Goal: Task Accomplishment & Management: Complete application form

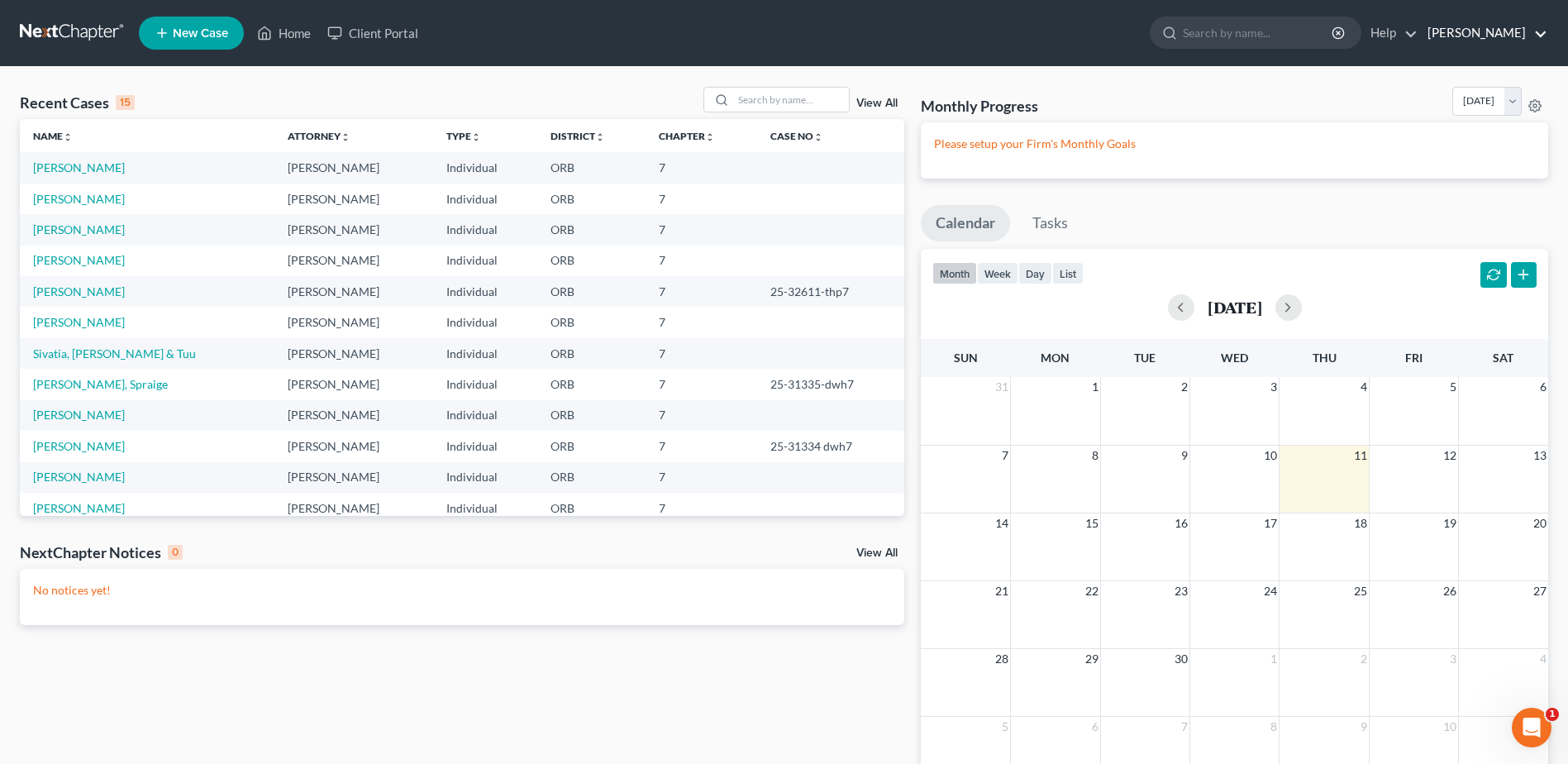
click at [1496, 32] on link "[PERSON_NAME]" at bounding box center [1482, 33] width 128 height 30
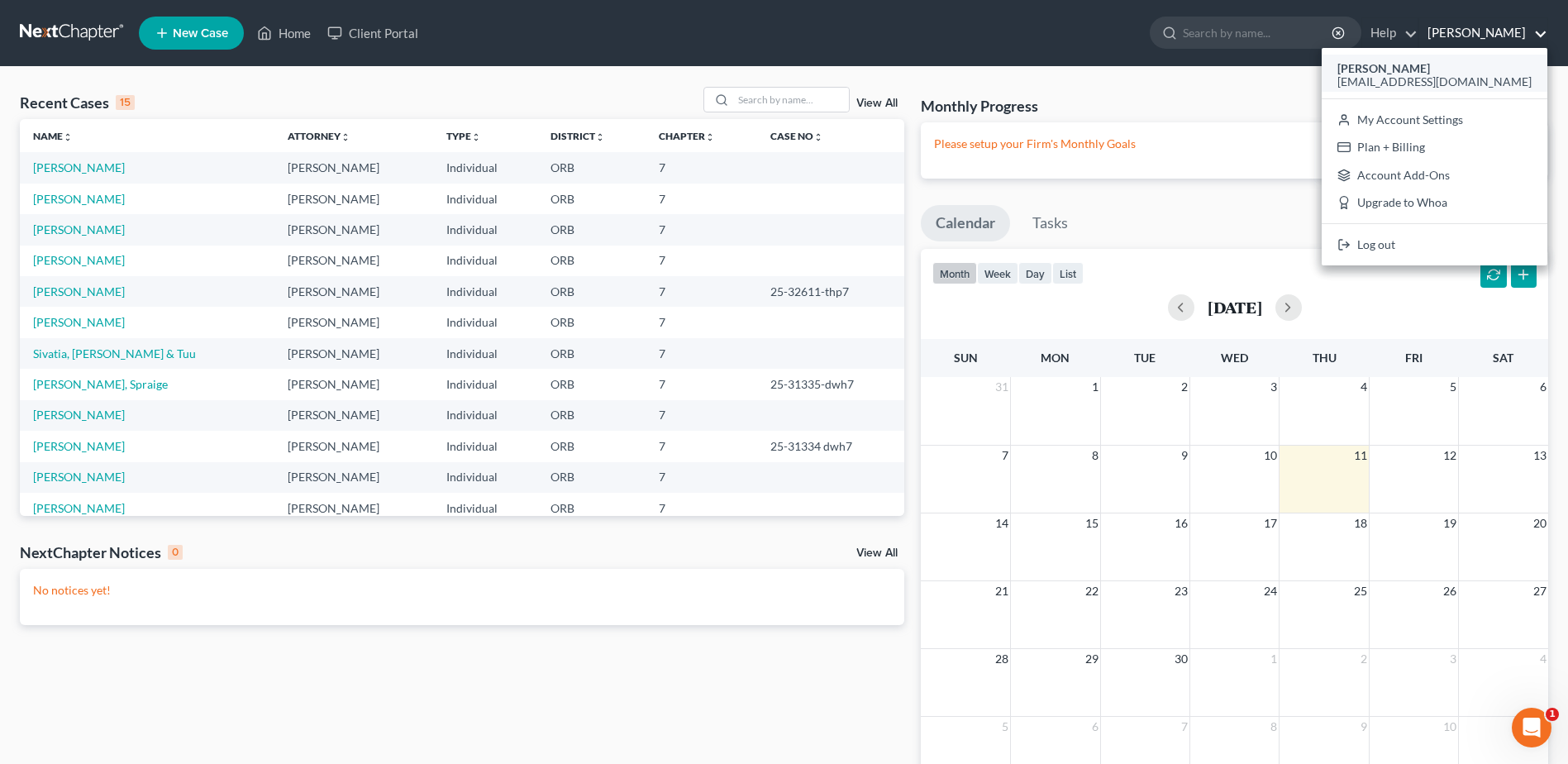
click at [1430, 69] on strong "[PERSON_NAME]" at bounding box center [1382, 68] width 92 height 14
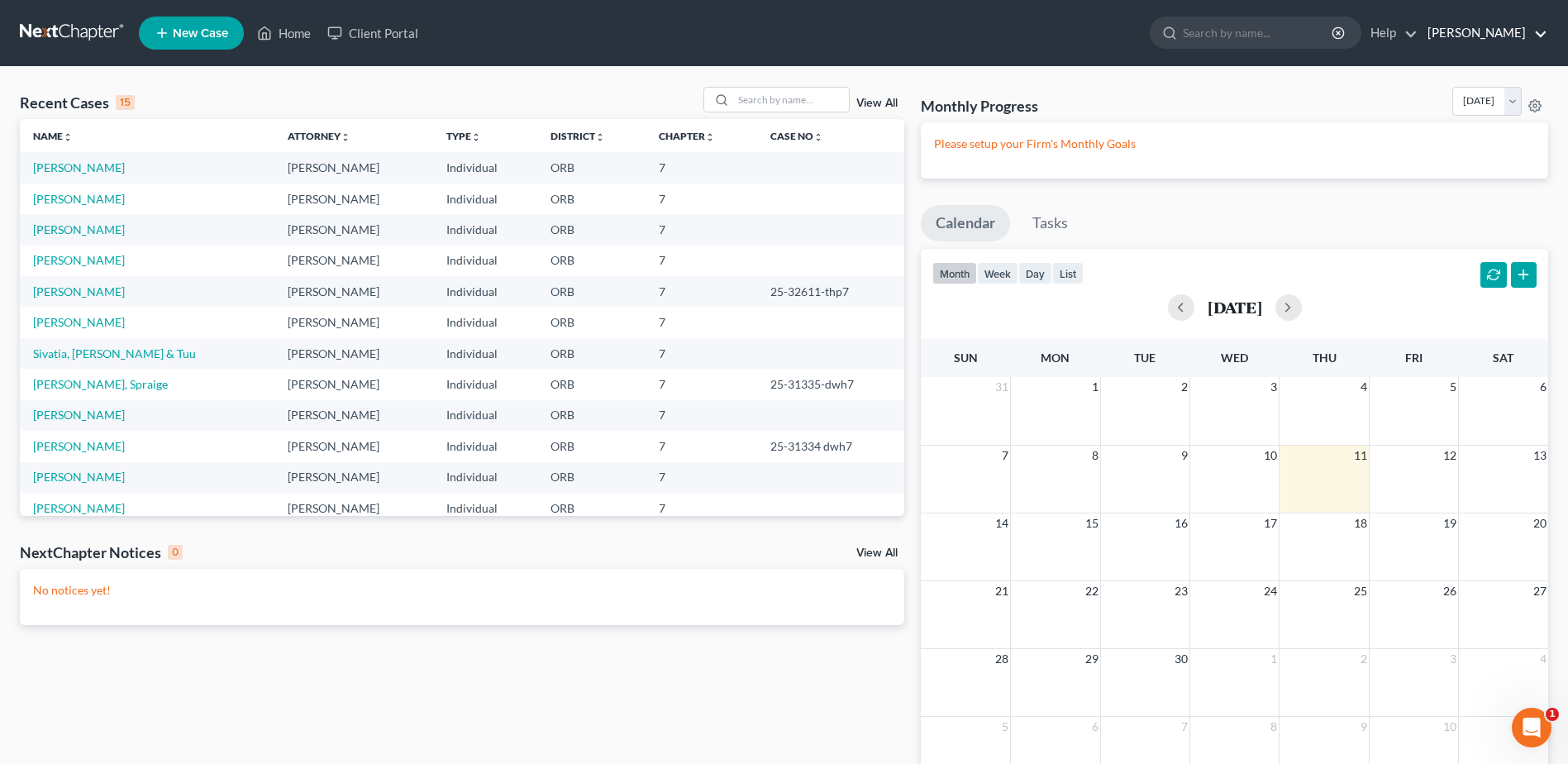
click at [1498, 28] on link "[PERSON_NAME]" at bounding box center [1482, 33] width 128 height 30
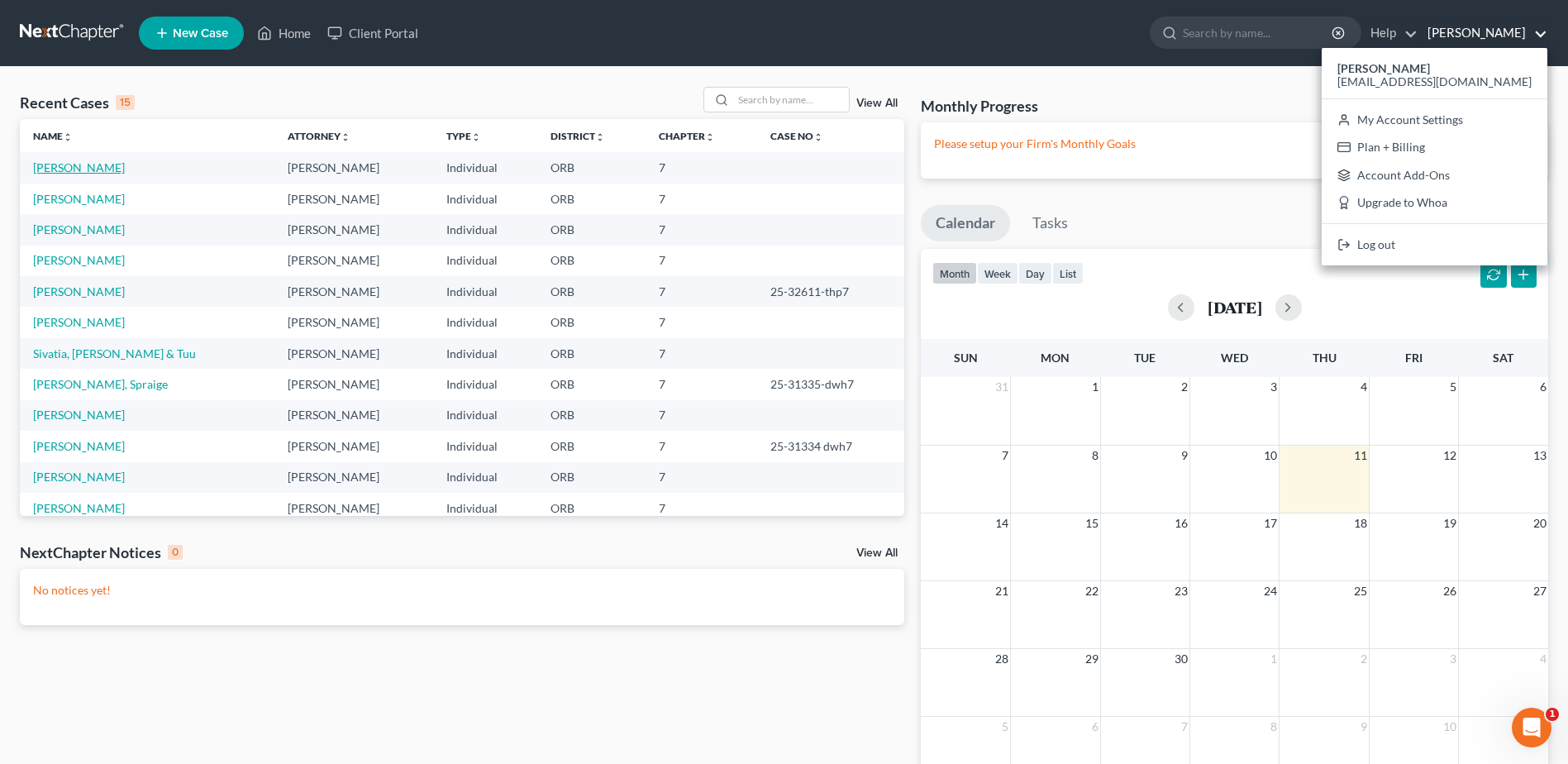
click at [75, 163] on link "[PERSON_NAME]" at bounding box center [78, 167] width 91 height 14
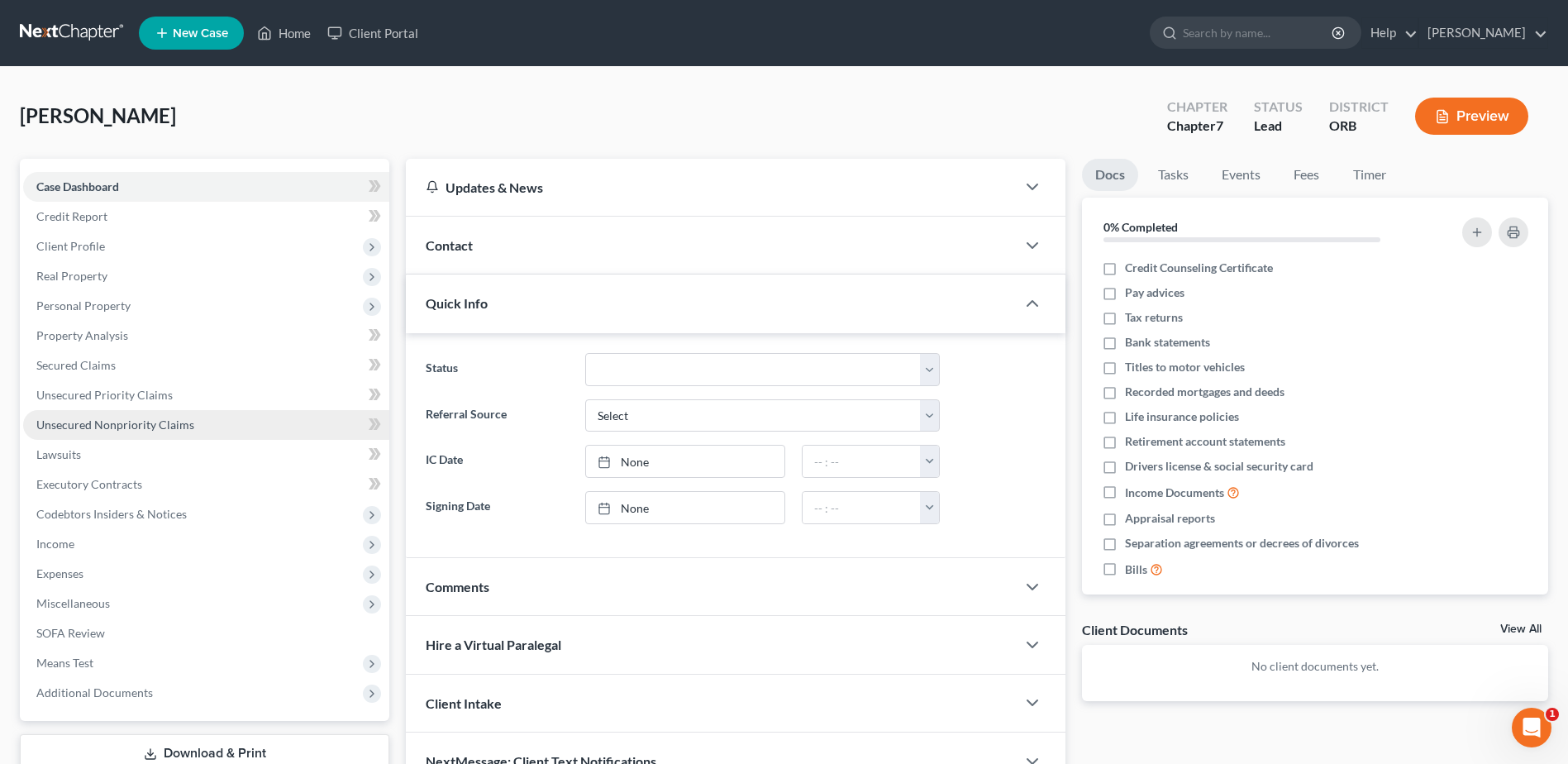
click at [216, 424] on link "Unsecured Nonpriority Claims" at bounding box center [206, 424] width 366 height 30
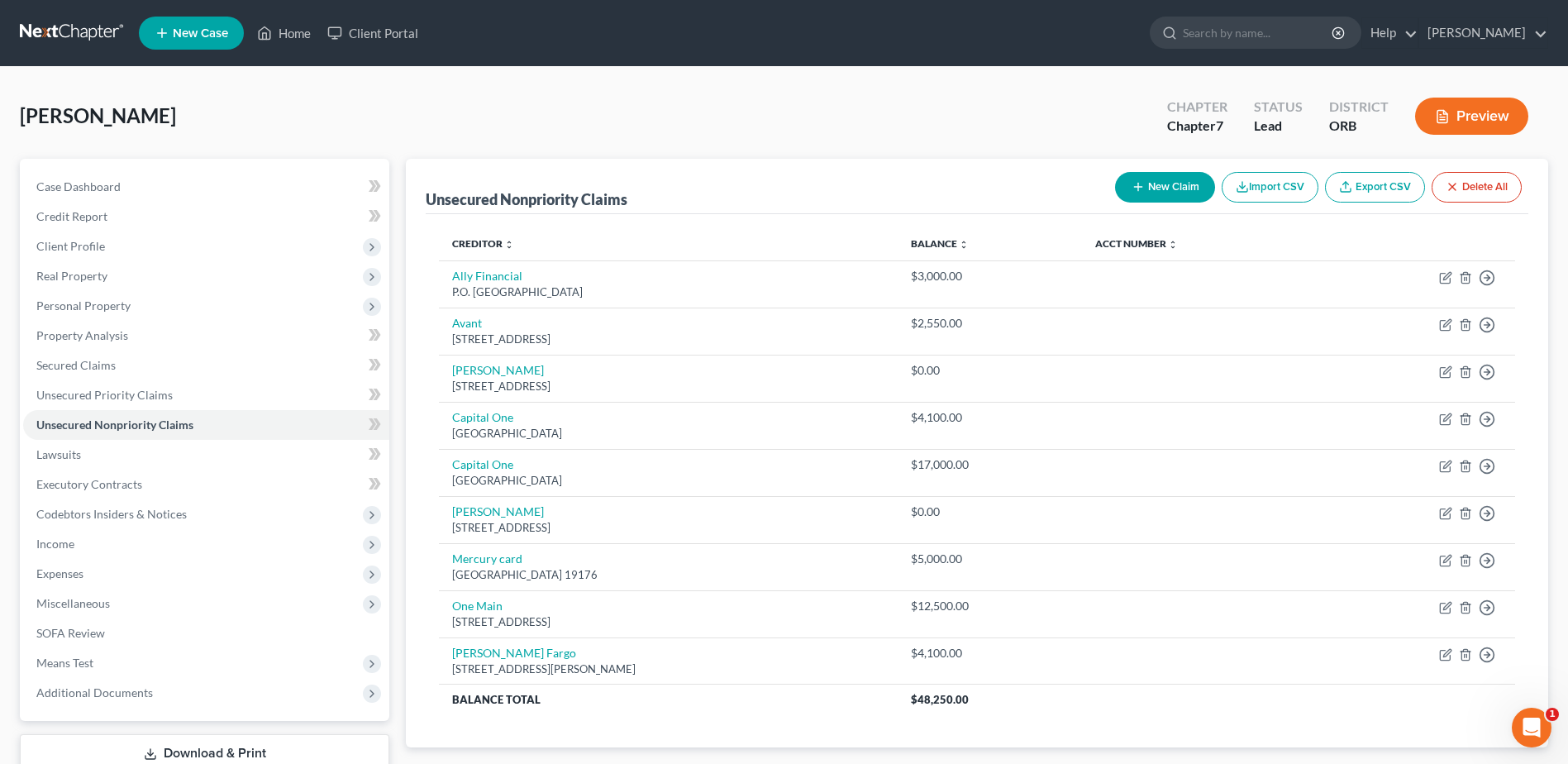
click at [1164, 192] on button "New Claim" at bounding box center [1164, 187] width 100 height 31
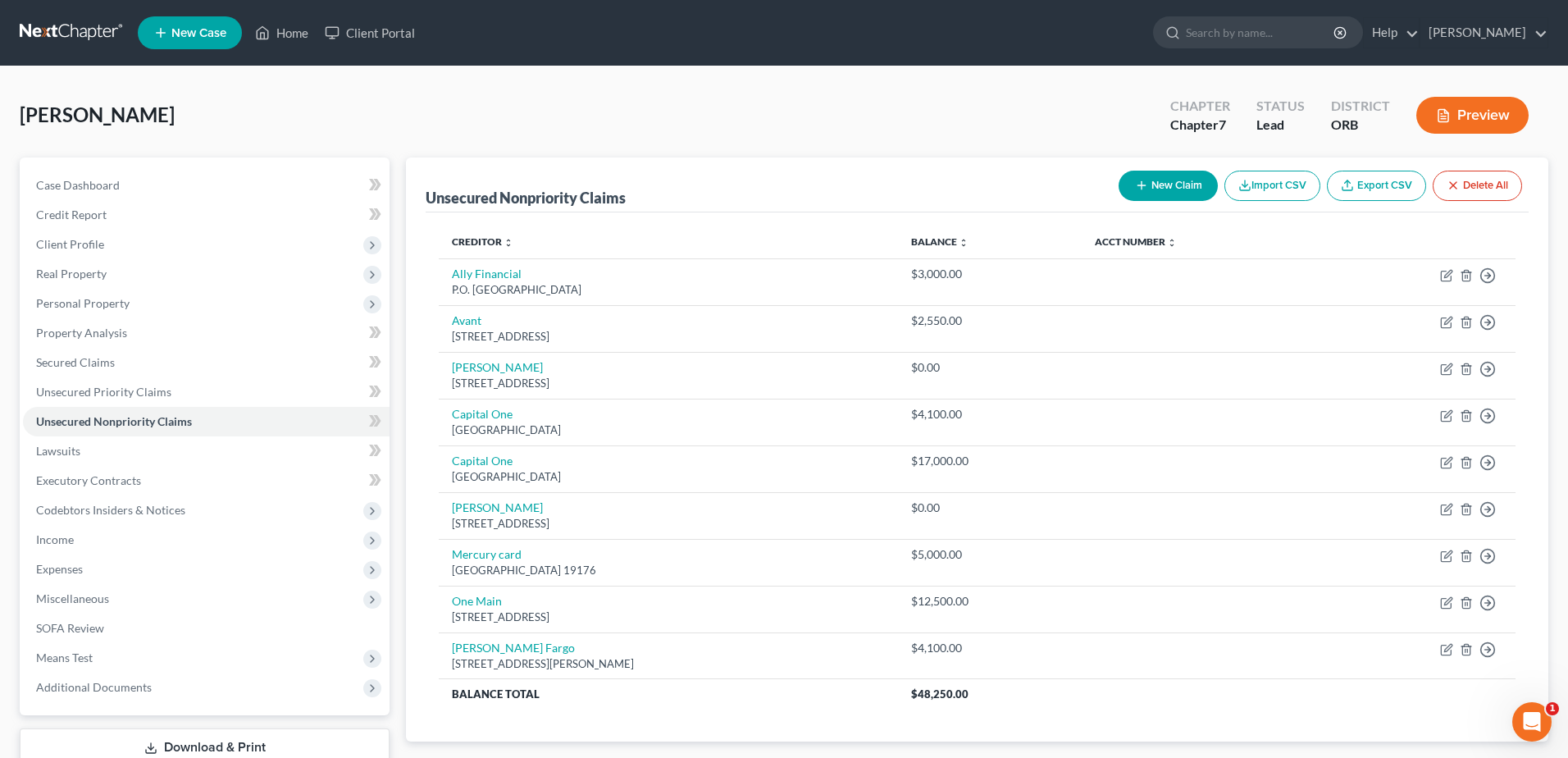
select select "0"
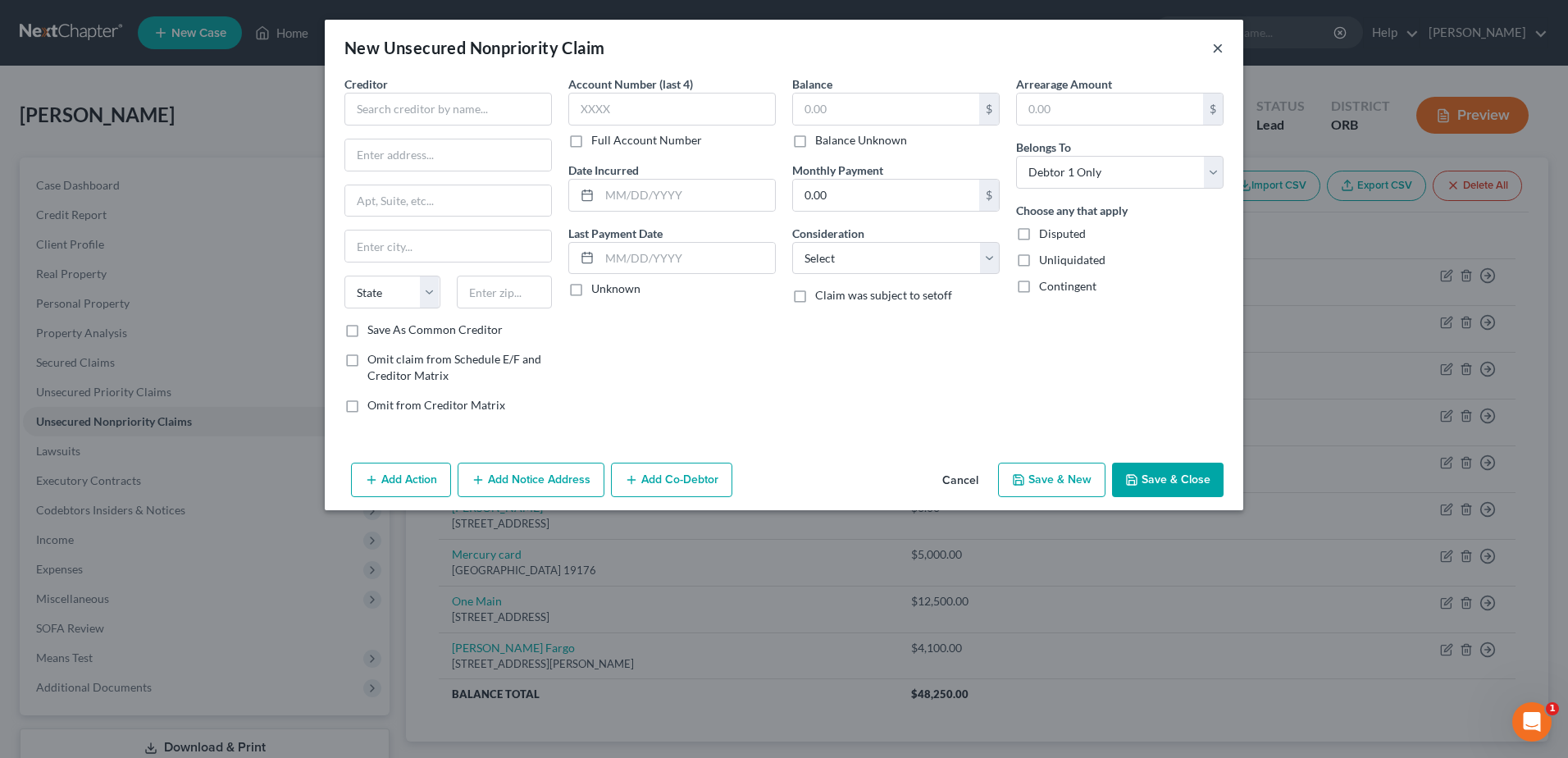
click at [1213, 52] on button "×" at bounding box center [1217, 47] width 11 height 19
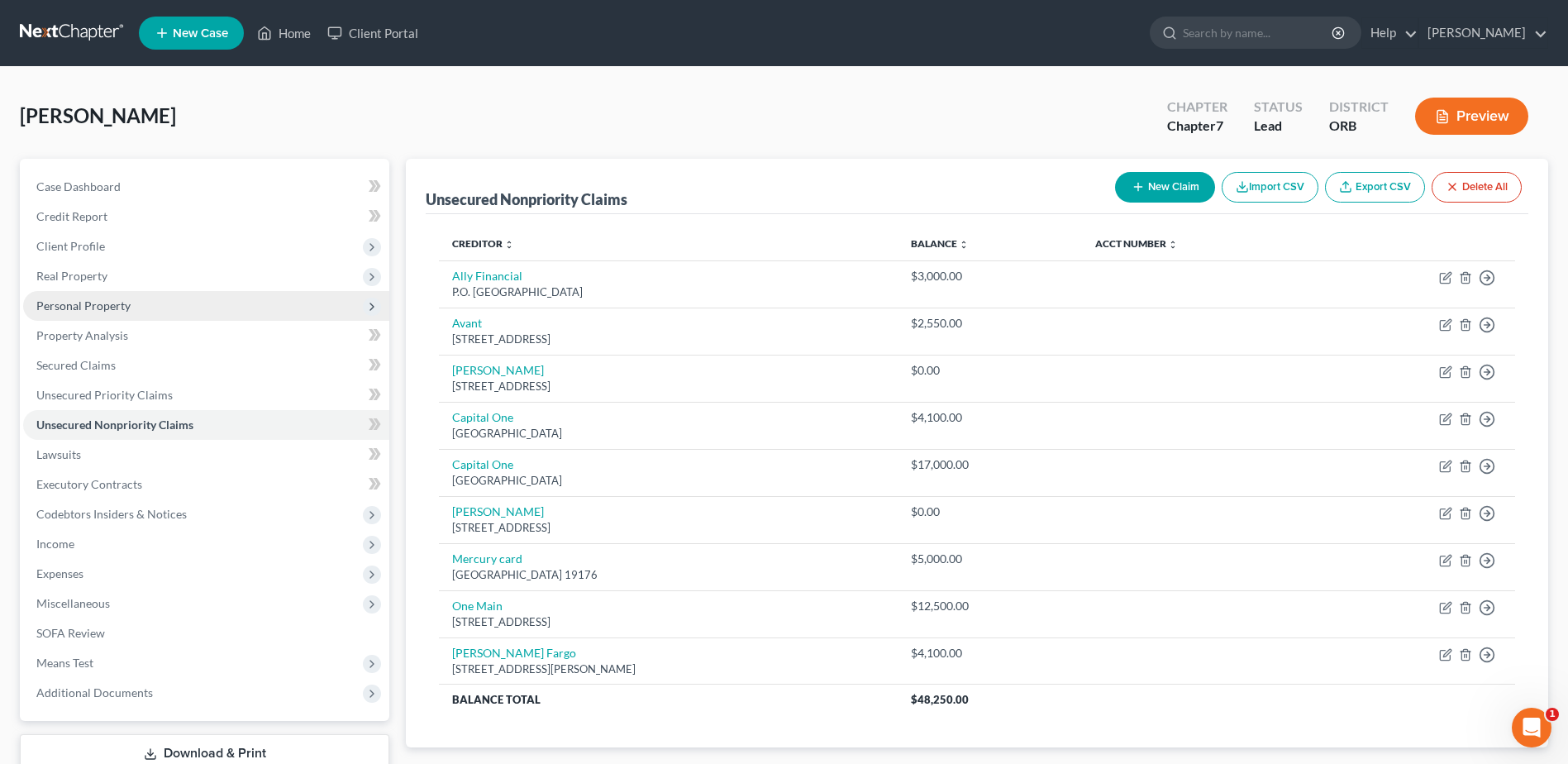
click at [179, 315] on span "Personal Property" at bounding box center [206, 306] width 366 height 30
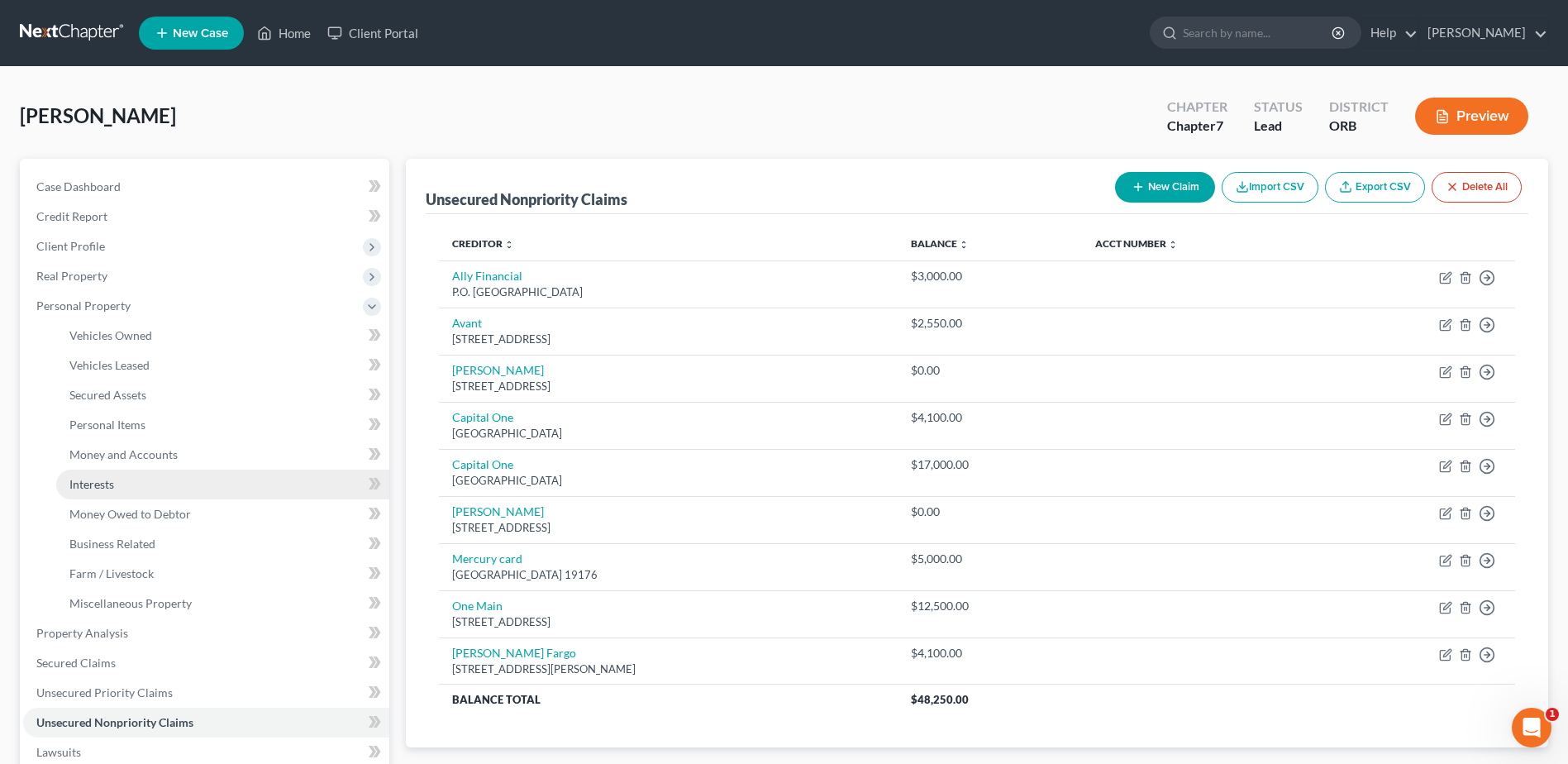
click at [252, 496] on link "Interests" at bounding box center [222, 484] width 333 height 30
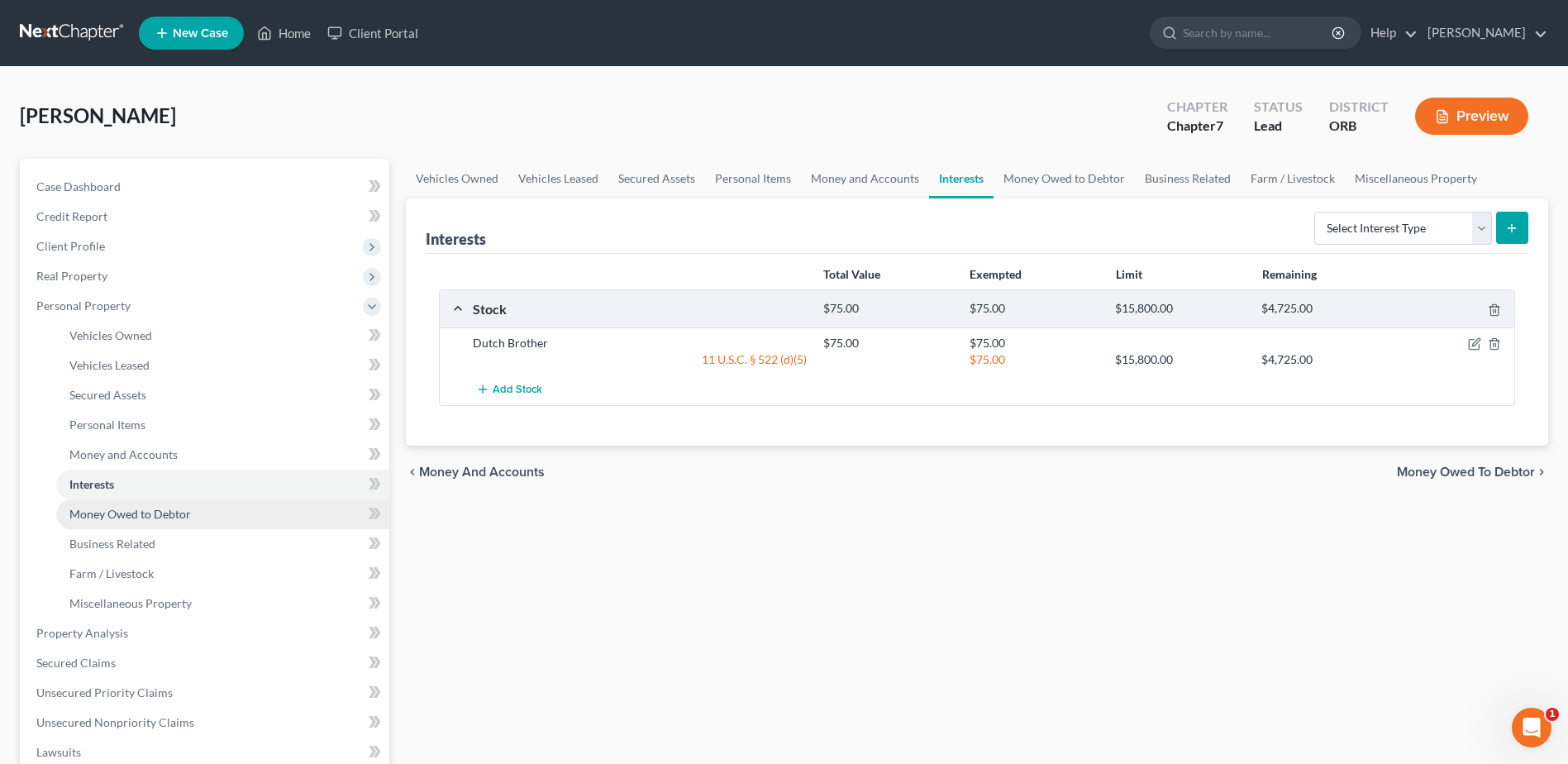
click at [189, 527] on link "Money Owed to Debtor" at bounding box center [222, 514] width 333 height 30
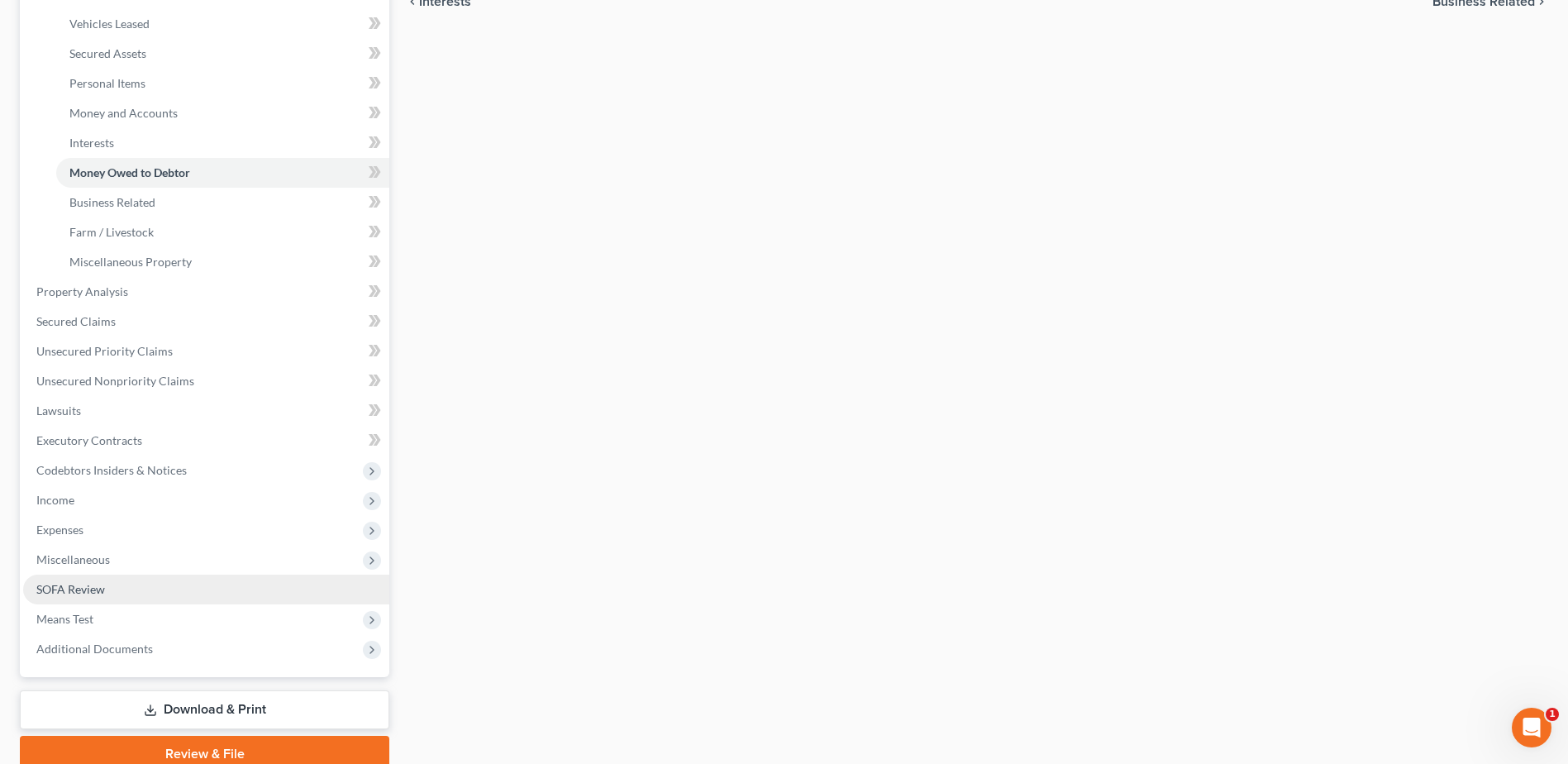
scroll to position [412, 0]
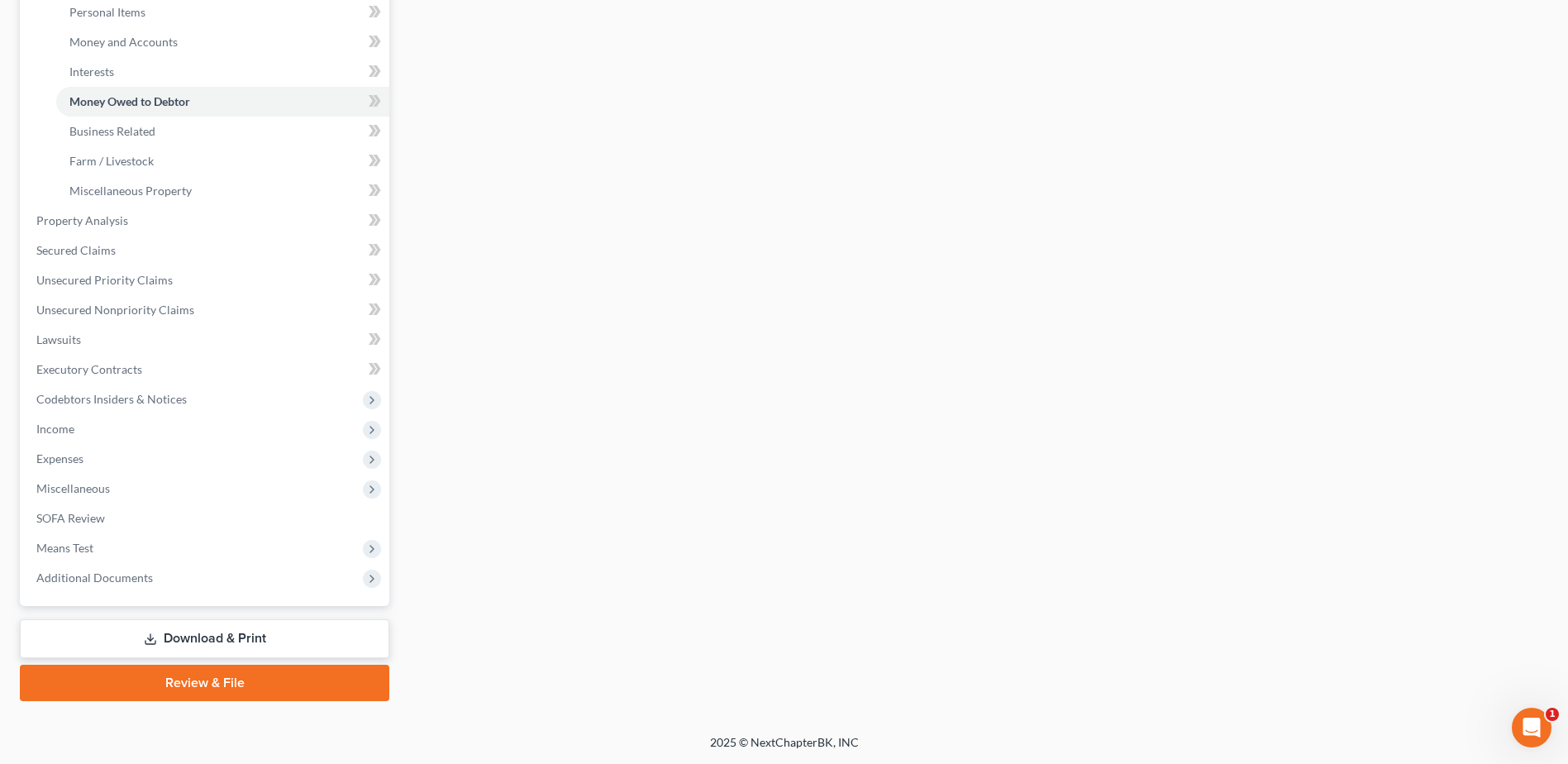
click at [250, 632] on link "Download & Print" at bounding box center [204, 639] width 369 height 39
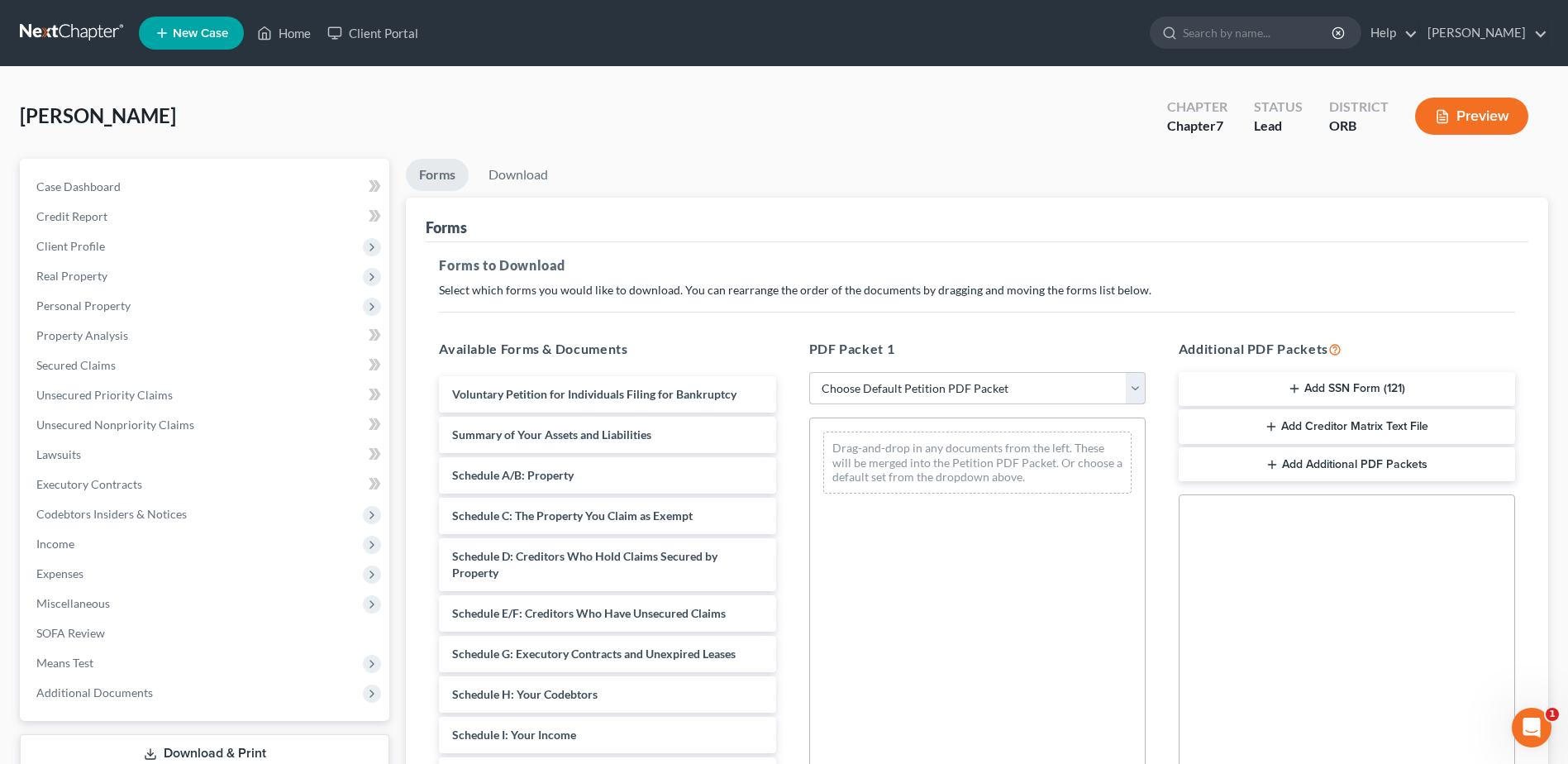
click at [908, 384] on select "Choose Default Petition PDF Packet Complete Bankruptcy Petition (all forms and …" at bounding box center [977, 388] width 337 height 33
select select "4"
click at [809, 372] on select "Choose Default Petition PDF Packet Complete Bankruptcy Petition (all forms and …" at bounding box center [977, 388] width 337 height 33
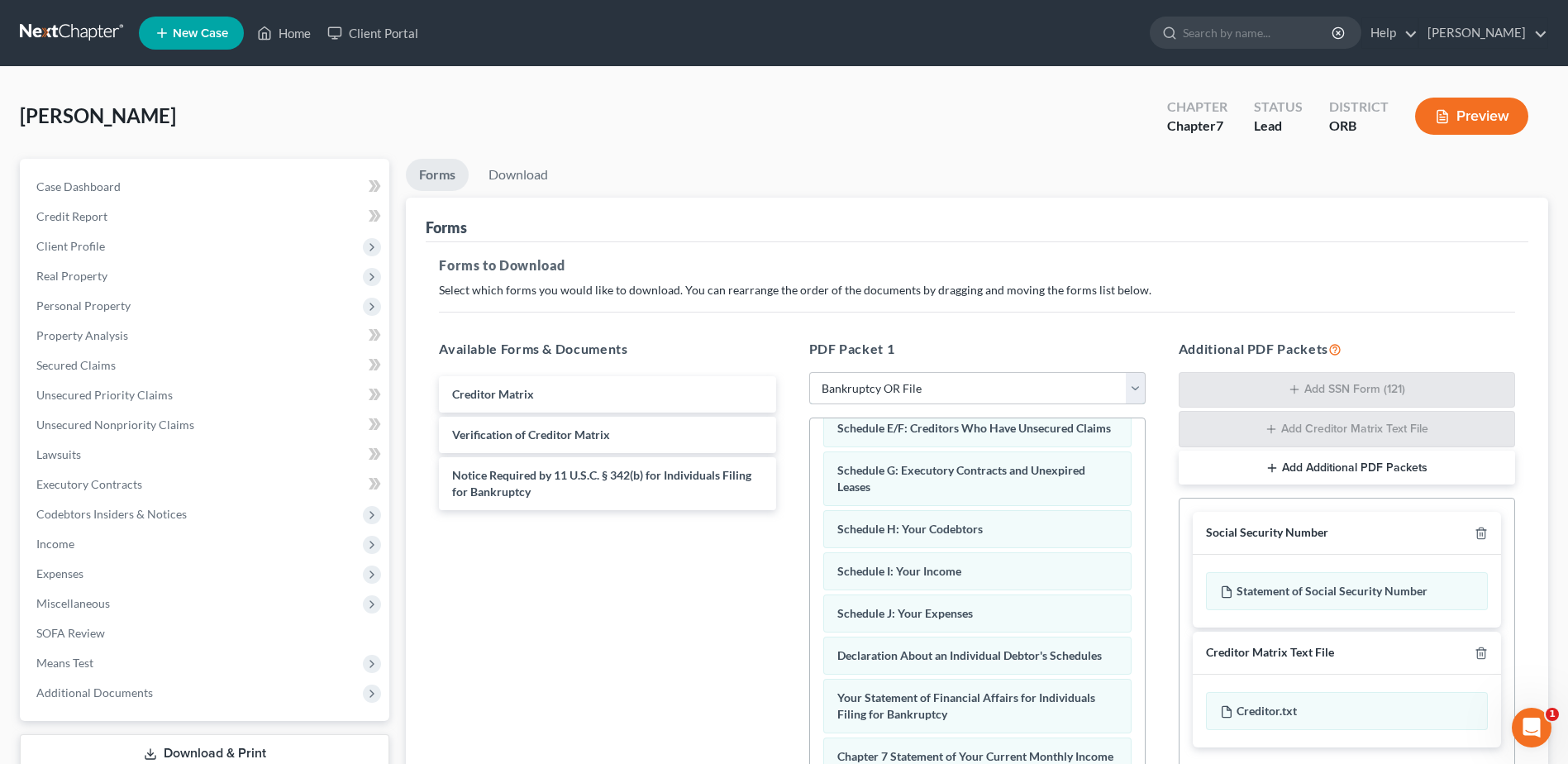
scroll to position [258, 0]
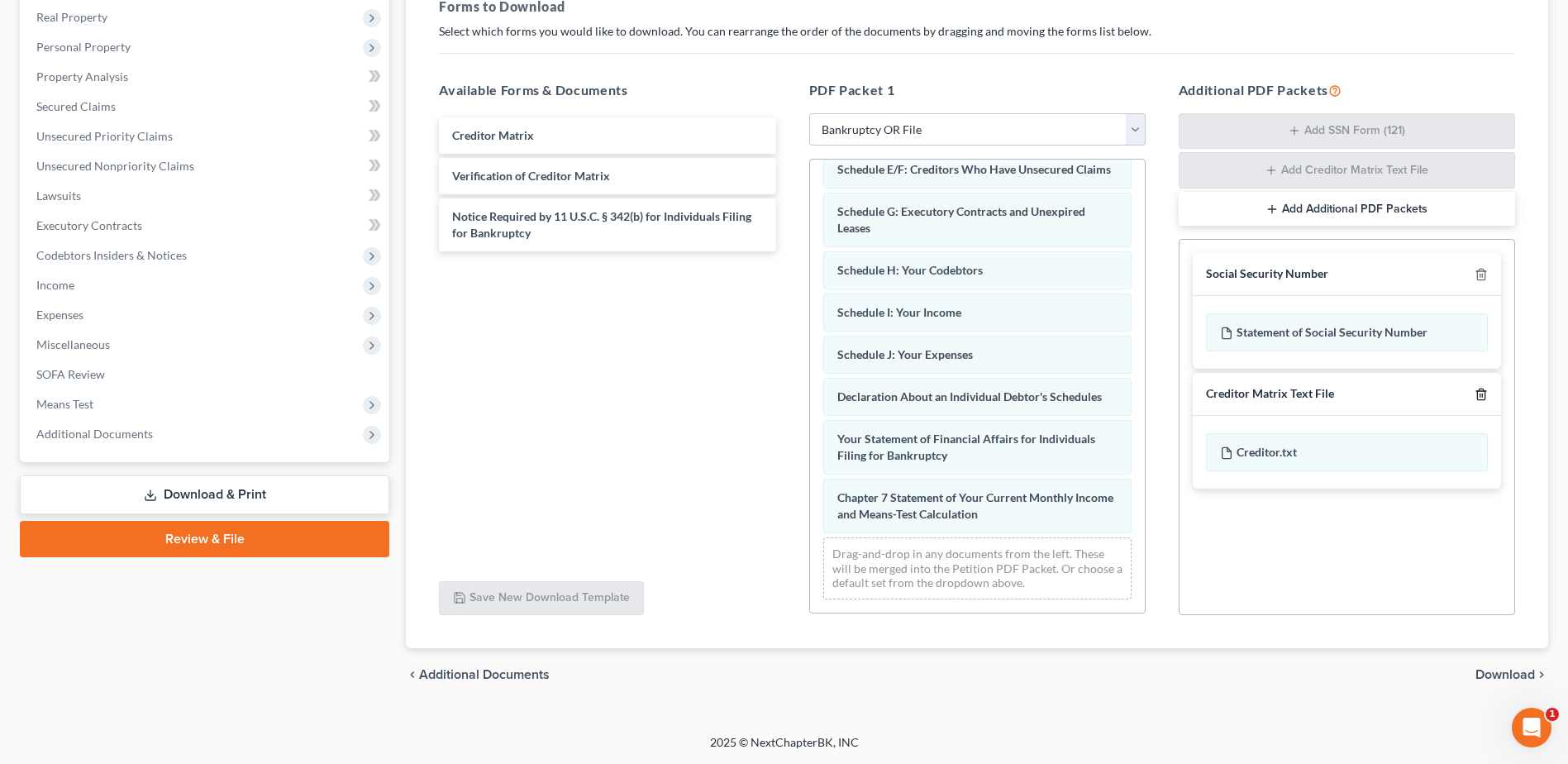
click at [1484, 396] on icon "button" at bounding box center [1480, 394] width 7 height 11
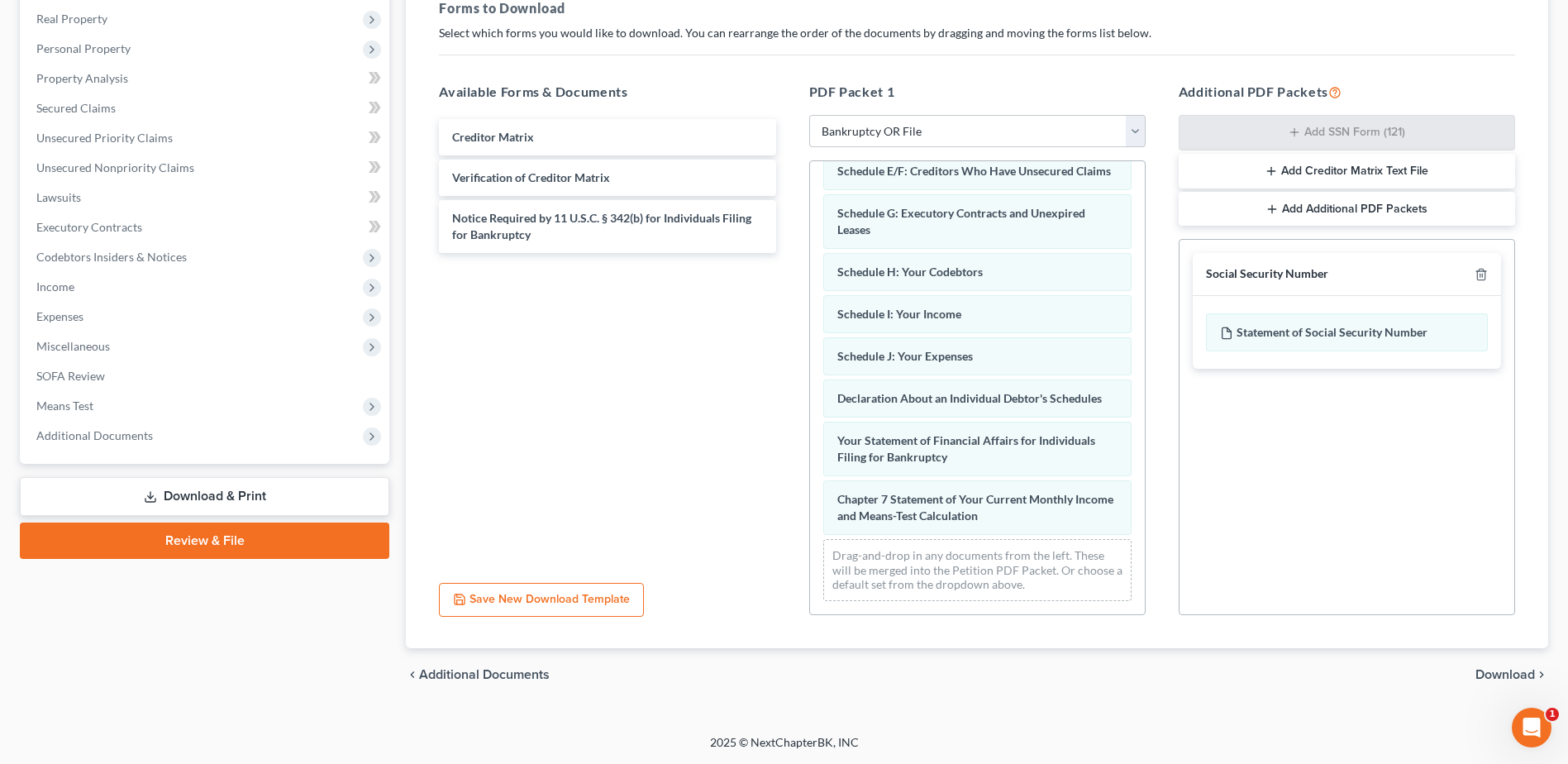
scroll to position [257, 0]
click at [1483, 269] on icon "button" at bounding box center [1480, 274] width 13 height 13
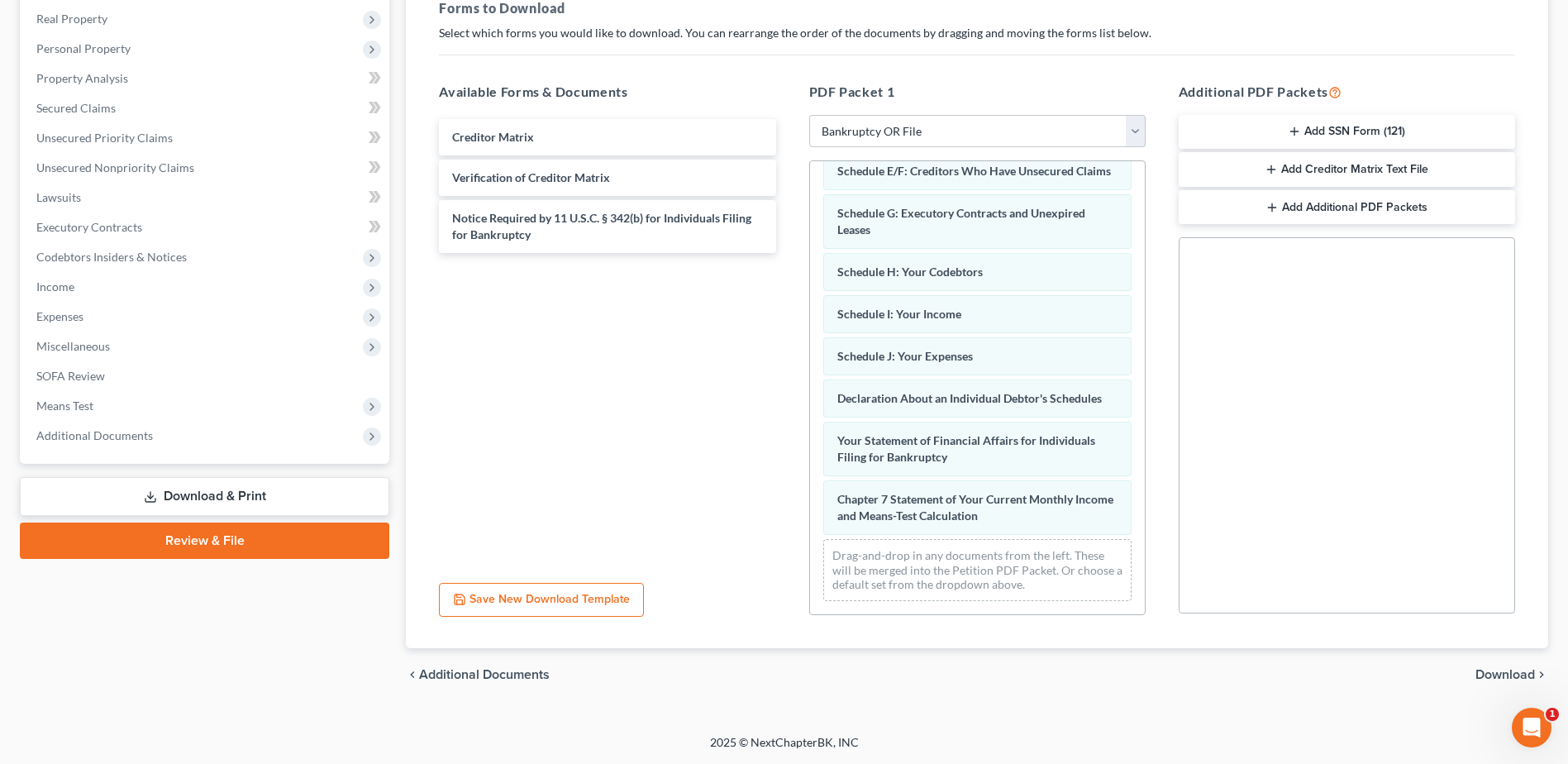
click at [1504, 669] on span "Download" at bounding box center [1505, 674] width 60 height 13
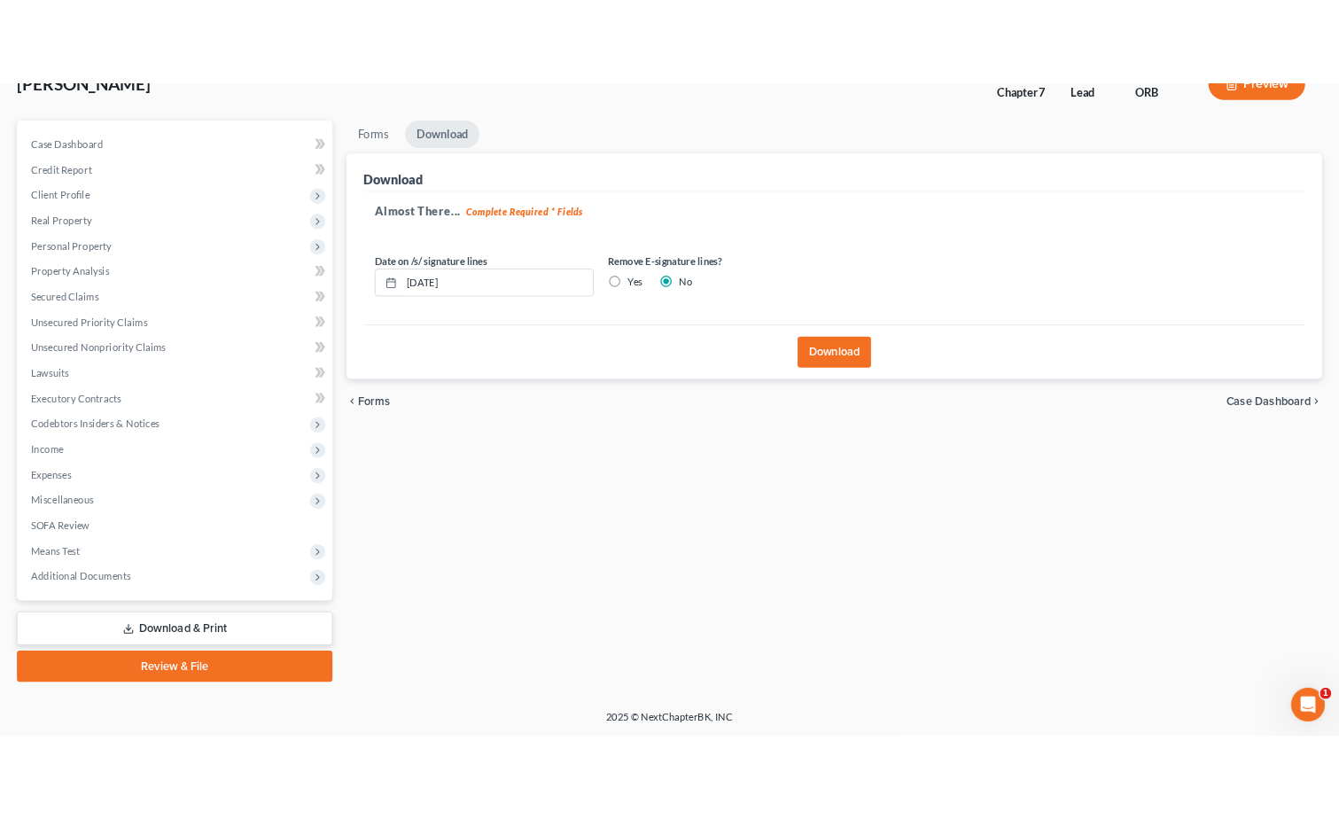
scroll to position [123, 0]
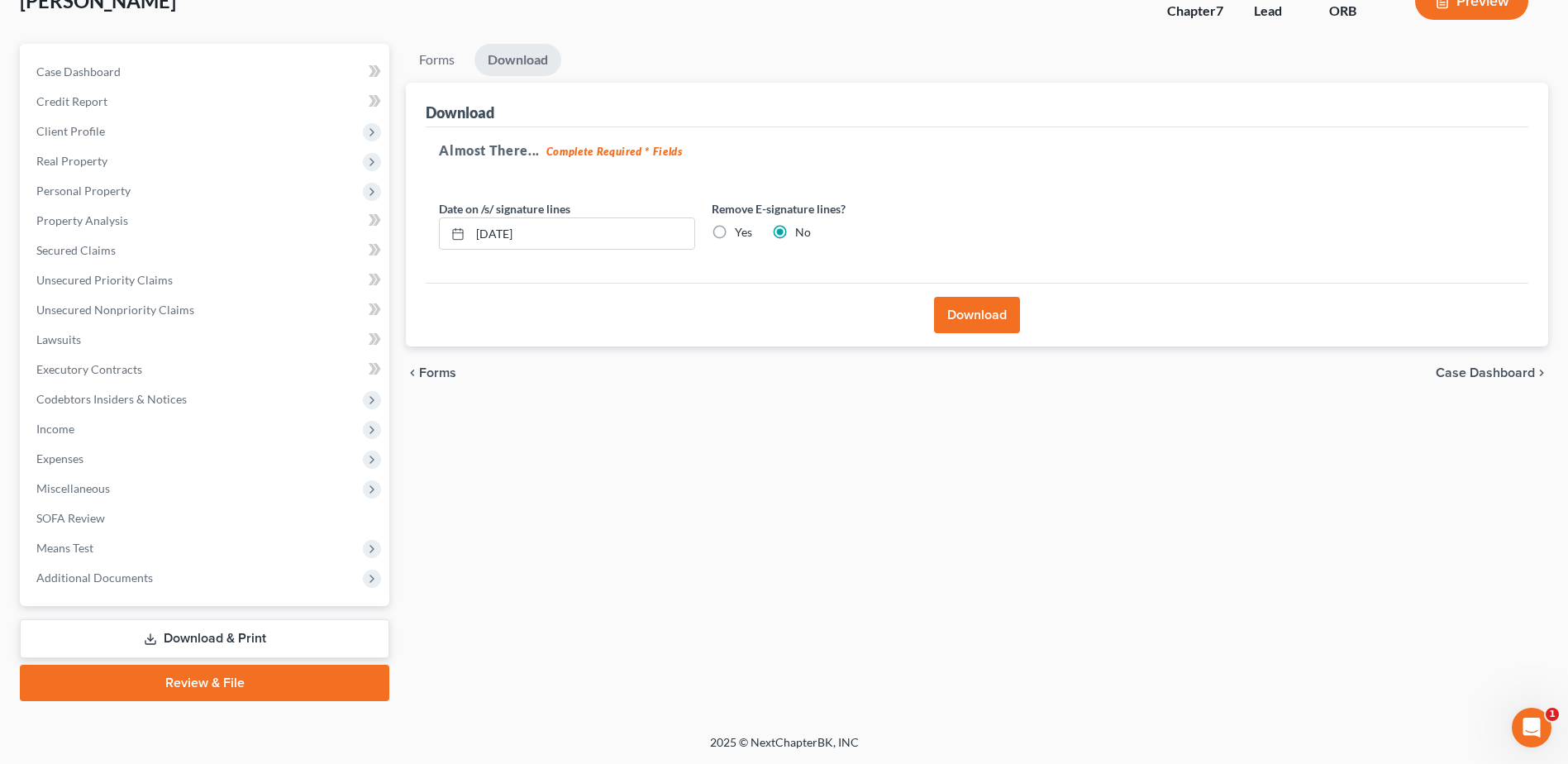
drag, startPoint x: 1028, startPoint y: 329, endPoint x: 1009, endPoint y: 323, distance: 19.9
click at [1011, 323] on div "Download" at bounding box center [977, 314] width 1103 height 63
click at [1005, 321] on button "Download" at bounding box center [977, 314] width 86 height 36
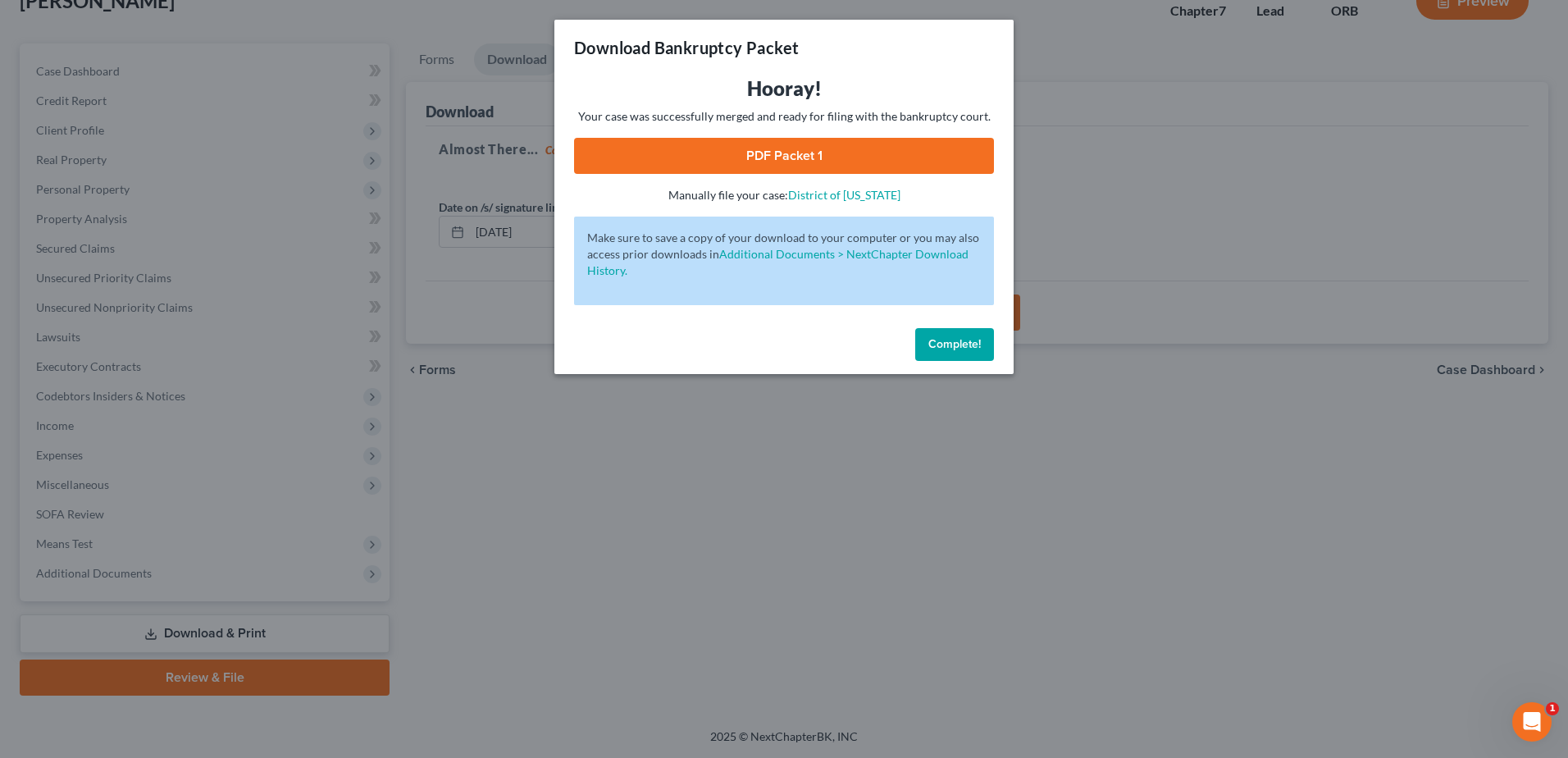
click at [823, 145] on link "PDF Packet 1" at bounding box center [784, 155] width 420 height 36
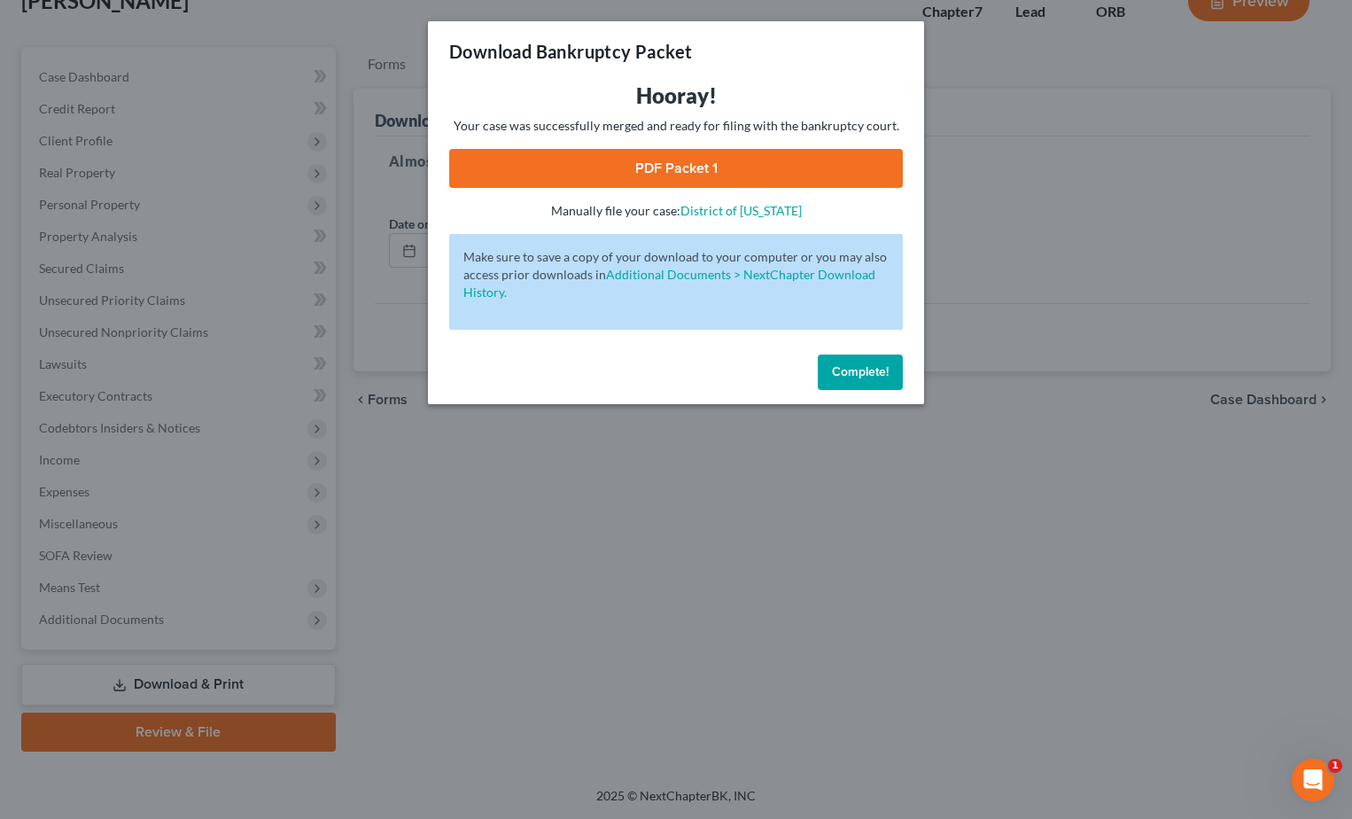
click at [869, 385] on button "Complete!" at bounding box center [860, 371] width 85 height 35
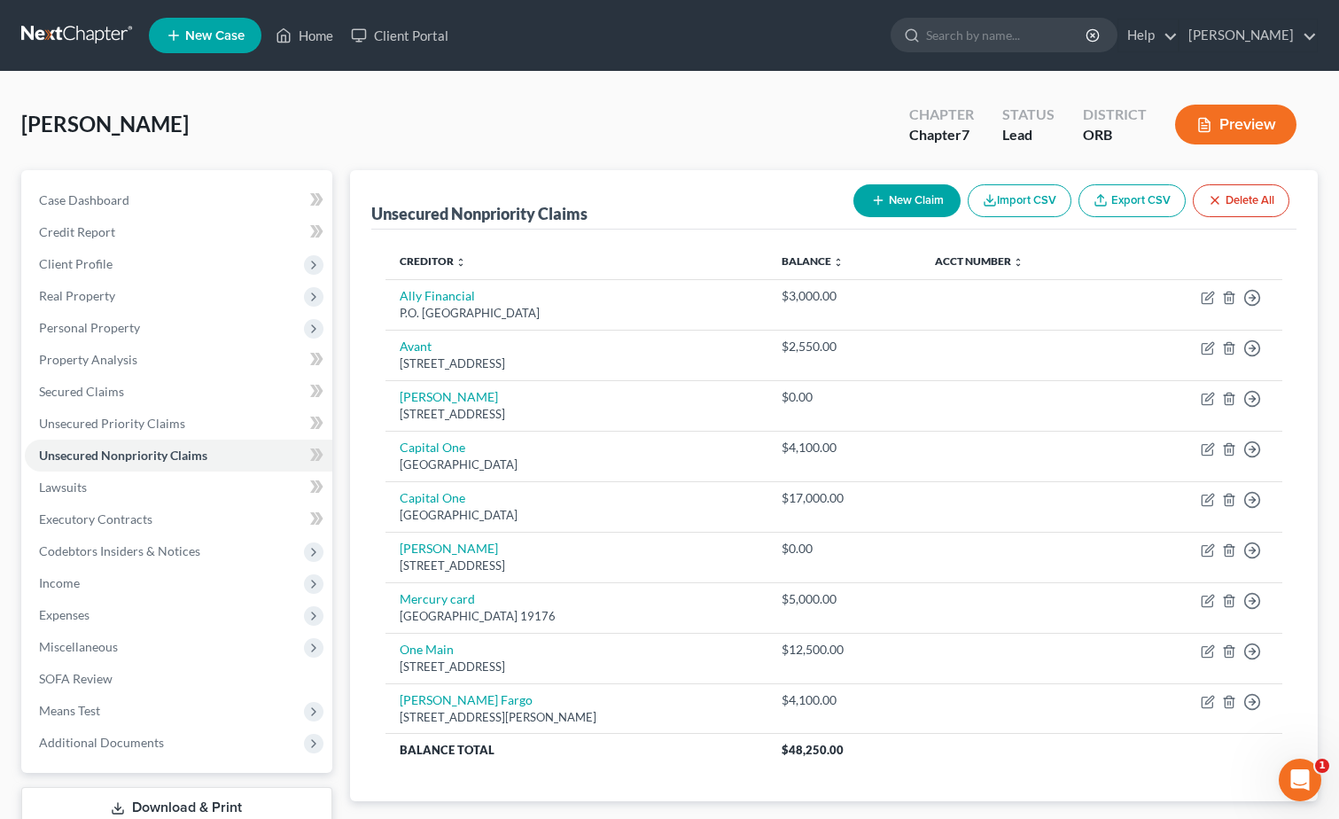
click at [213, 35] on span "New Case" at bounding box center [214, 35] width 59 height 13
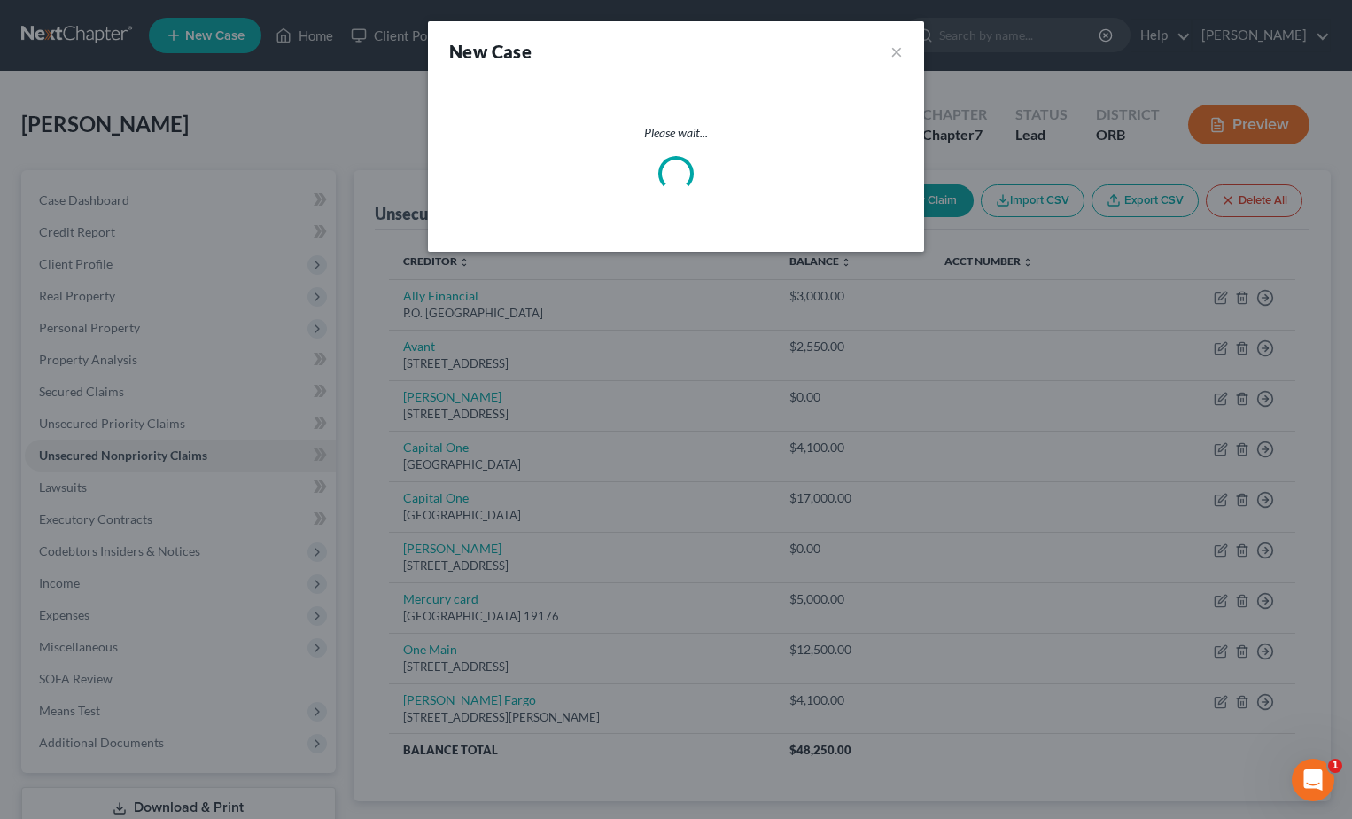
select select "66"
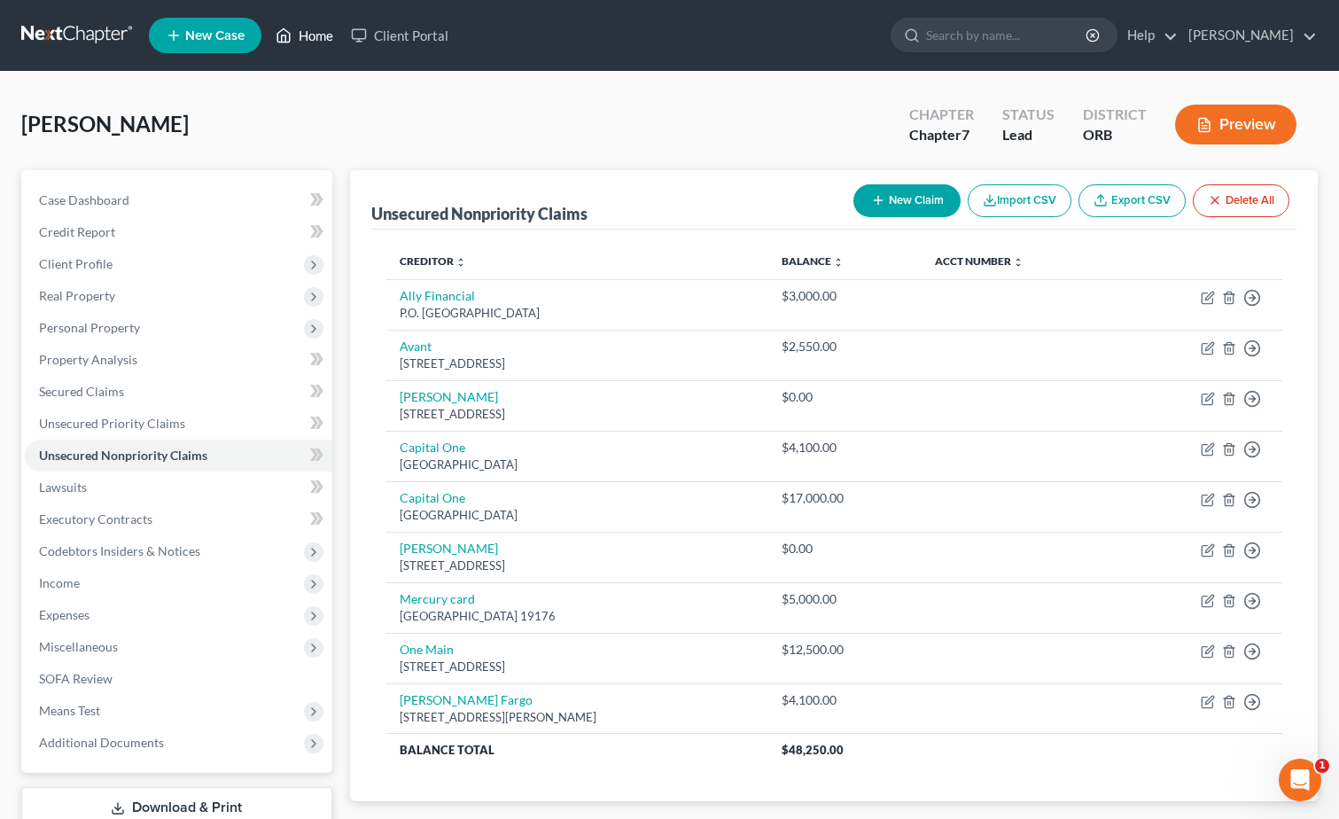
click at [315, 33] on link "Home" at bounding box center [304, 35] width 75 height 32
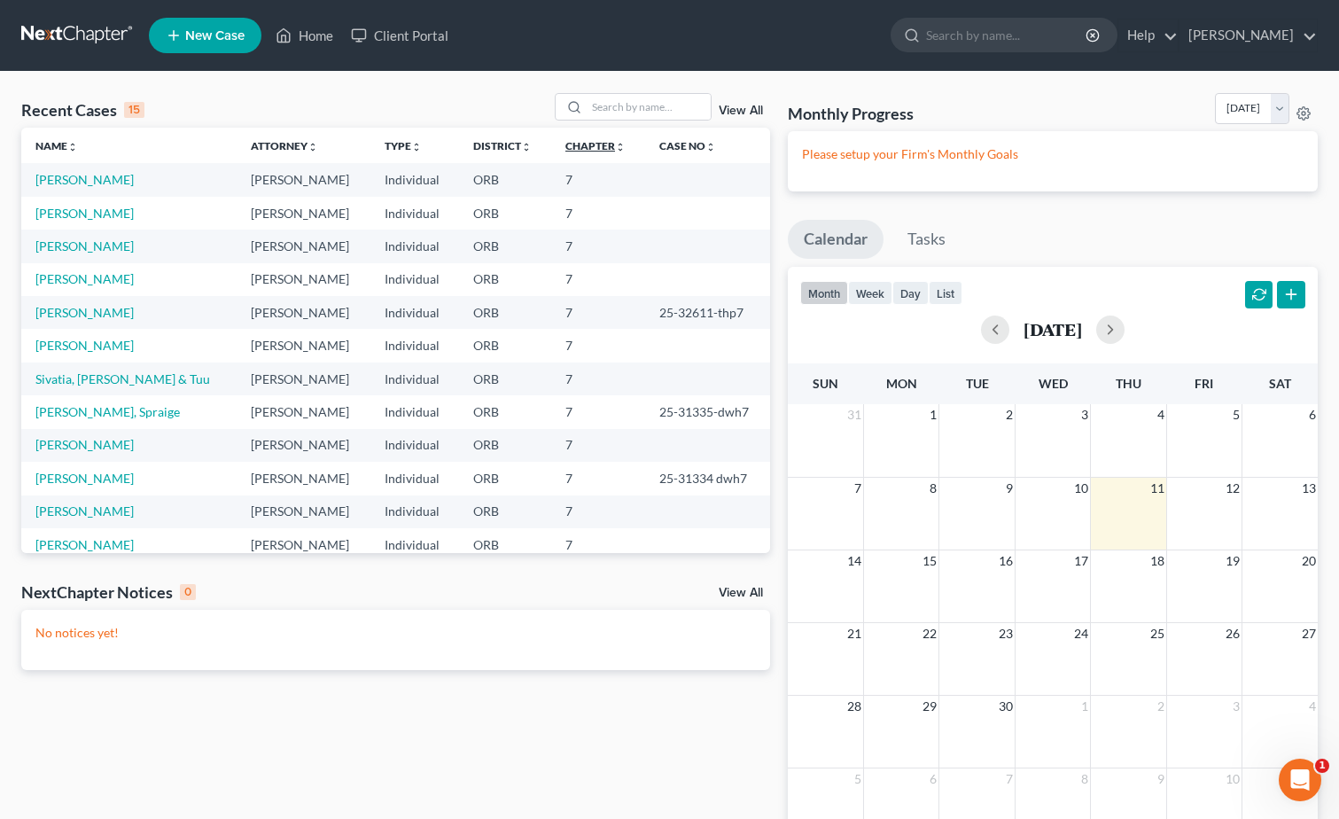
drag, startPoint x: 78, startPoint y: 181, endPoint x: 584, endPoint y: 140, distance: 507.5
click at [584, 140] on link "Chapter unfold_more expand_more expand_less" at bounding box center [595, 145] width 60 height 13
drag, startPoint x: 80, startPoint y: 180, endPoint x: 439, endPoint y: 12, distance: 396.3
click at [439, 12] on nav "Home New Case Client Portal [PERSON_NAME] [PERSON_NAME][EMAIL_ADDRESS][DOMAIN_N…" at bounding box center [669, 35] width 1339 height 71
click at [320, 37] on link "Home" at bounding box center [304, 35] width 75 height 32
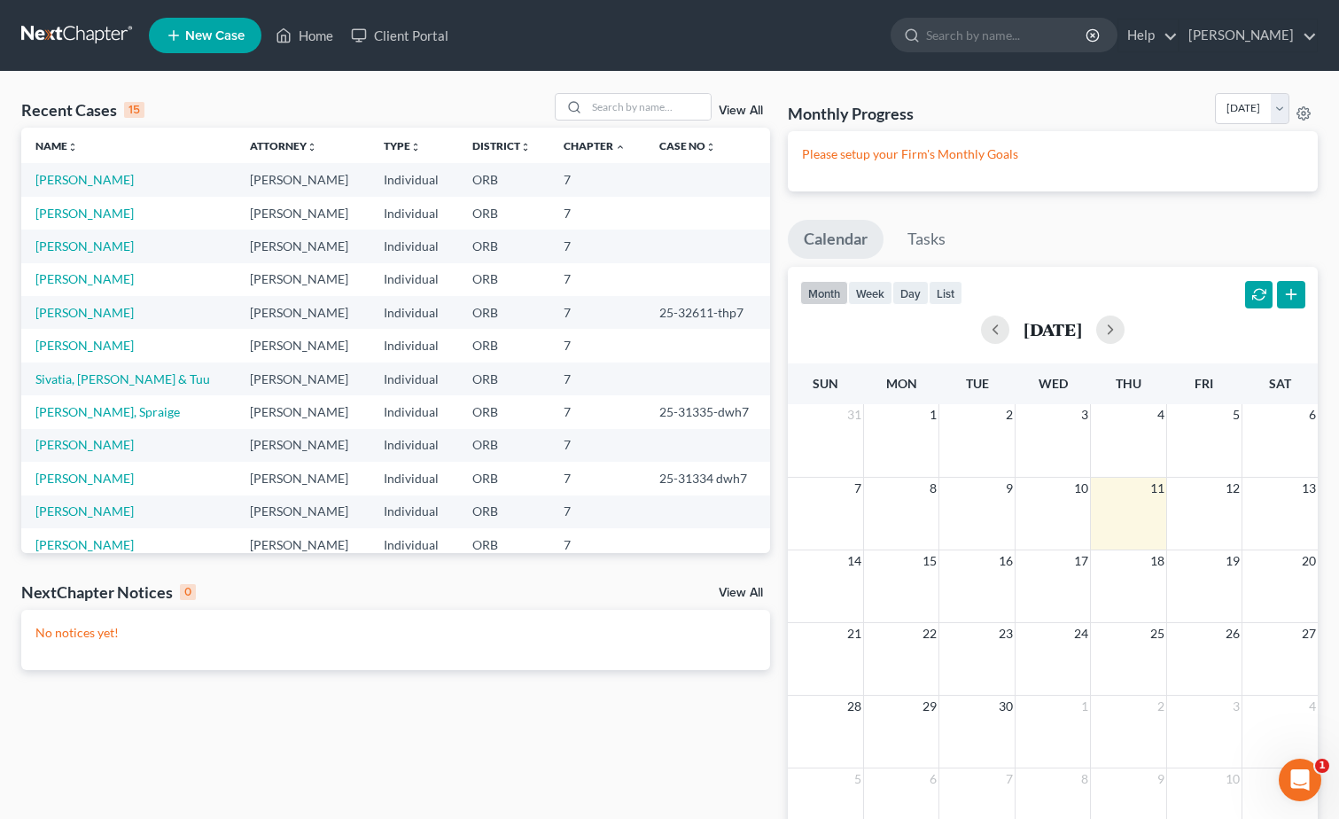
click at [150, 184] on td "[PERSON_NAME]" at bounding box center [128, 179] width 214 height 33
click at [54, 172] on link "[PERSON_NAME]" at bounding box center [84, 179] width 98 height 15
click at [610, 115] on input "search" at bounding box center [648, 107] width 124 height 26
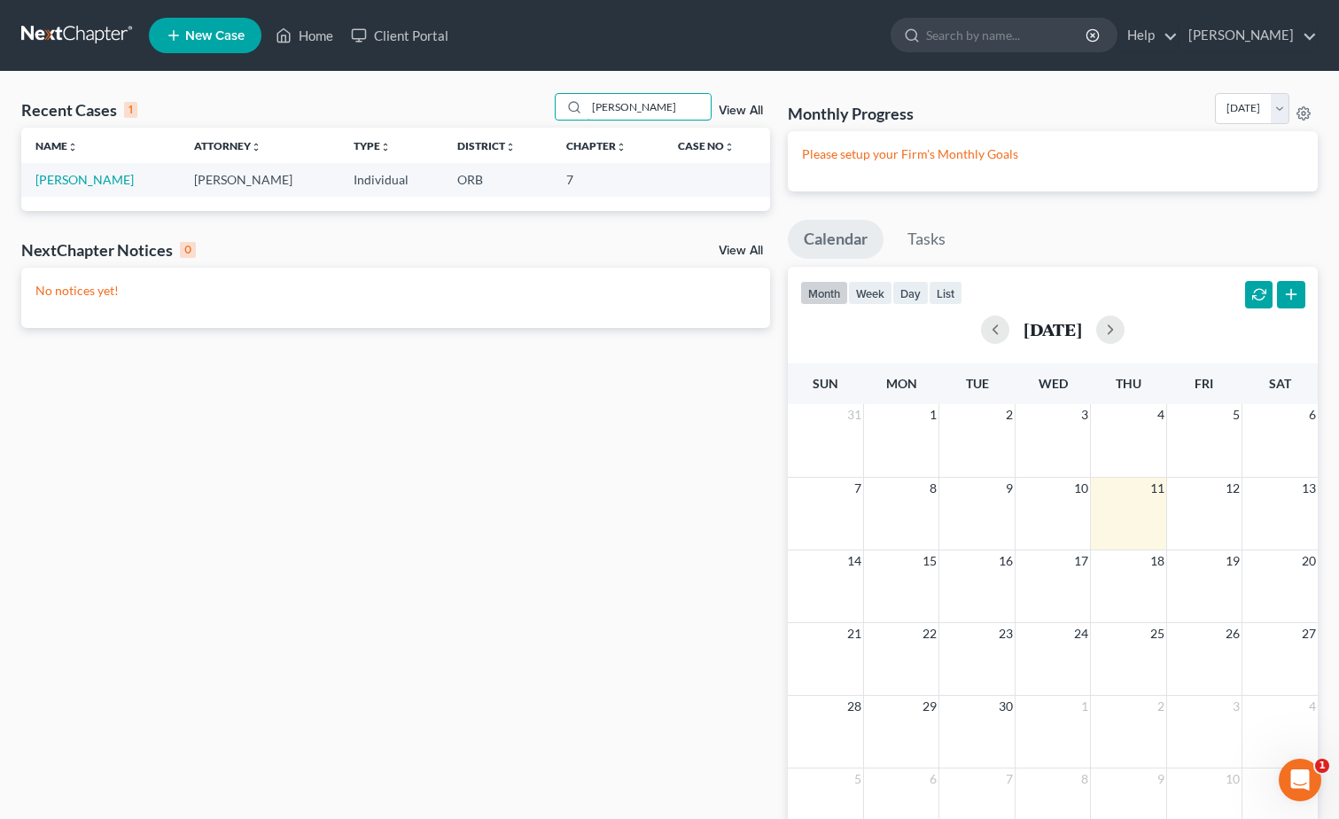
type input "[PERSON_NAME]"
click at [734, 251] on link "View All" at bounding box center [740, 251] width 44 height 12
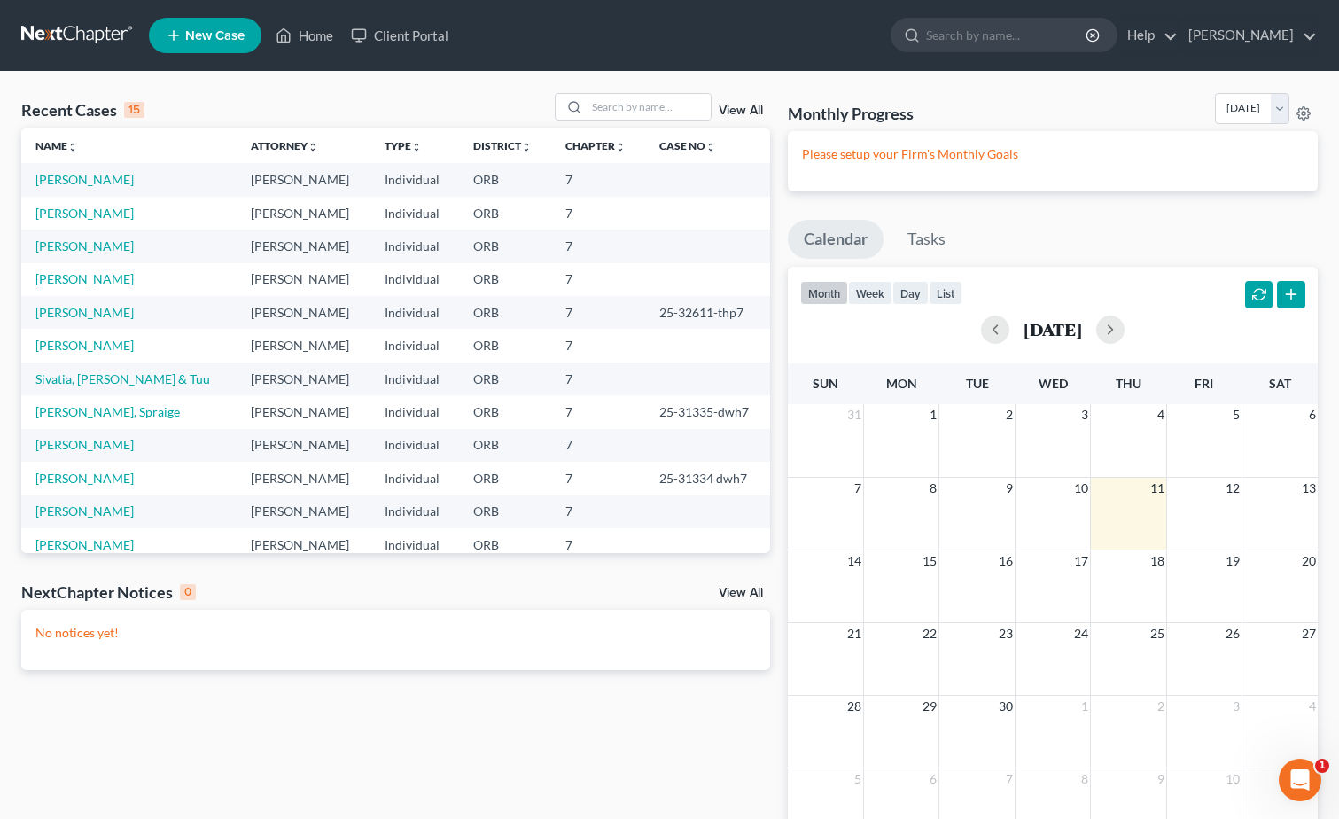
drag, startPoint x: 50, startPoint y: 185, endPoint x: 705, endPoint y: 37, distance: 671.2
click at [705, 37] on ul "New Case Home Client Portal - No Result - See all results Or Press Enter... Hel…" at bounding box center [733, 35] width 1169 height 46
click at [68, 180] on link "[PERSON_NAME]" at bounding box center [84, 179] width 98 height 15
click at [1293, 38] on link "[PERSON_NAME]" at bounding box center [1247, 35] width 137 height 32
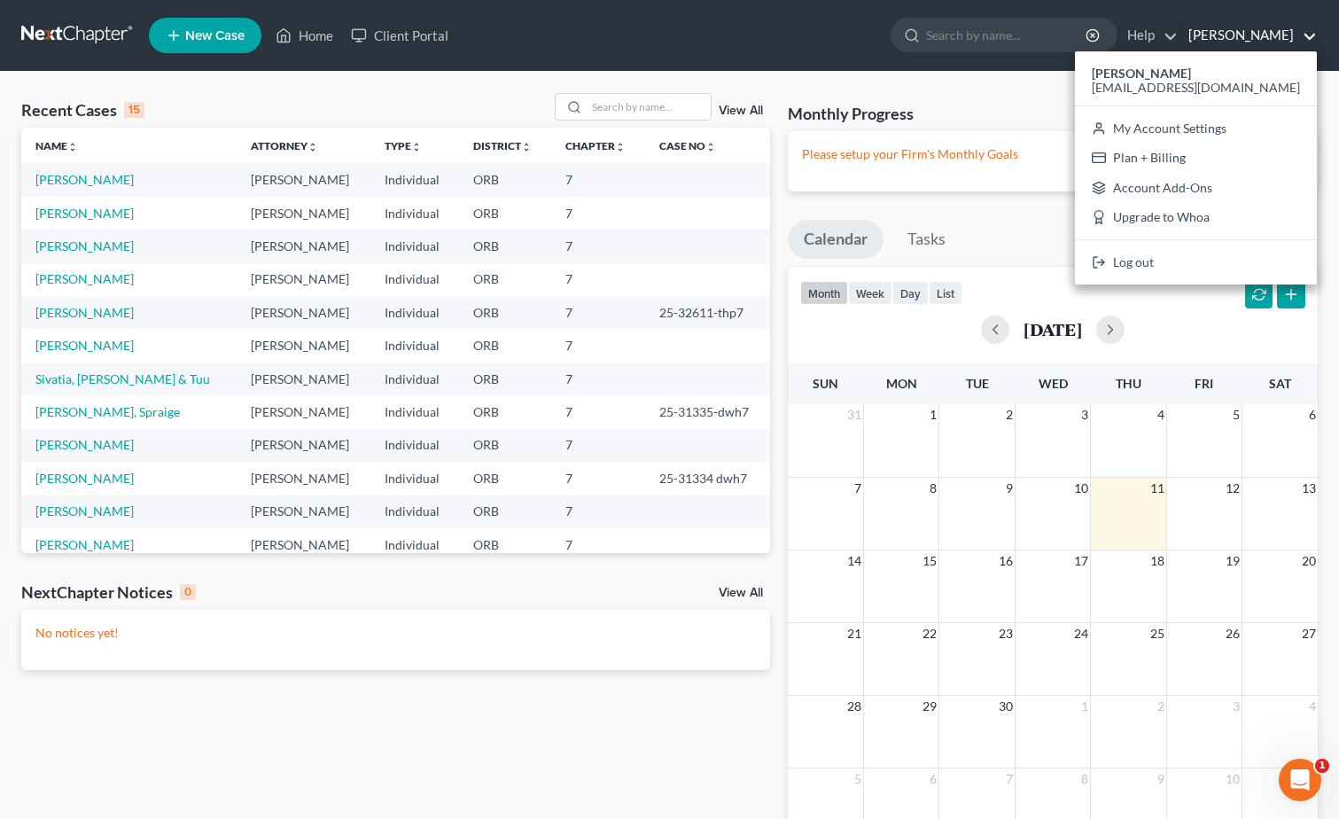
click at [857, 20] on ul "New Case Home Client Portal - No Result - See all results Or Press Enter... Hel…" at bounding box center [733, 35] width 1169 height 46
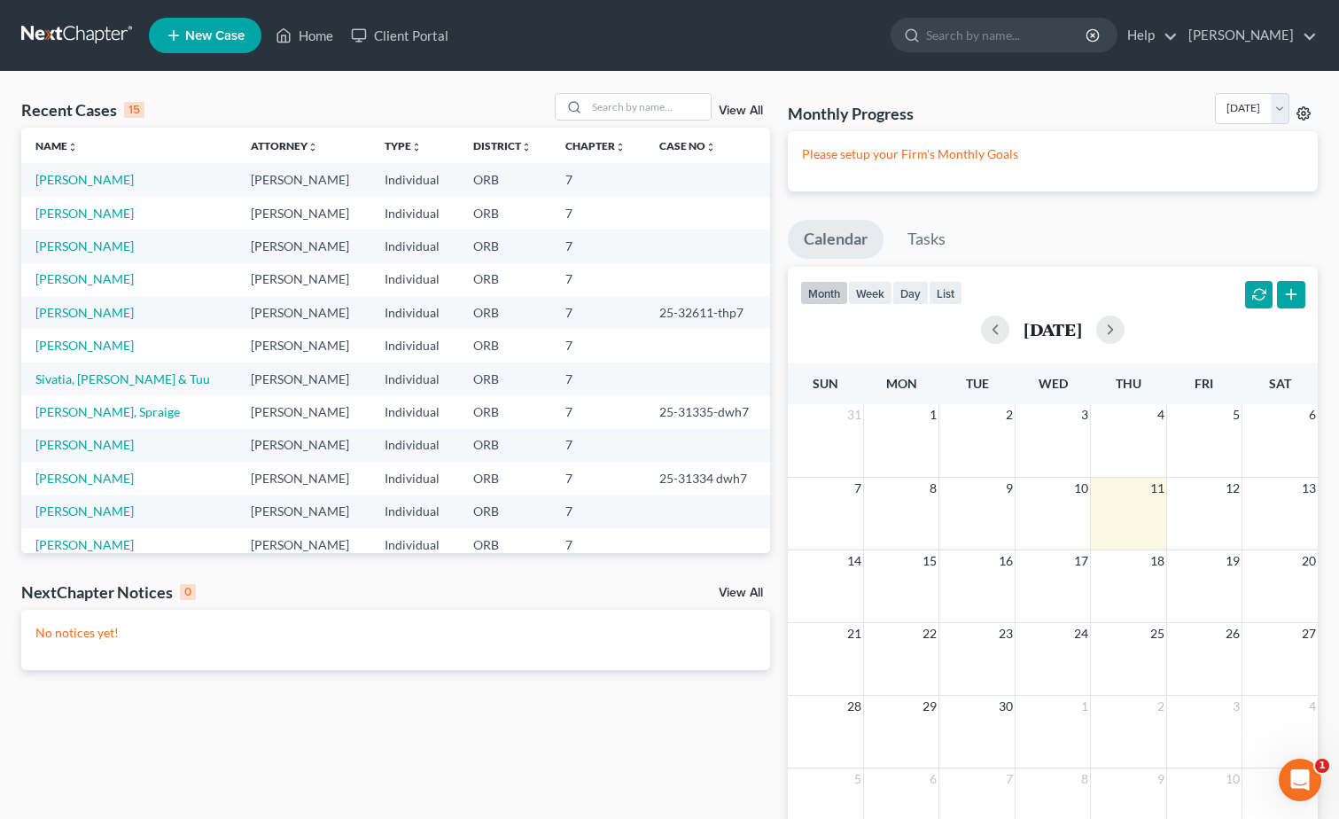
click at [1298, 110] on icon at bounding box center [1303, 112] width 13 height 13
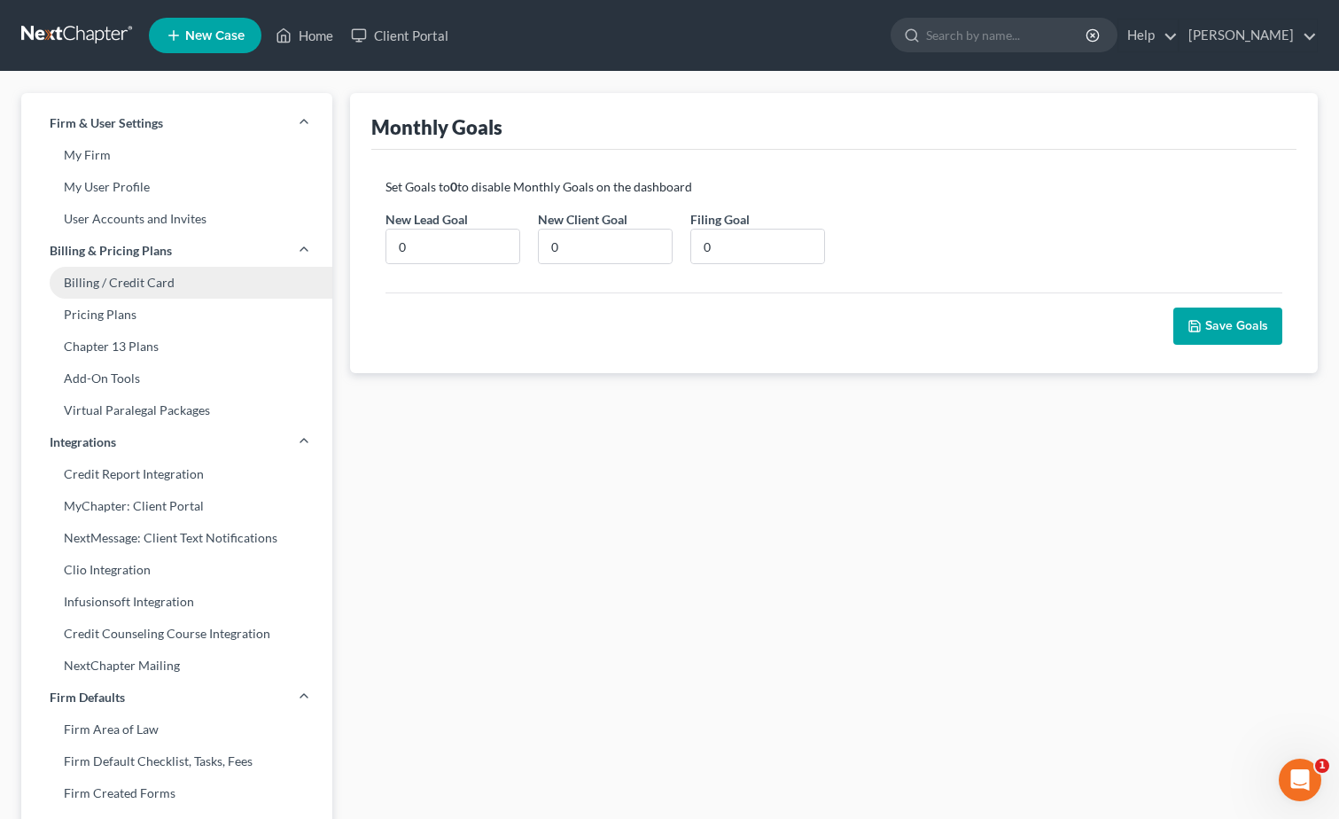
click at [190, 286] on link "Billing / Credit Card" at bounding box center [176, 283] width 311 height 32
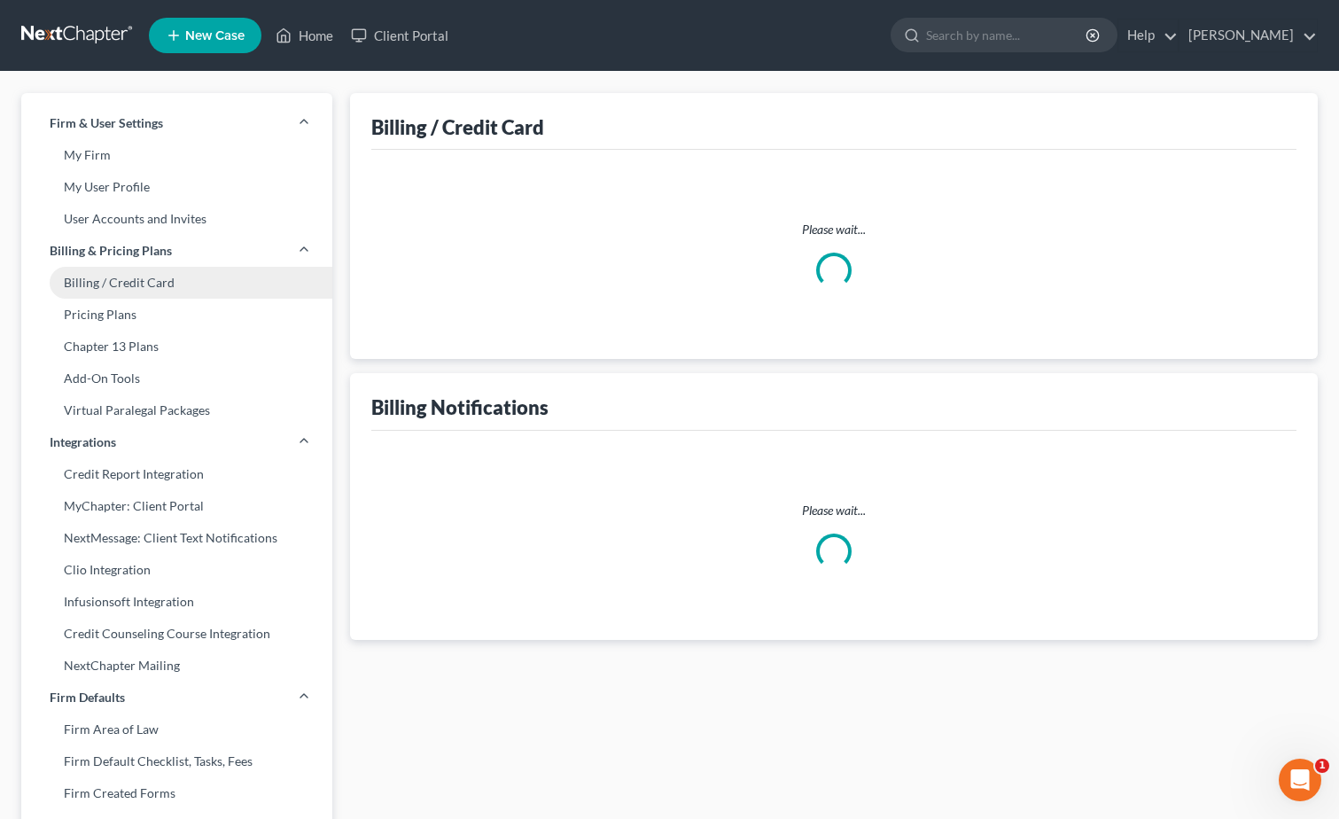
select select "38"
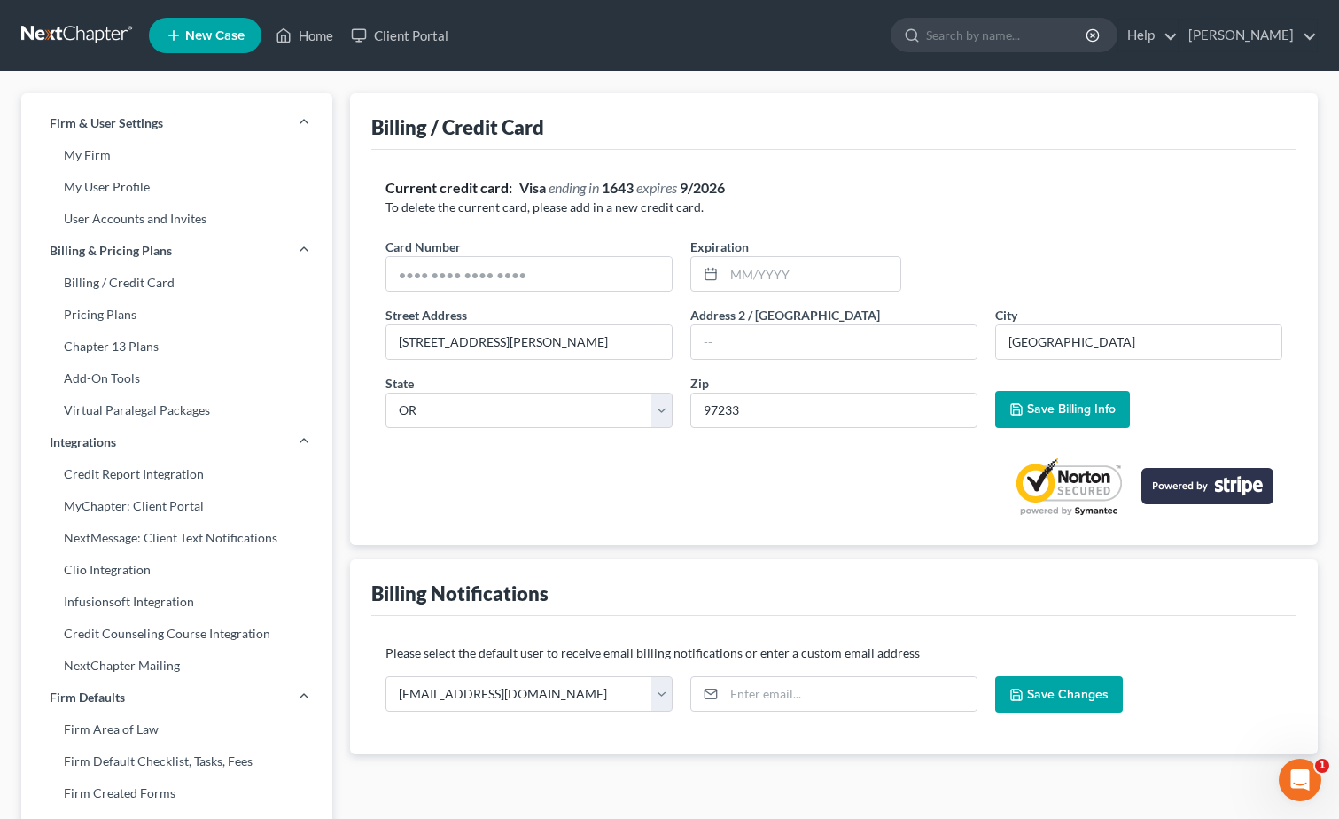
click at [152, 202] on link "My User Profile" at bounding box center [176, 187] width 311 height 32
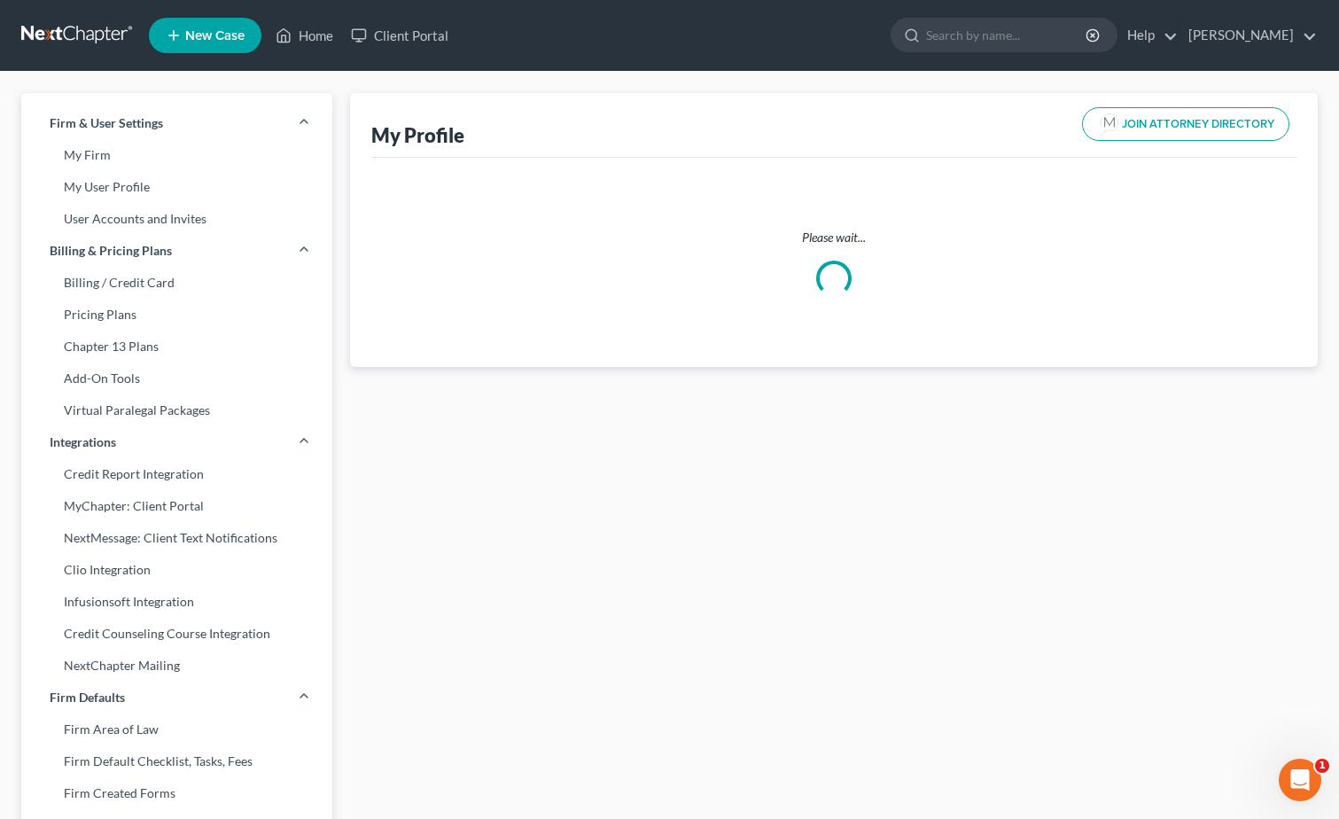
select select "38"
select select "attorney"
select select "0"
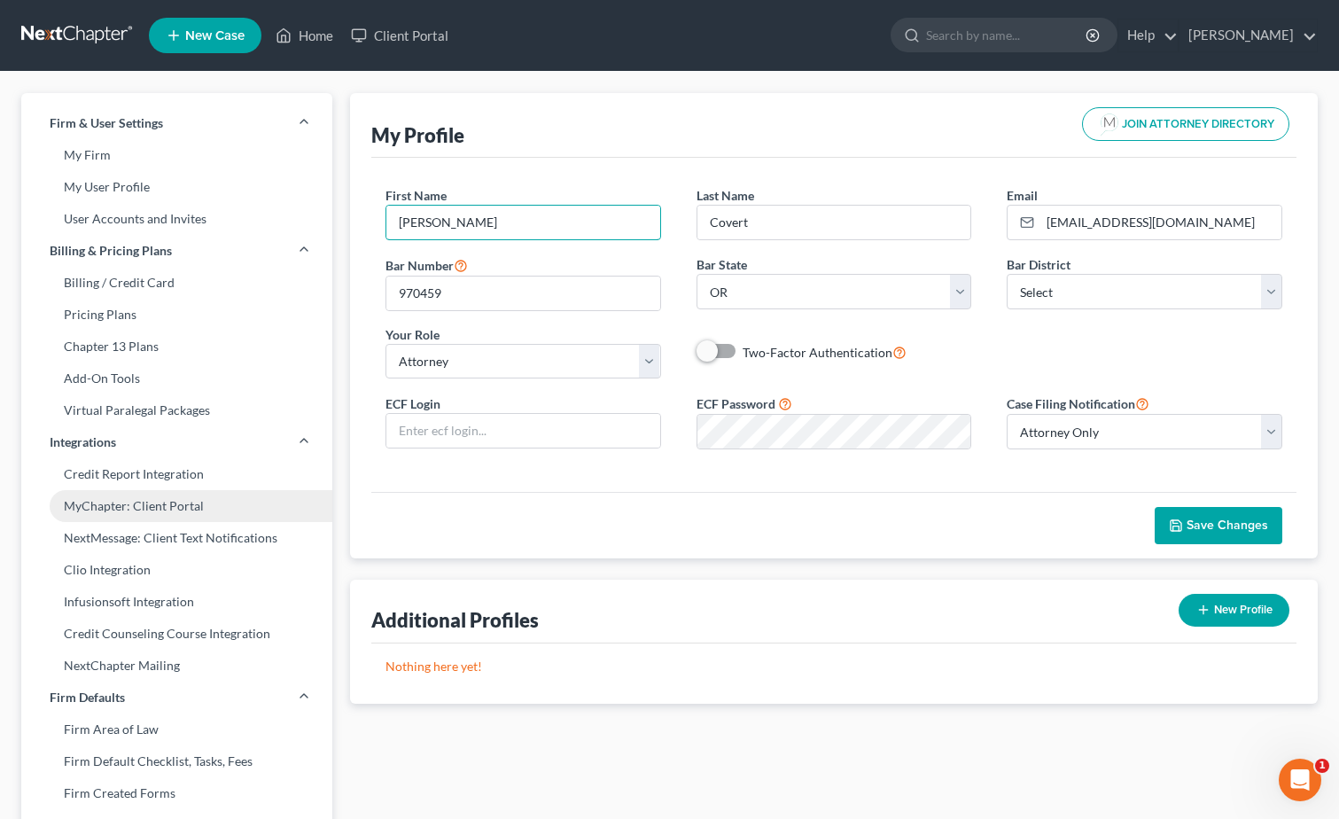
drag, startPoint x: 484, startPoint y: 206, endPoint x: 130, endPoint y: 503, distance: 462.1
click at [0, 15] on html "Home New Case Client Portal [PERSON_NAME] [PERSON_NAME][EMAIL_ADDRESS][DOMAIN_N…" at bounding box center [669, 656] width 1339 height 1312
type input "[PERSON_NAME]"
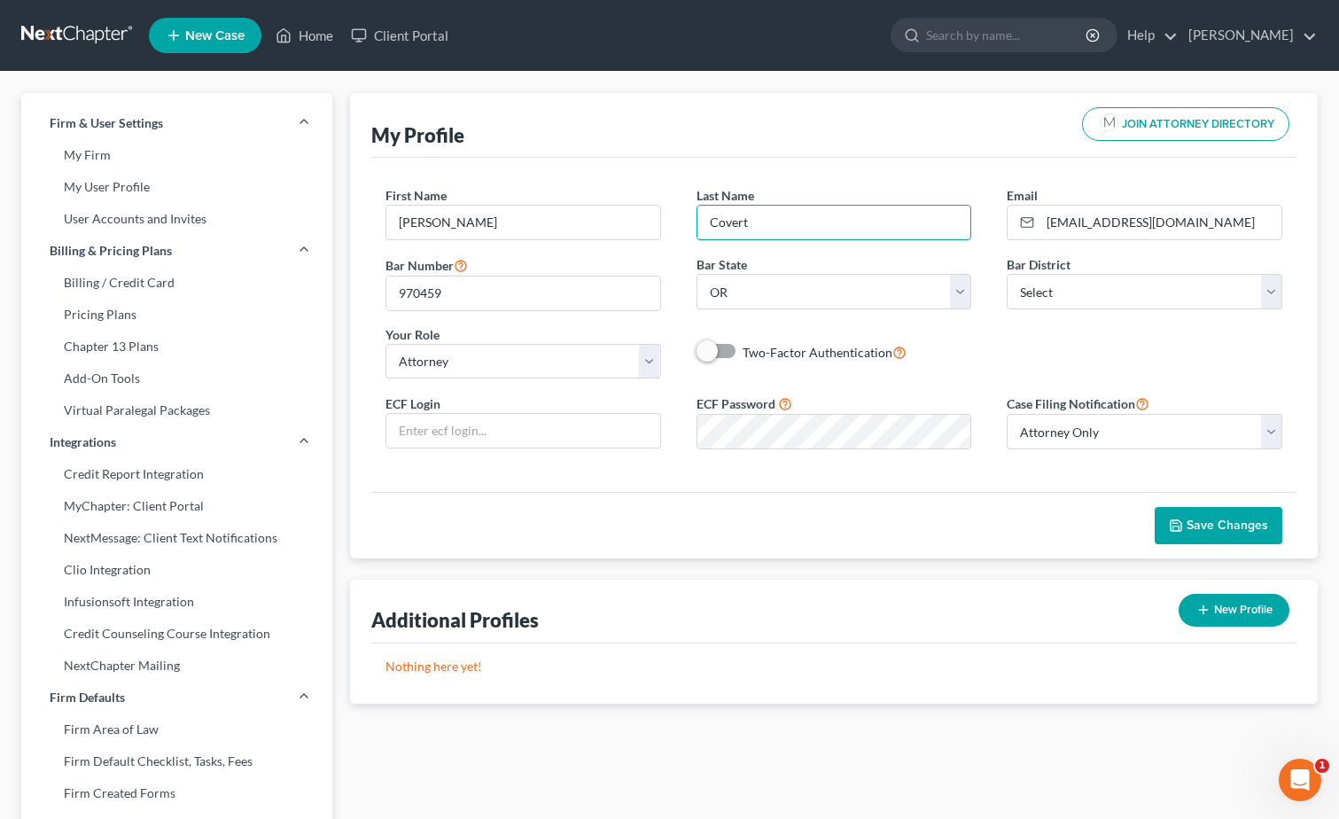
drag, startPoint x: 839, startPoint y: 230, endPoint x: -4, endPoint y: 288, distance: 844.5
click at [0, 288] on html "Home New Case Client Portal [PERSON_NAME] [PERSON_NAME][EMAIL_ADDRESS][DOMAIN_N…" at bounding box center [669, 656] width 1339 height 1312
type input "[PERSON_NAME]"
click at [1229, 540] on button "Save Changes" at bounding box center [1218, 525] width 128 height 37
drag, startPoint x: 502, startPoint y: 287, endPoint x: 10, endPoint y: 574, distance: 570.1
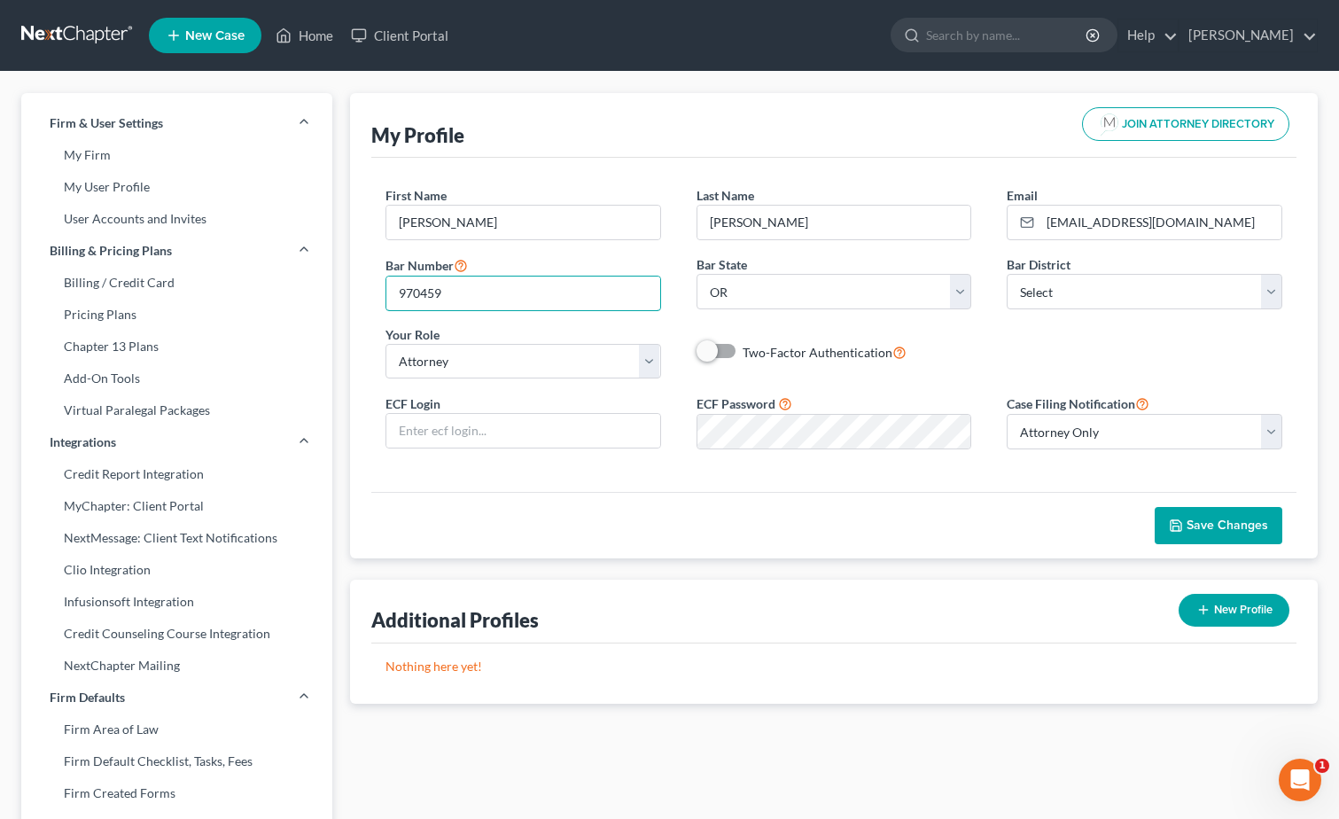
click at [0, 500] on html "Home New Case Client Portal [PERSON_NAME] [PERSON_NAME][EMAIL_ADDRESS][DOMAIN_N…" at bounding box center [669, 656] width 1339 height 1312
type input "97041"
click at [1217, 519] on span "Save Changes" at bounding box center [1227, 524] width 82 height 15
click at [337, 40] on link "Home" at bounding box center [304, 35] width 75 height 32
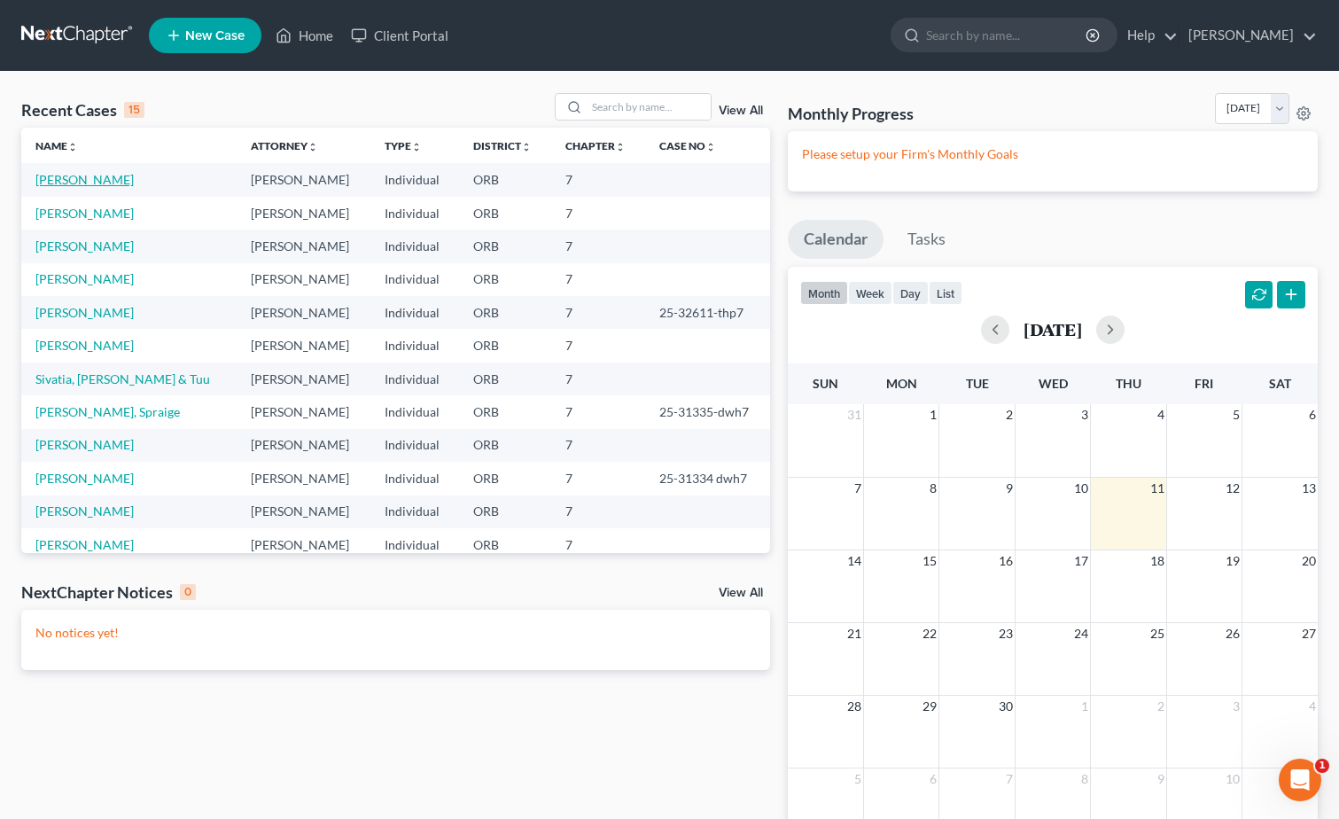
click at [44, 181] on link "[PERSON_NAME]" at bounding box center [84, 179] width 98 height 15
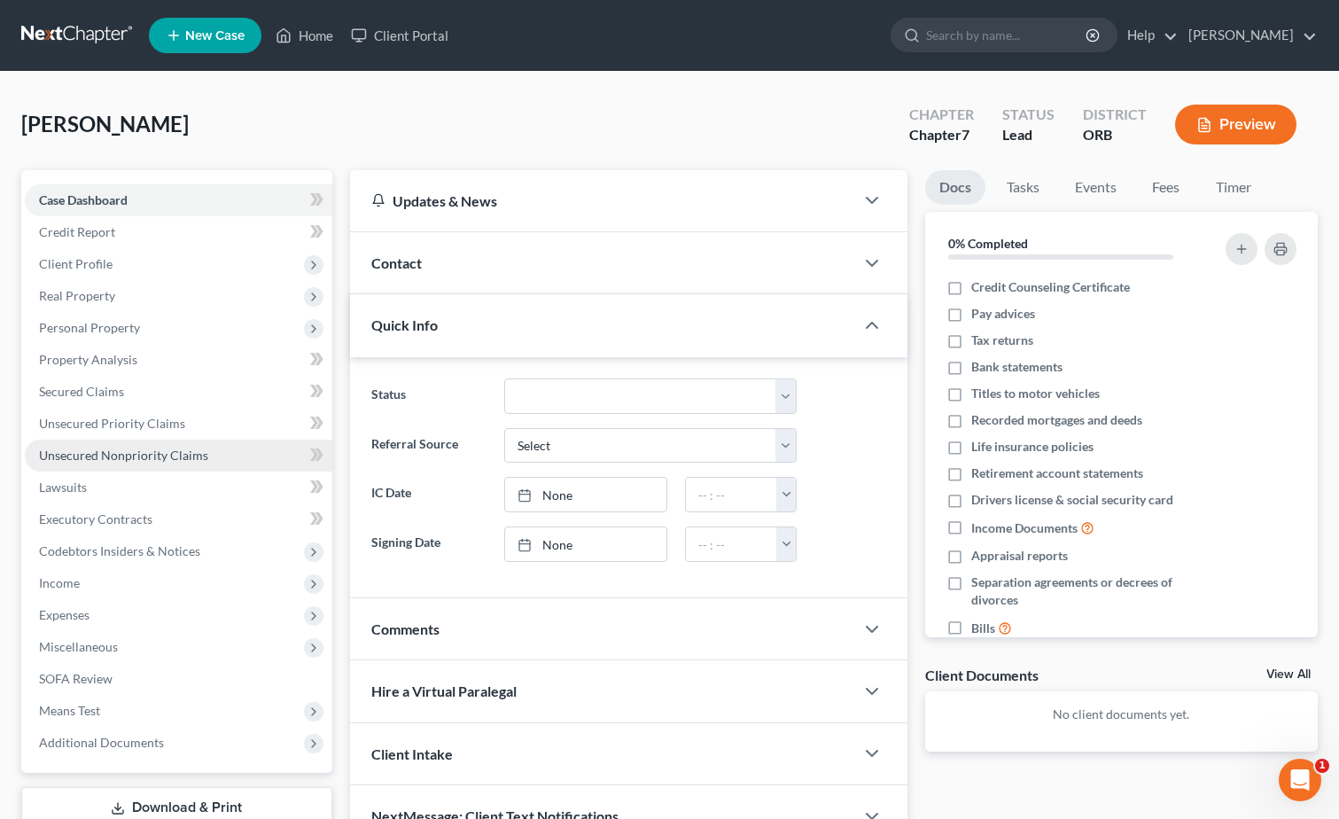
click at [225, 464] on link "Unsecured Nonpriority Claims" at bounding box center [178, 455] width 307 height 32
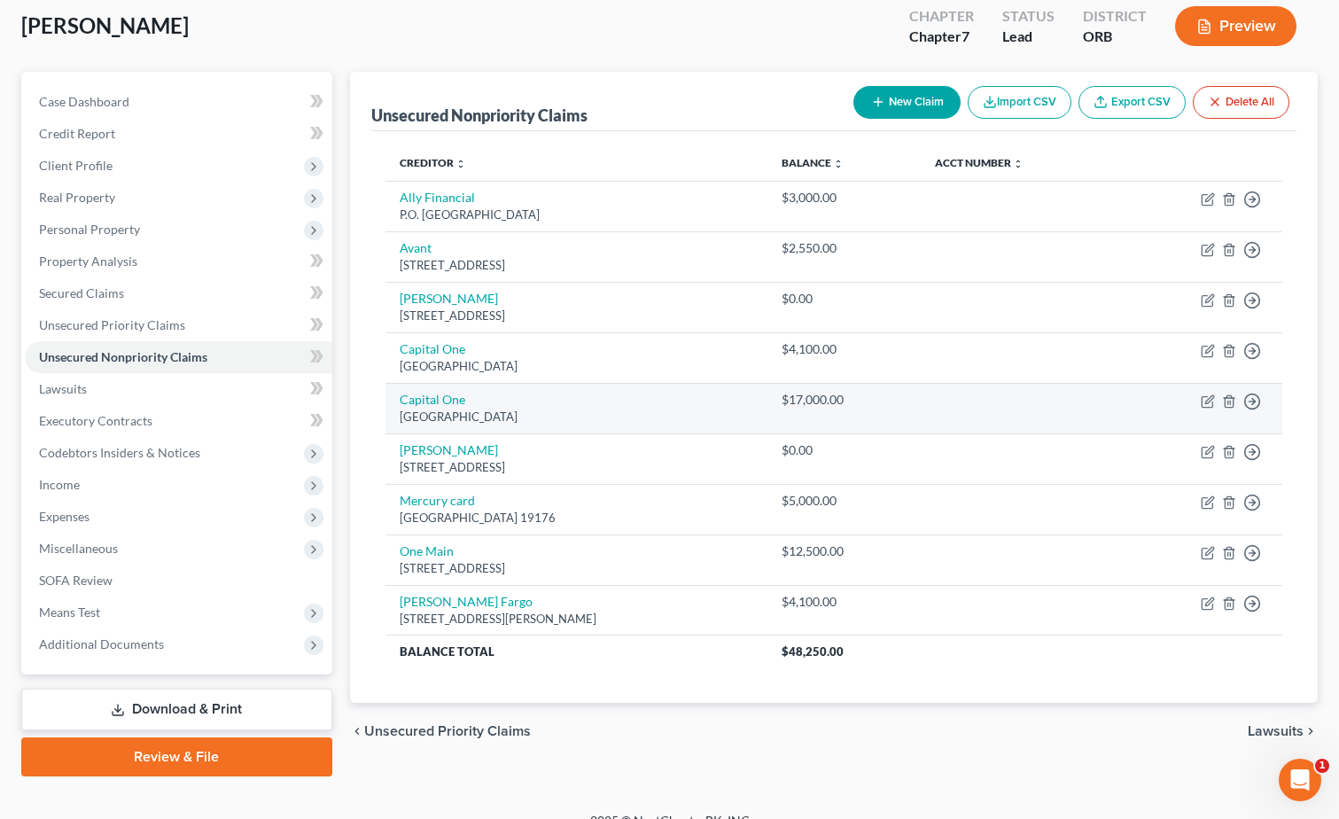
scroll to position [35, 0]
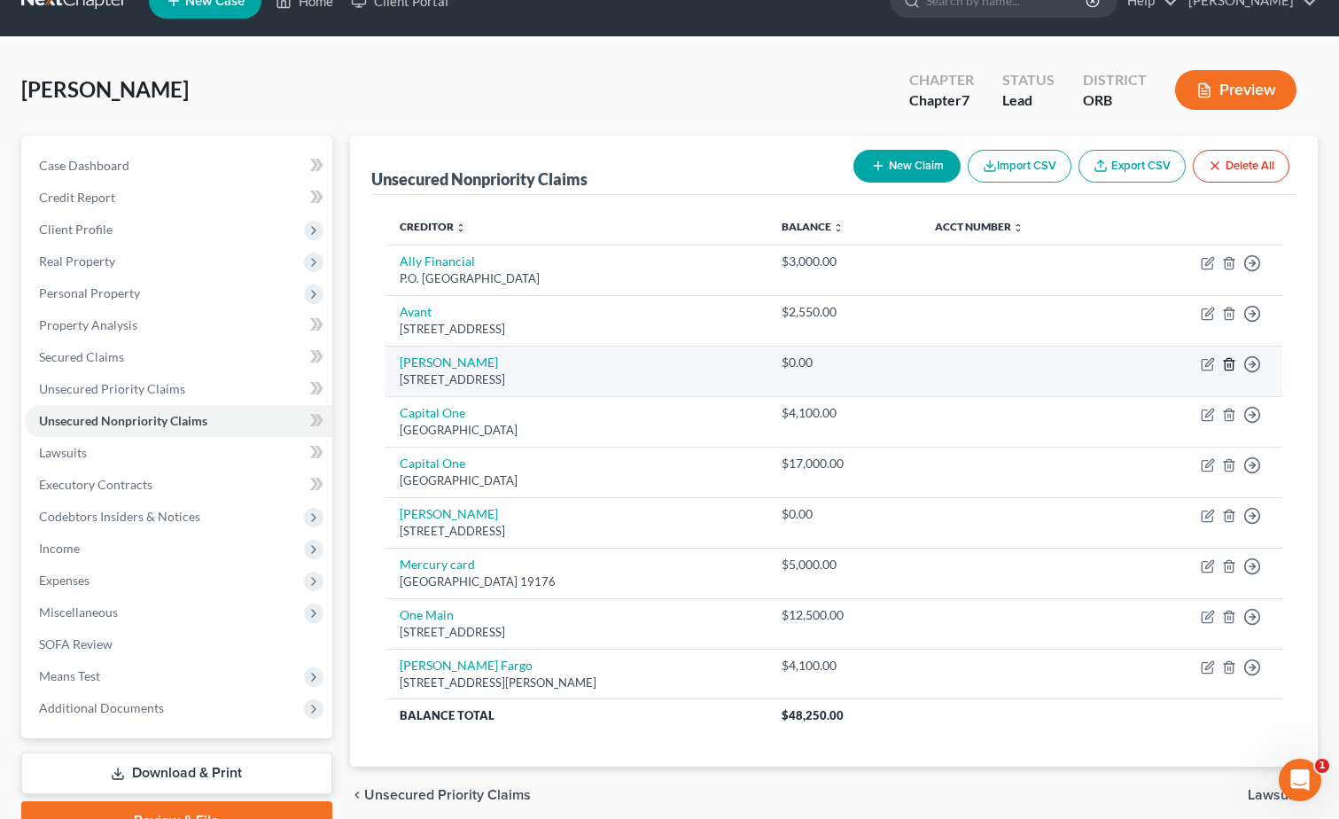
click at [1222, 361] on icon "button" at bounding box center [1229, 364] width 14 height 14
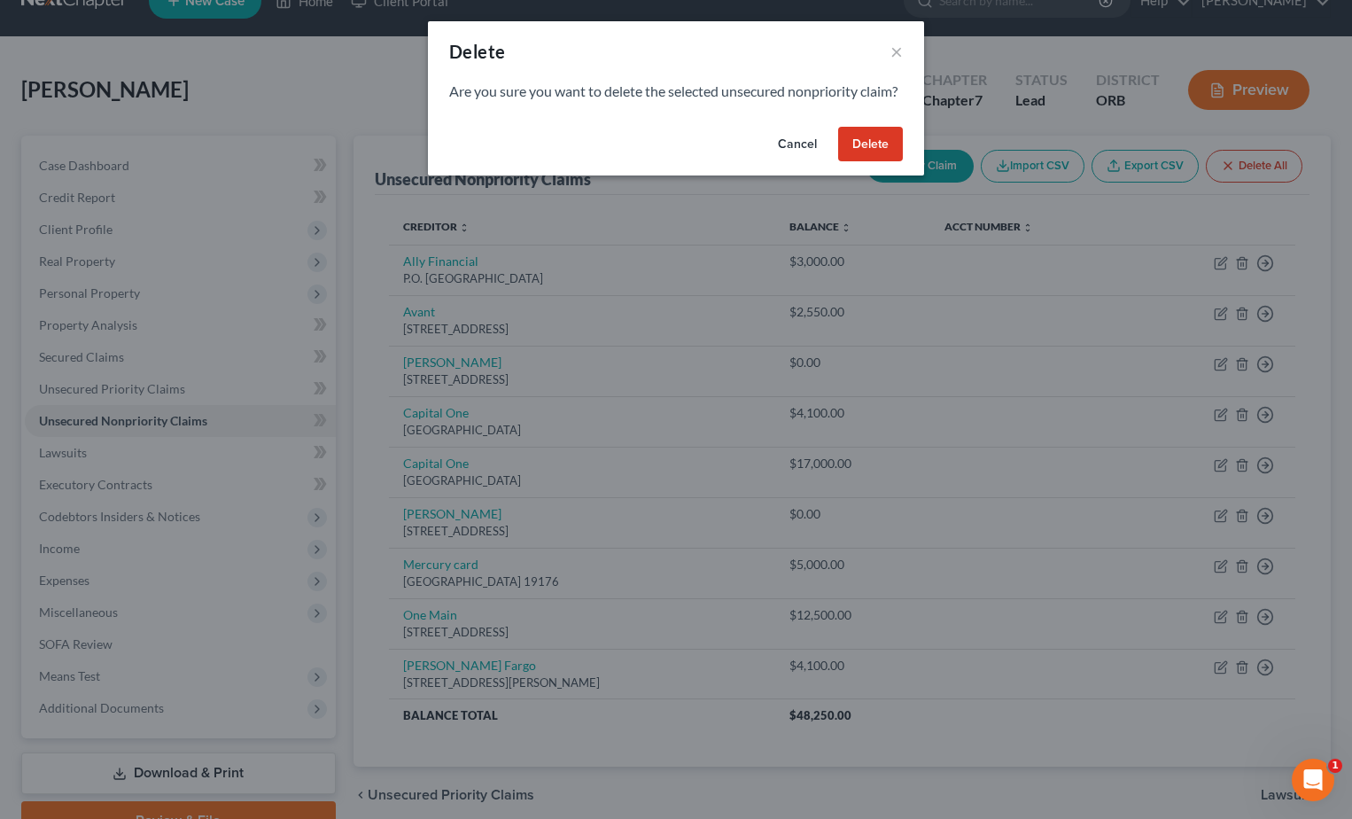
click at [865, 150] on button "Delete" at bounding box center [870, 144] width 65 height 35
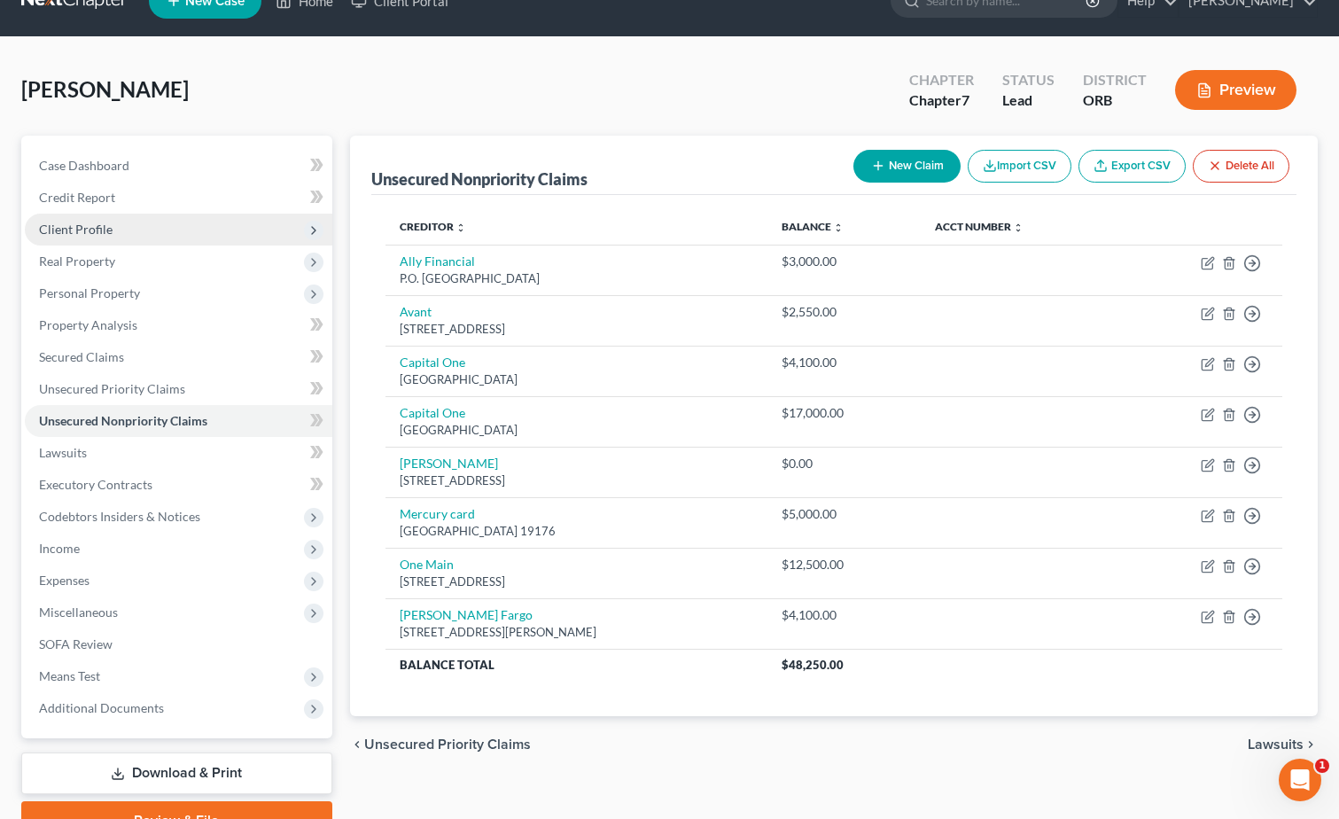
click at [170, 230] on span "Client Profile" at bounding box center [178, 230] width 307 height 32
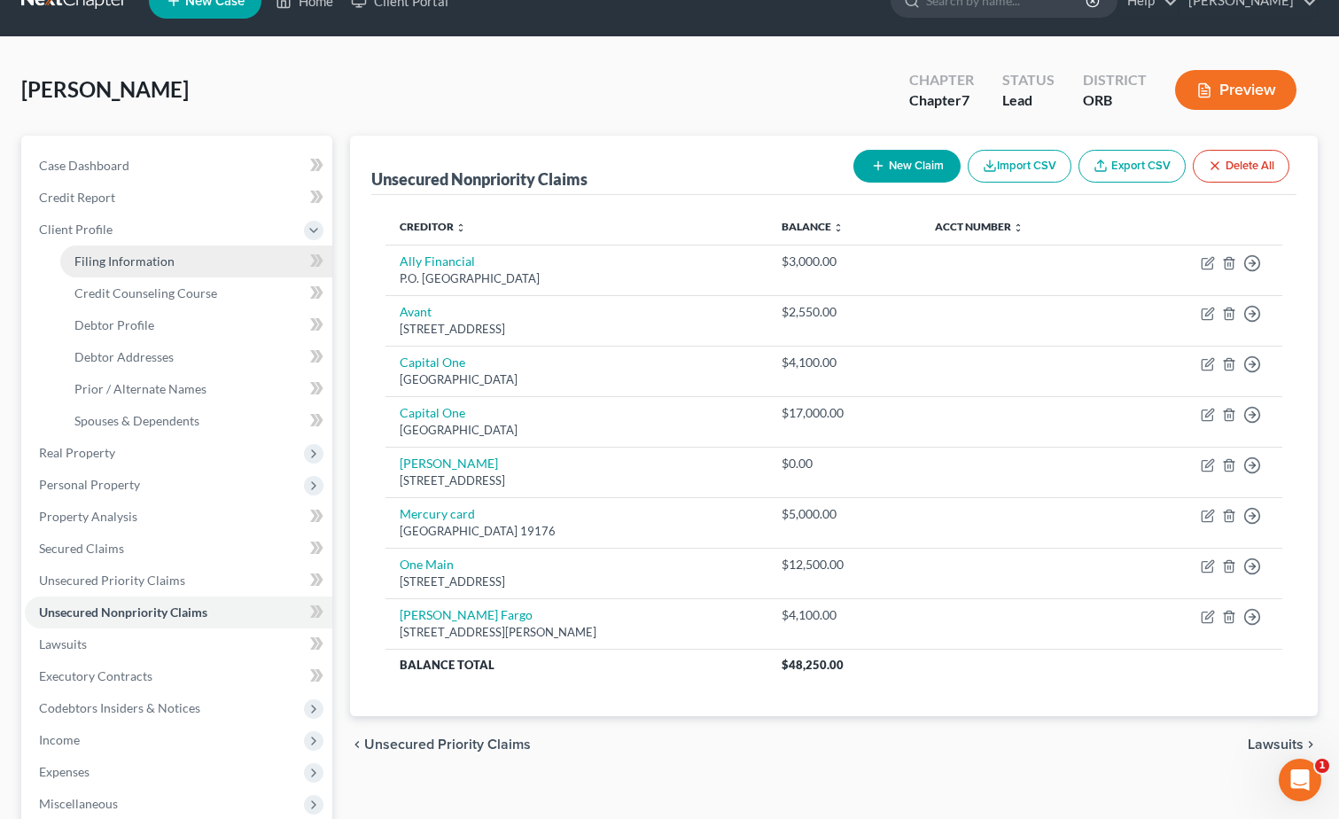
click at [178, 259] on link "Filing Information" at bounding box center [196, 261] width 272 height 32
select select "1"
select select "0"
select select "66"
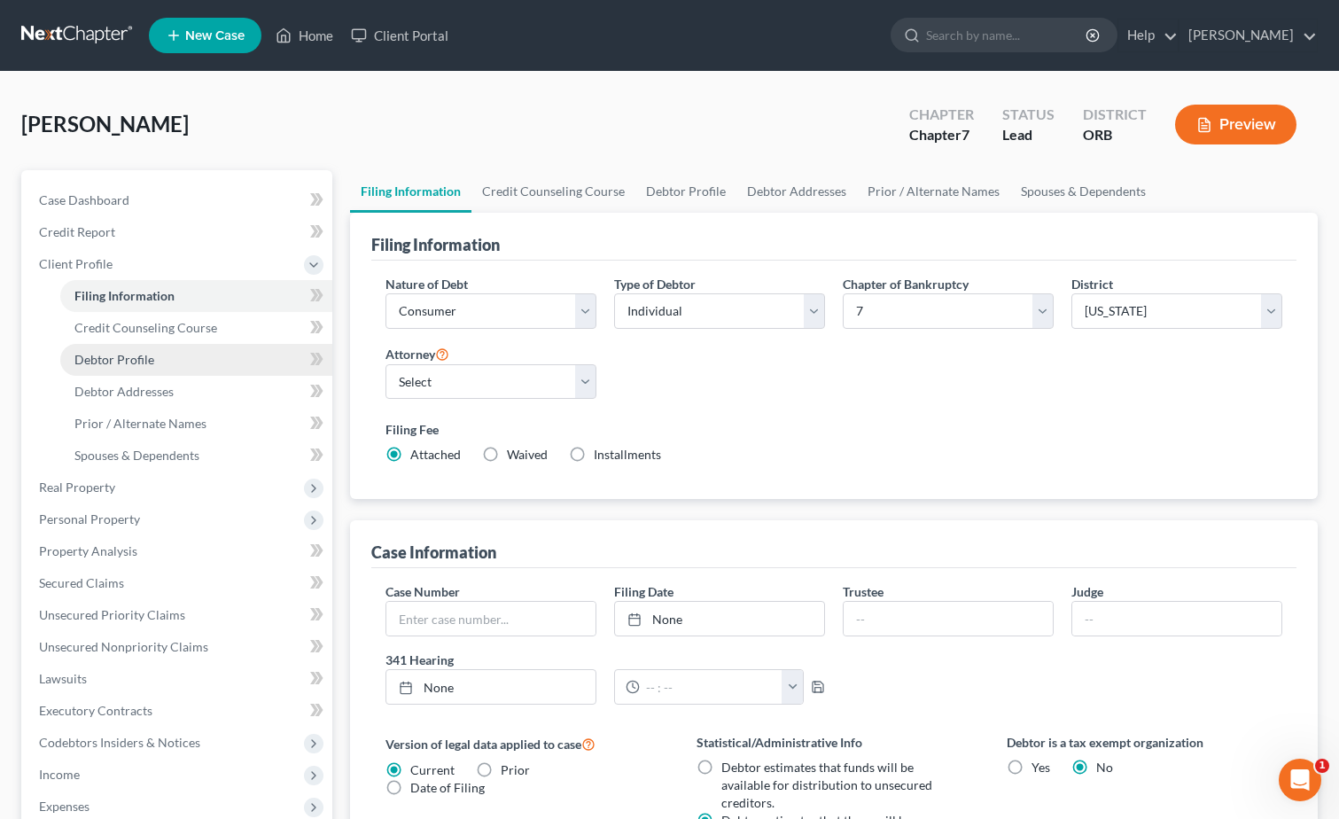
click at [128, 353] on span "Debtor Profile" at bounding box center [114, 359] width 80 height 15
select select "0"
select select "1"
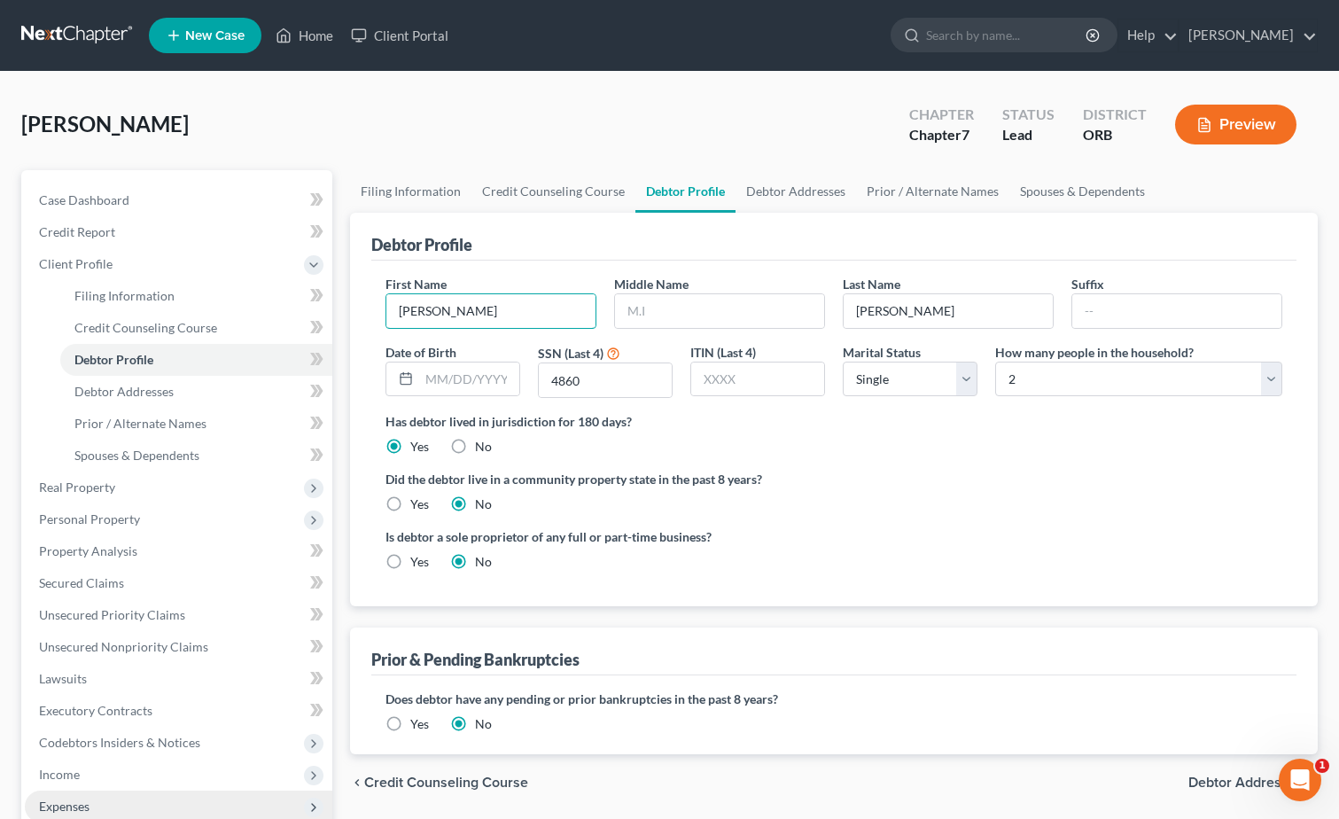
drag, startPoint x: 499, startPoint y: 315, endPoint x: 173, endPoint y: 796, distance: 581.1
click at [0, 206] on html "Home New Case Client Portal [PERSON_NAME] [PERSON_NAME][EMAIL_ADDRESS][DOMAIN_N…" at bounding box center [669, 566] width 1339 height 1133
type input "Jula"
type input "J"
type input "[PERSON_NAME]"
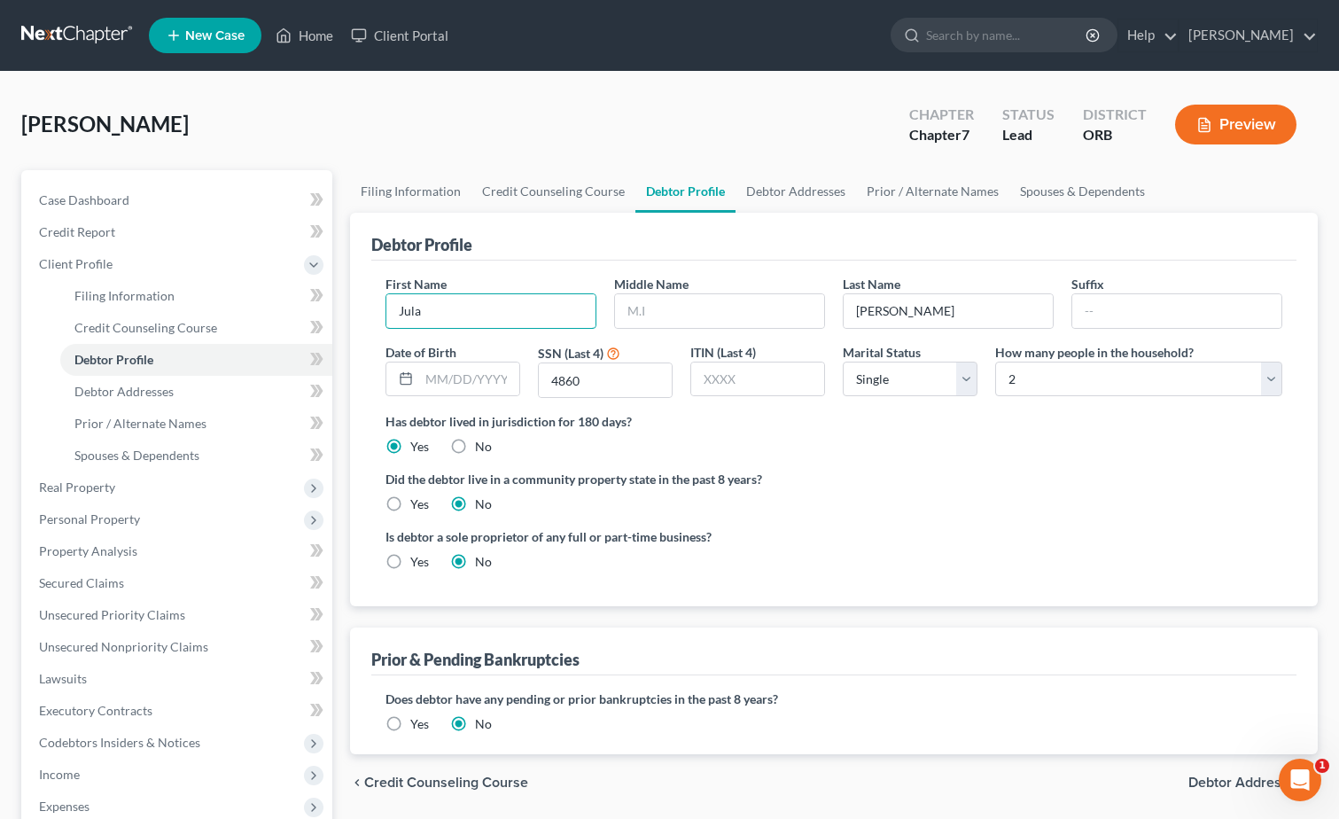
drag, startPoint x: 519, startPoint y: 324, endPoint x: -4, endPoint y: 232, distance: 530.8
click at [0, 232] on html "Home New Case Client Portal [PERSON_NAME] [PERSON_NAME][EMAIL_ADDRESS][DOMAIN_N…" at bounding box center [669, 566] width 1339 height 1133
type input "[PERSON_NAME]"
drag, startPoint x: 14, startPoint y: 818, endPoint x: 951, endPoint y: 570, distance: 969.6
click at [951, 570] on div "Is debtor a sole proprietor of any full or part-time business? Yes No" at bounding box center [834, 556] width 914 height 58
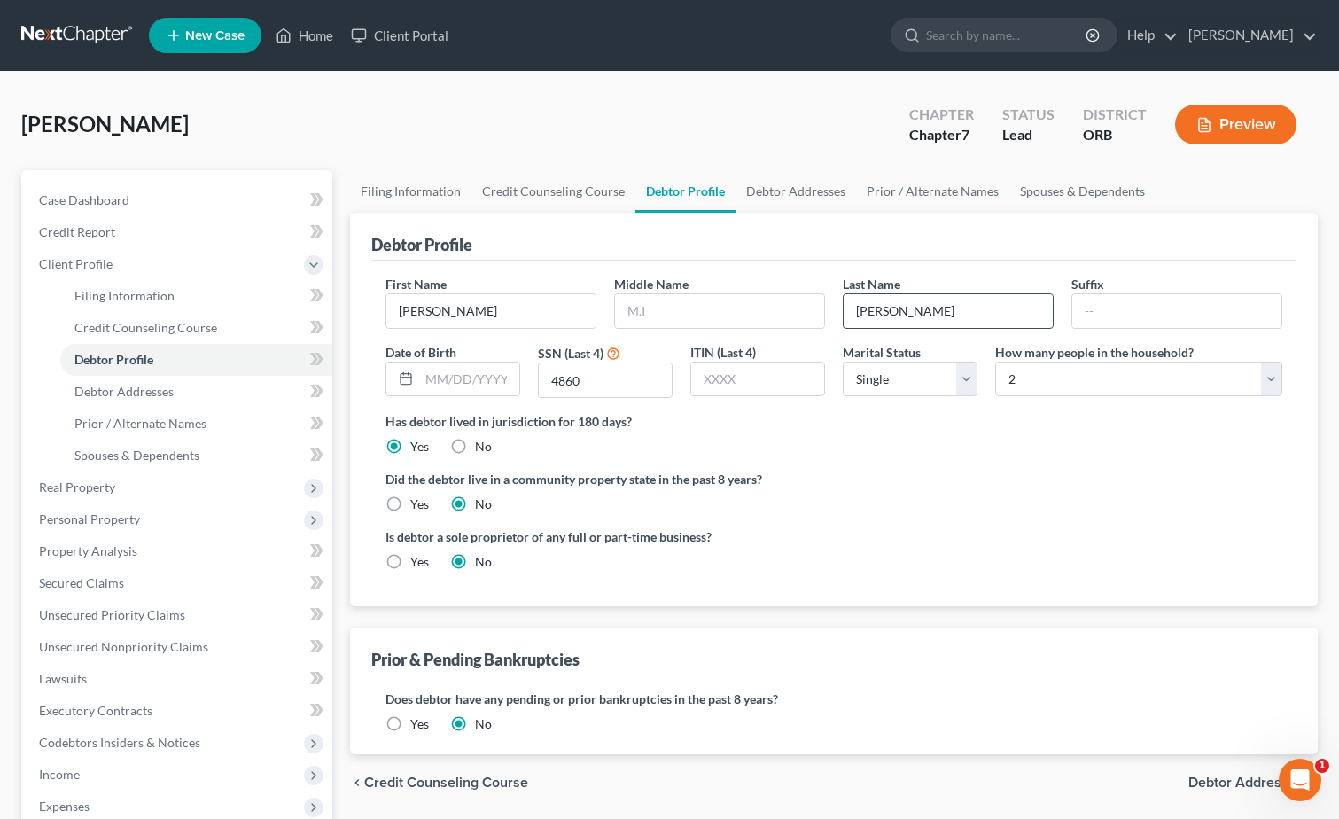
click at [924, 312] on input "[PERSON_NAME]" at bounding box center [947, 311] width 209 height 34
type input "[PERSON_NAME]"
click at [548, 311] on input "[PERSON_NAME]" at bounding box center [490, 311] width 209 height 34
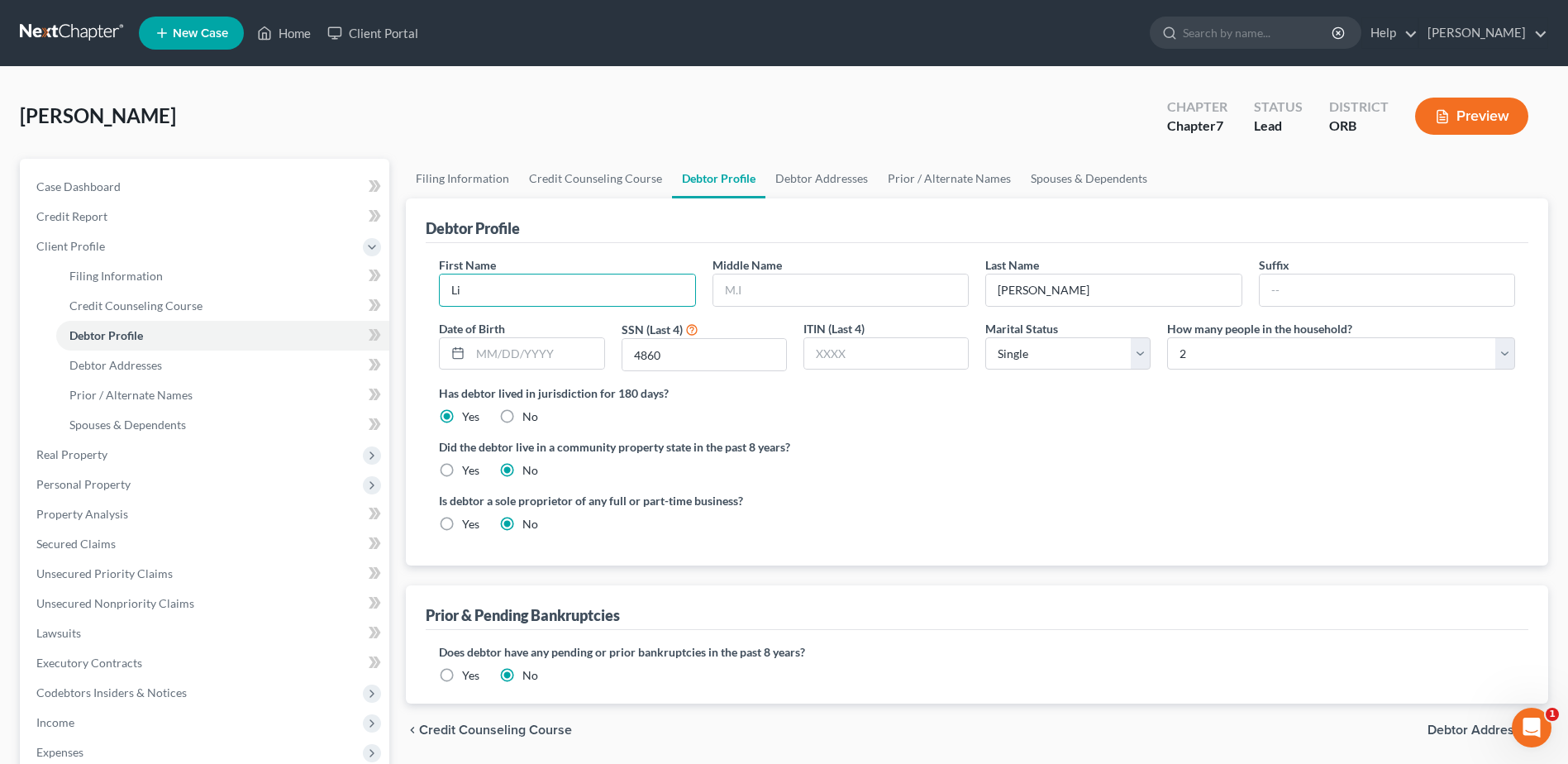
drag, startPoint x: 583, startPoint y: 278, endPoint x: 0, endPoint y: 325, distance: 584.9
click at [0, 280] on html "Home New Case Client Portal [PERSON_NAME] [PERSON_NAME][EMAIL_ADDRESS][DOMAIN_N…" at bounding box center [784, 528] width 1568 height 1057
type input "[PERSON_NAME]"
click at [279, 483] on span "Personal Property" at bounding box center [206, 484] width 366 height 30
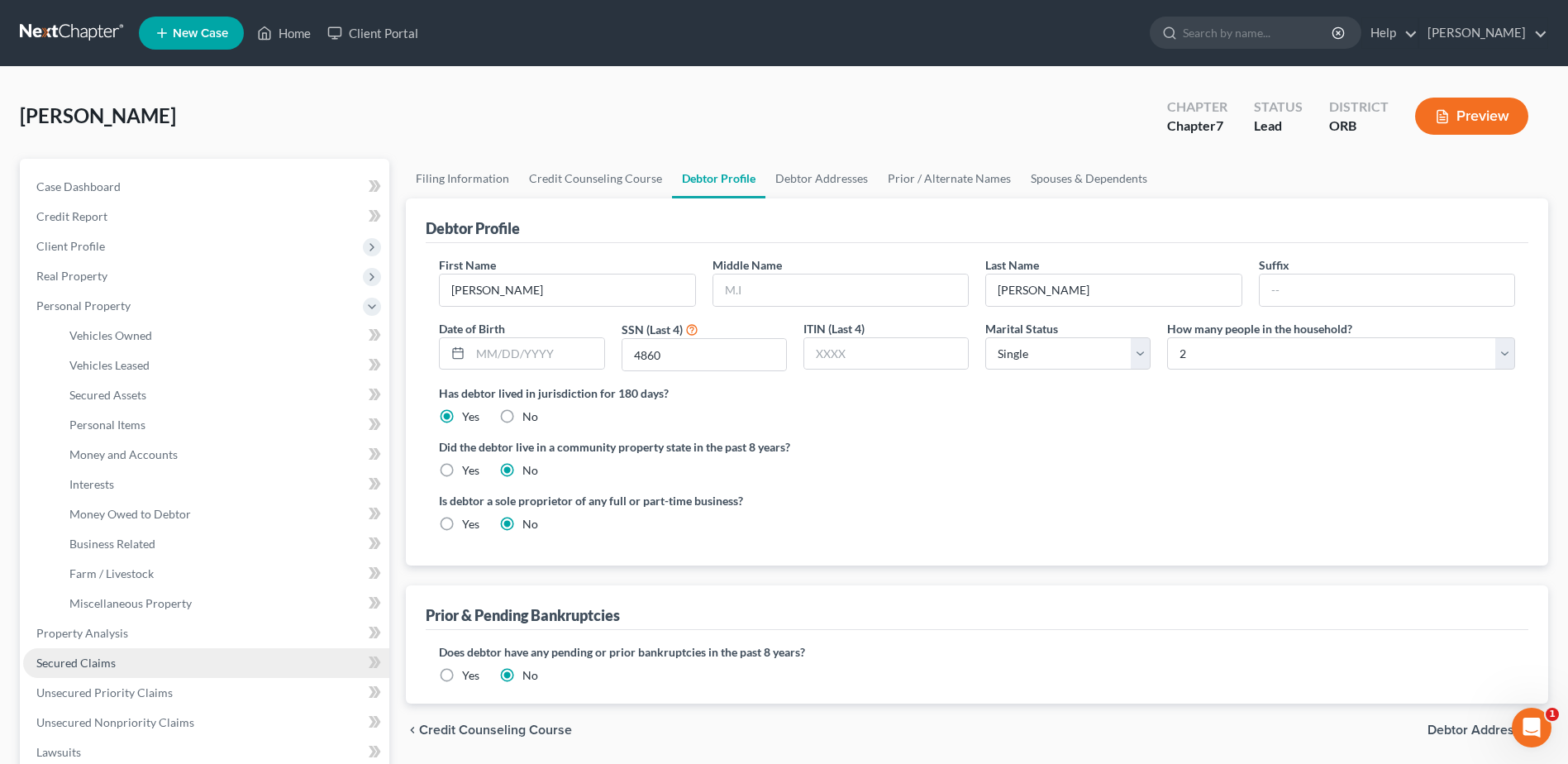
click at [132, 653] on link "Secured Claims" at bounding box center [206, 663] width 366 height 30
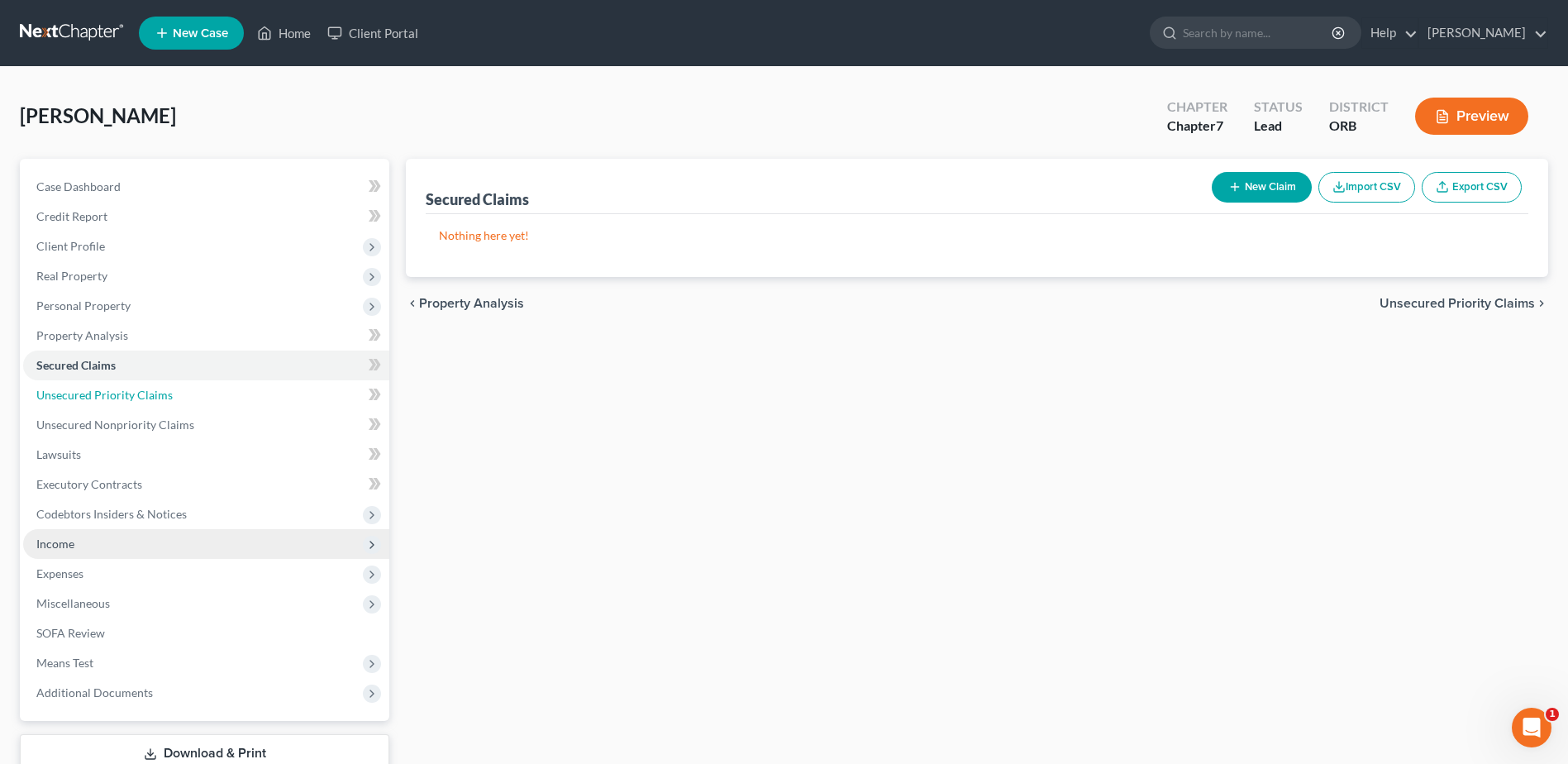
click at [132, 653] on ul "Case Dashboard Payments Invoices Payments Payments Credit Report Client Profile" at bounding box center [206, 439] width 366 height 535
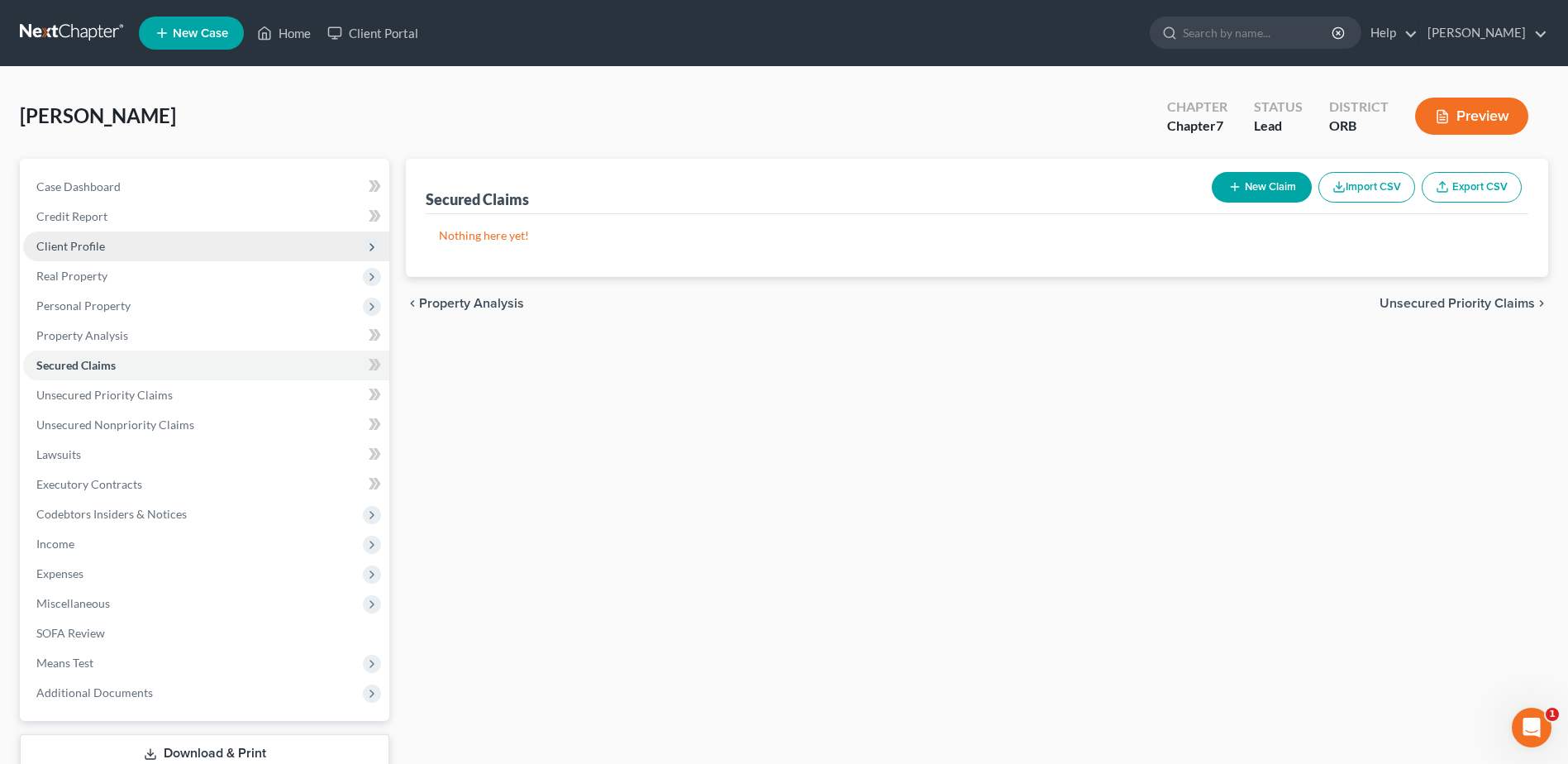
click at [186, 243] on span "Client Profile" at bounding box center [206, 246] width 366 height 30
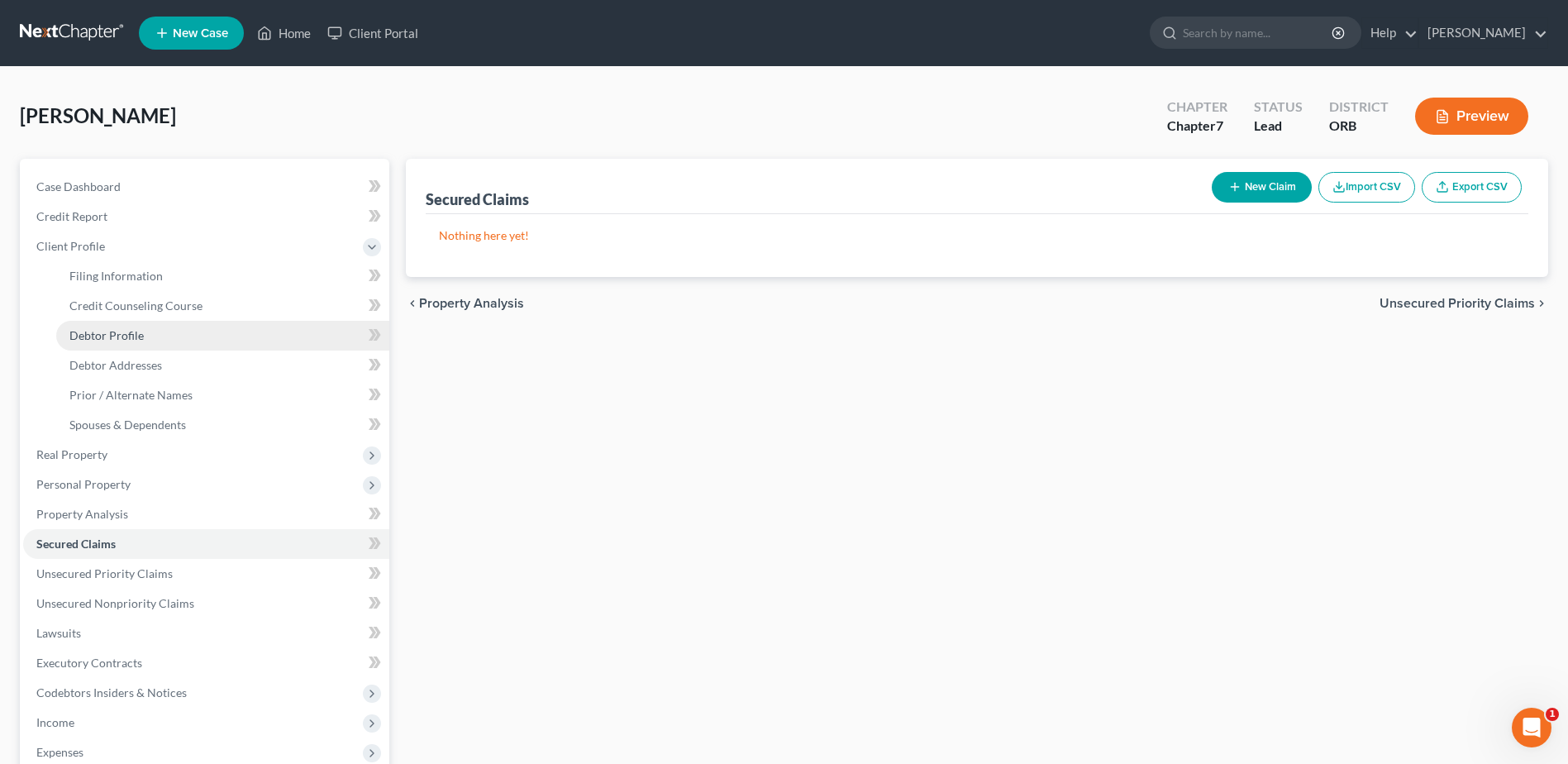
click at [194, 339] on link "Debtor Profile" at bounding box center [222, 336] width 333 height 30
select select "0"
select select "1"
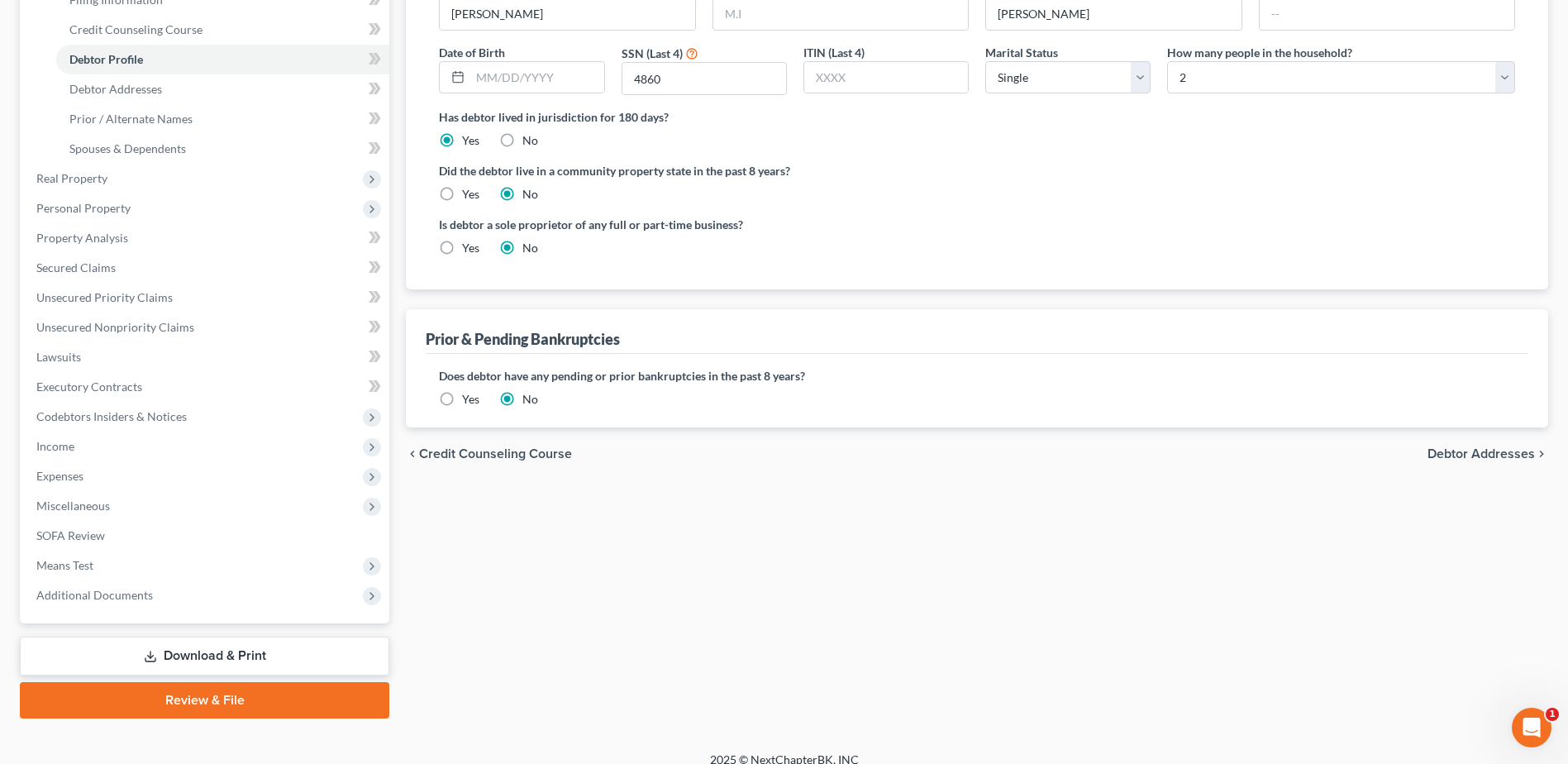
scroll to position [294, 0]
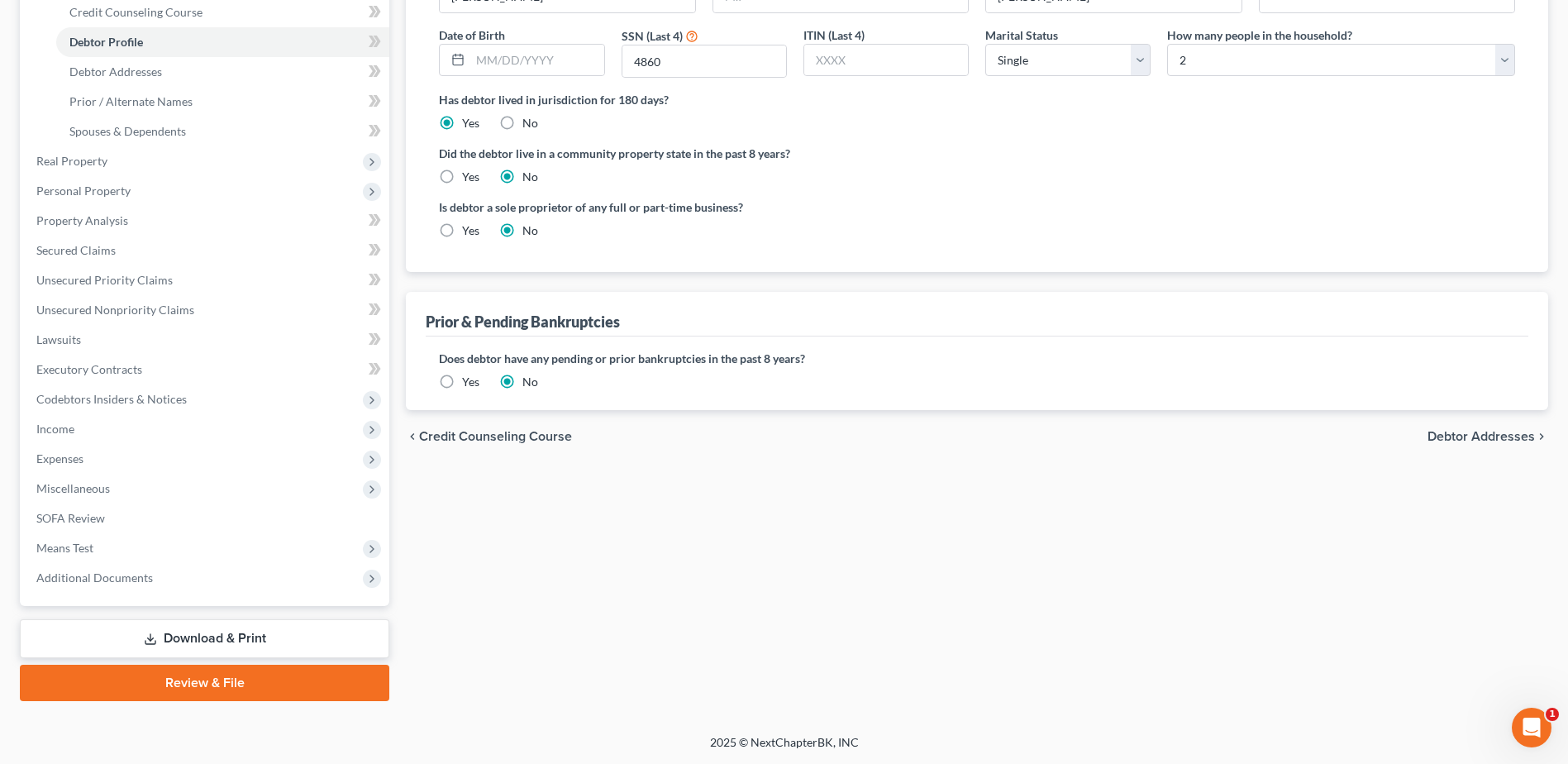
click at [1509, 426] on div "chevron_left Credit Counseling Course Debtor Addresses chevron_right" at bounding box center [977, 436] width 1142 height 53
click at [1507, 442] on span "Debtor Addresses" at bounding box center [1480, 437] width 107 height 13
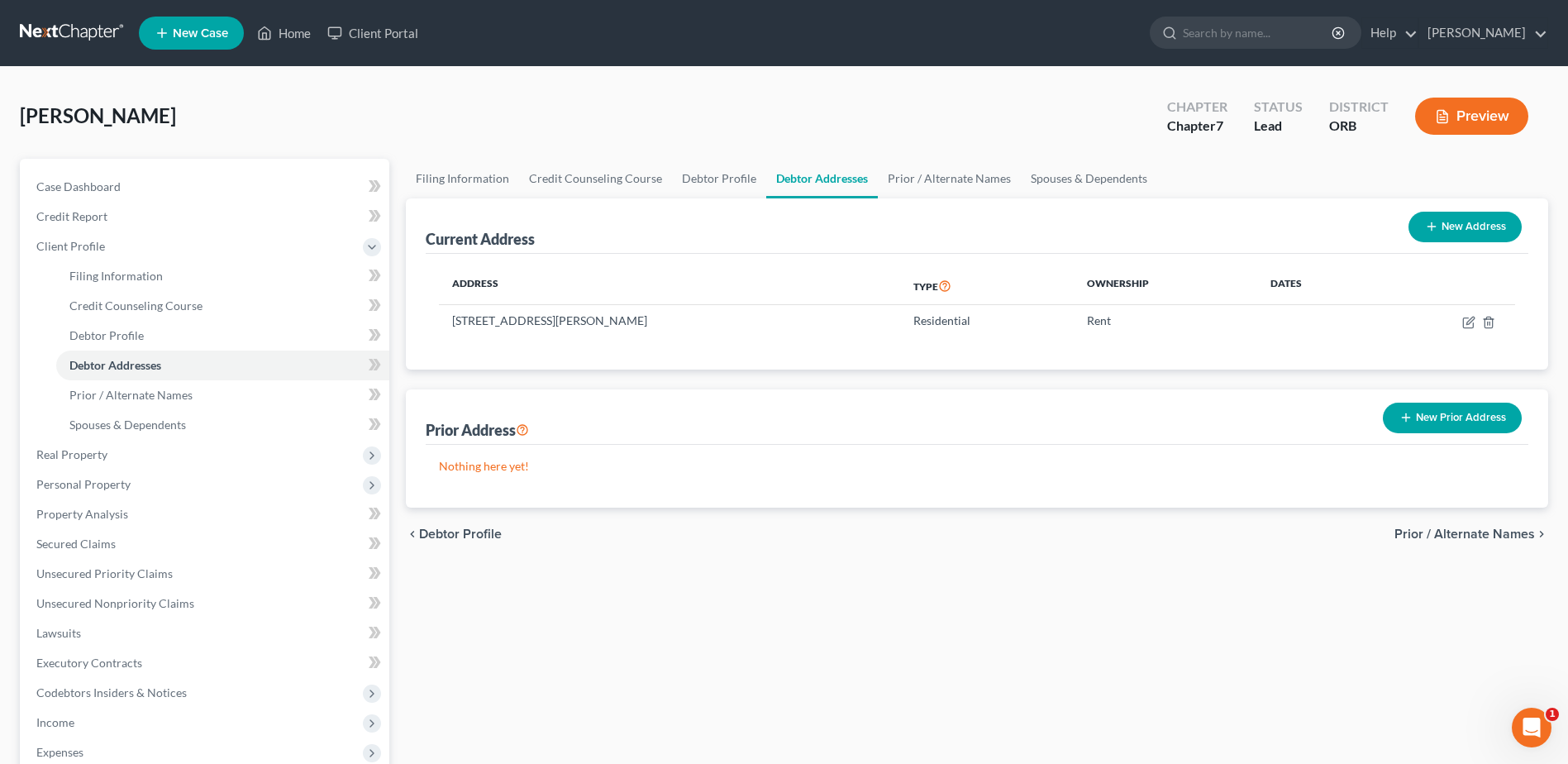
click at [1474, 536] on span "Prior / Alternate Names" at bounding box center [1464, 534] width 141 height 13
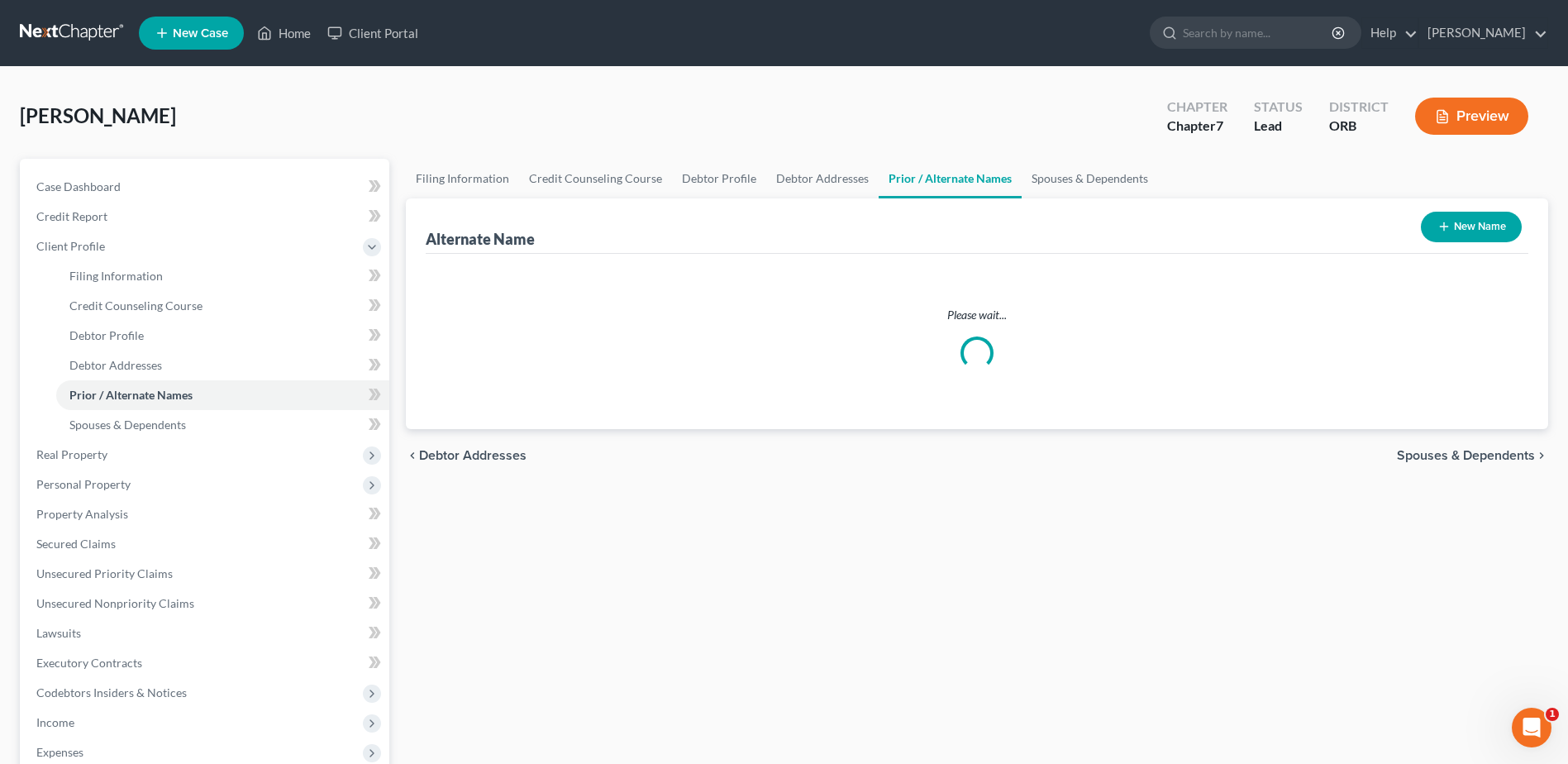
click at [1474, 536] on div "Filing Information Credit Counseling Course Debtor Profile Debtor Addresses Pri…" at bounding box center [977, 576] width 1159 height 836
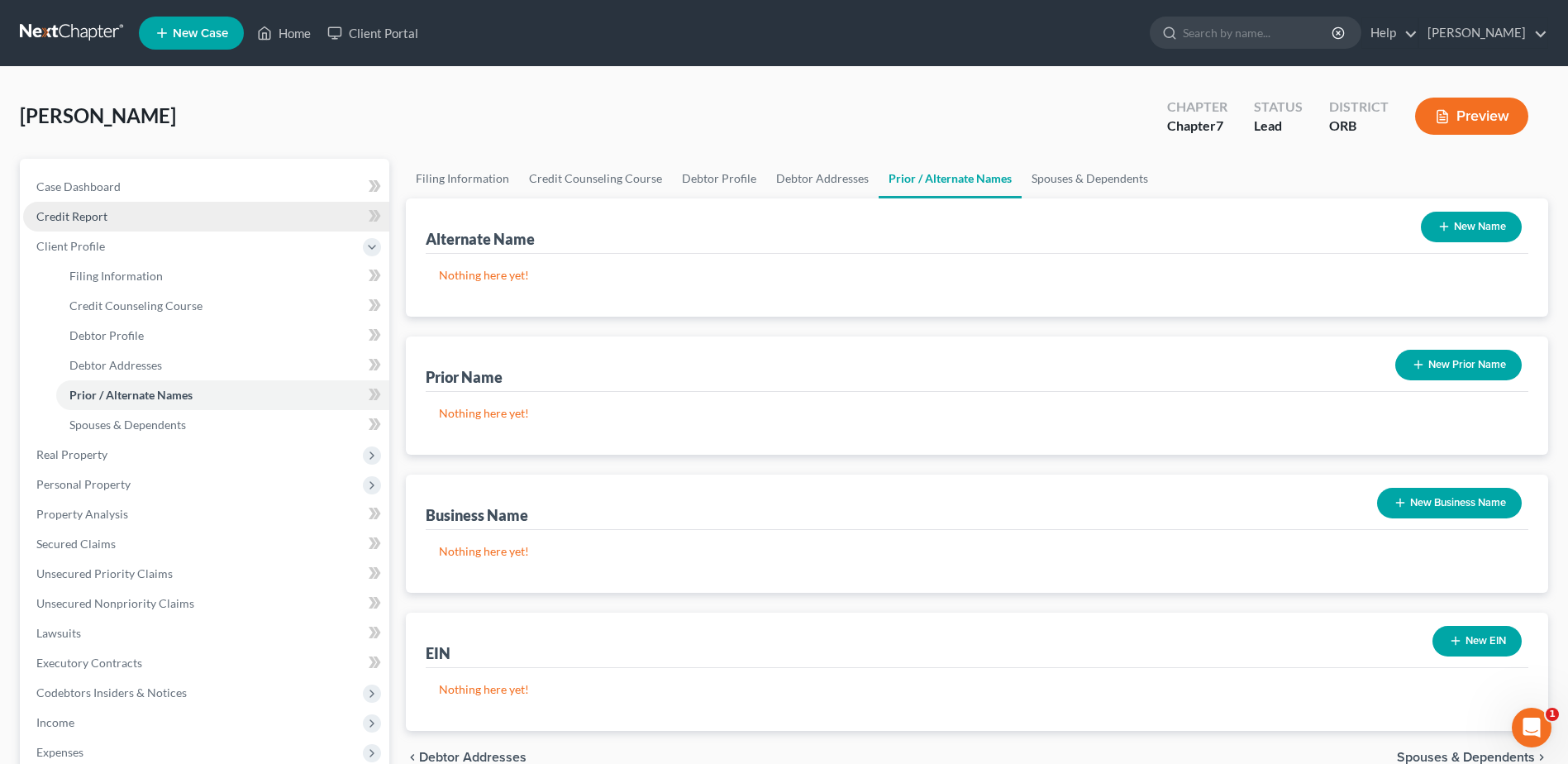
click at [218, 211] on link "Credit Report" at bounding box center [206, 216] width 366 height 30
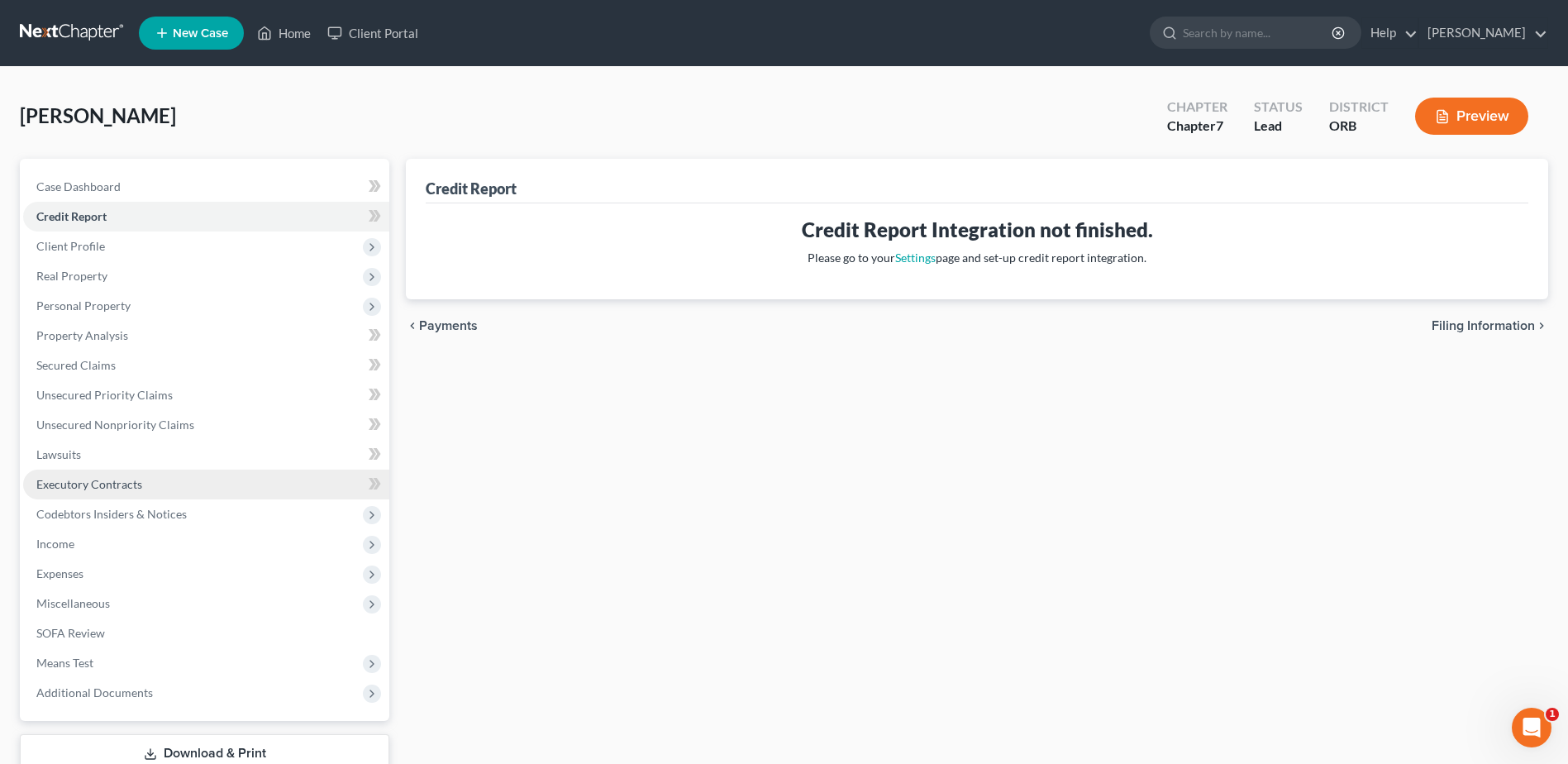
click at [127, 469] on link "Executory Contracts" at bounding box center [206, 484] width 366 height 30
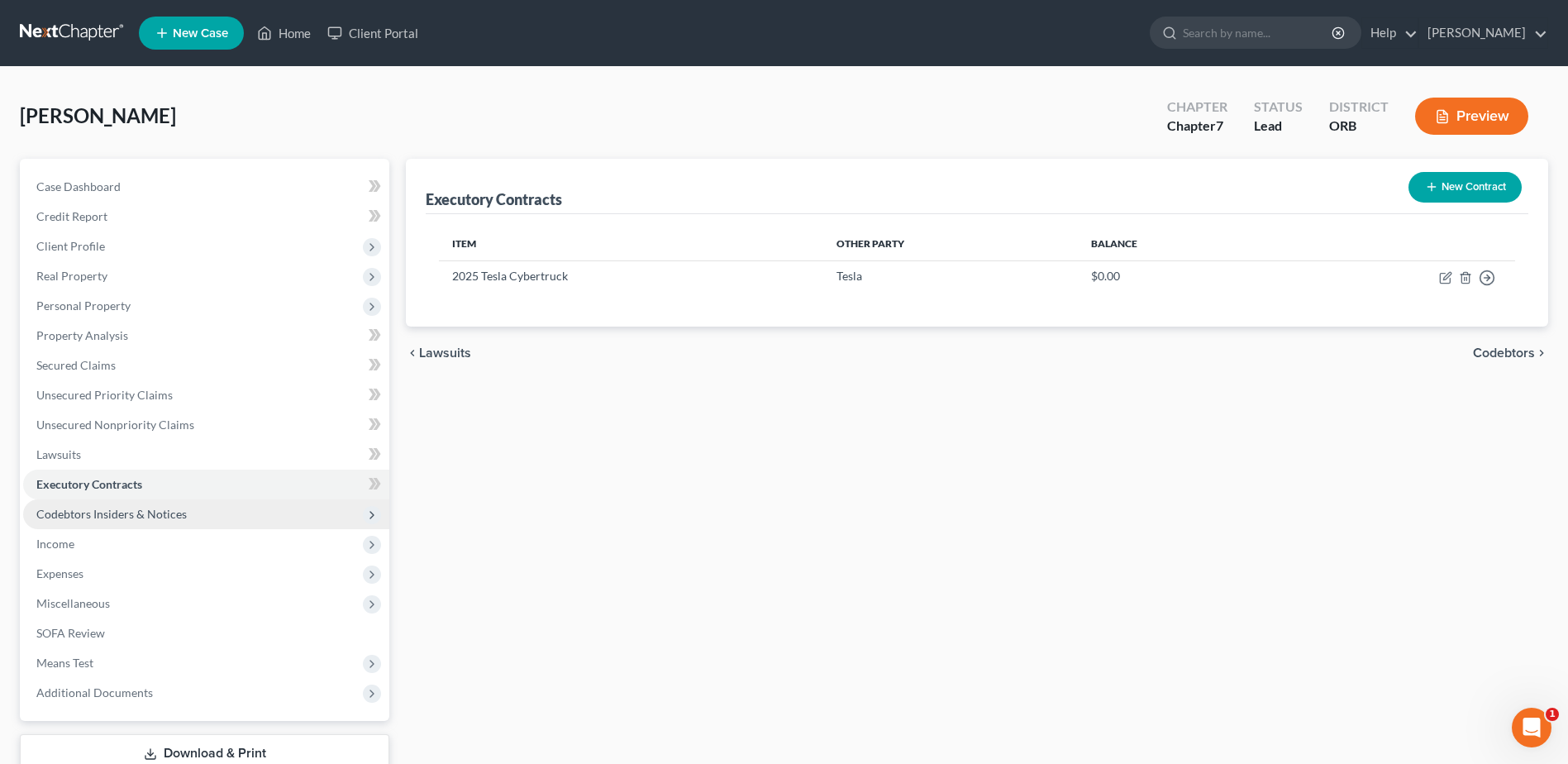
click at [225, 520] on span "Codebtors Insiders & Notices" at bounding box center [206, 514] width 366 height 30
drag, startPoint x: 229, startPoint y: 468, endPoint x: 112, endPoint y: 514, distance: 125.7
click at [112, 514] on span "Codebtors Insiders & Notices" at bounding box center [111, 513] width 150 height 14
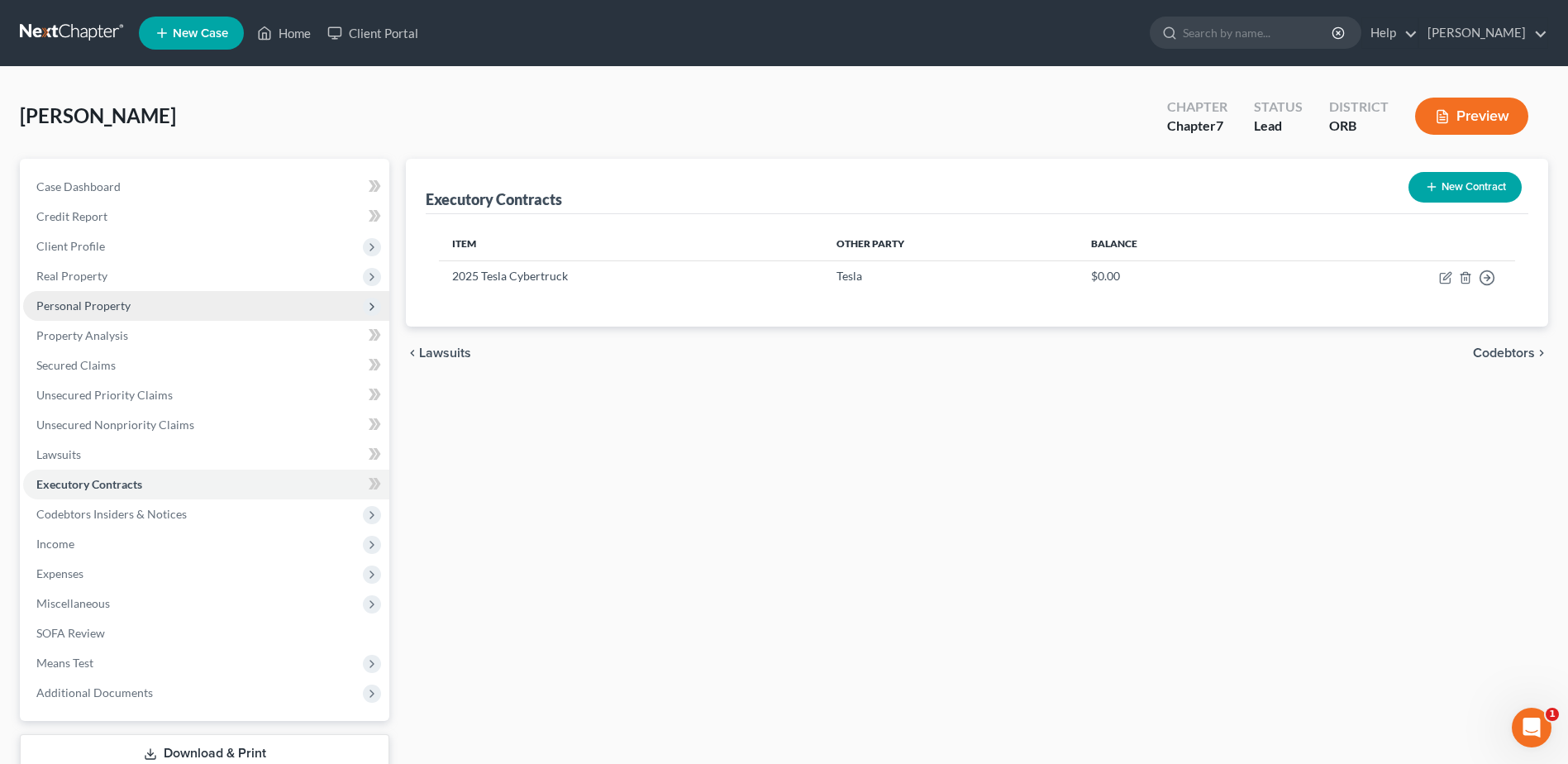
click at [98, 315] on span "Personal Property" at bounding box center [206, 306] width 366 height 30
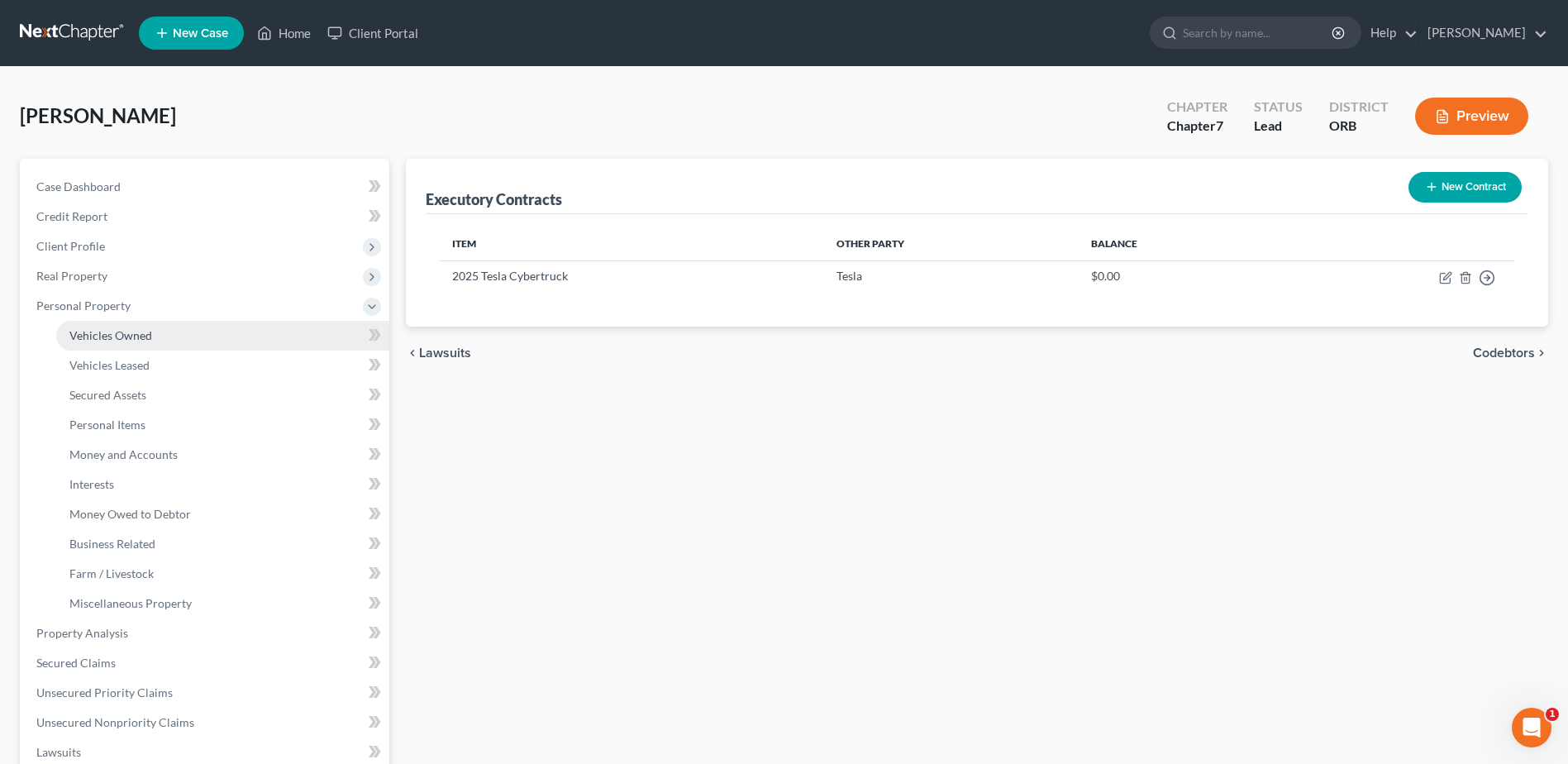
click at [142, 341] on span "Vehicles Owned" at bounding box center [110, 335] width 83 height 14
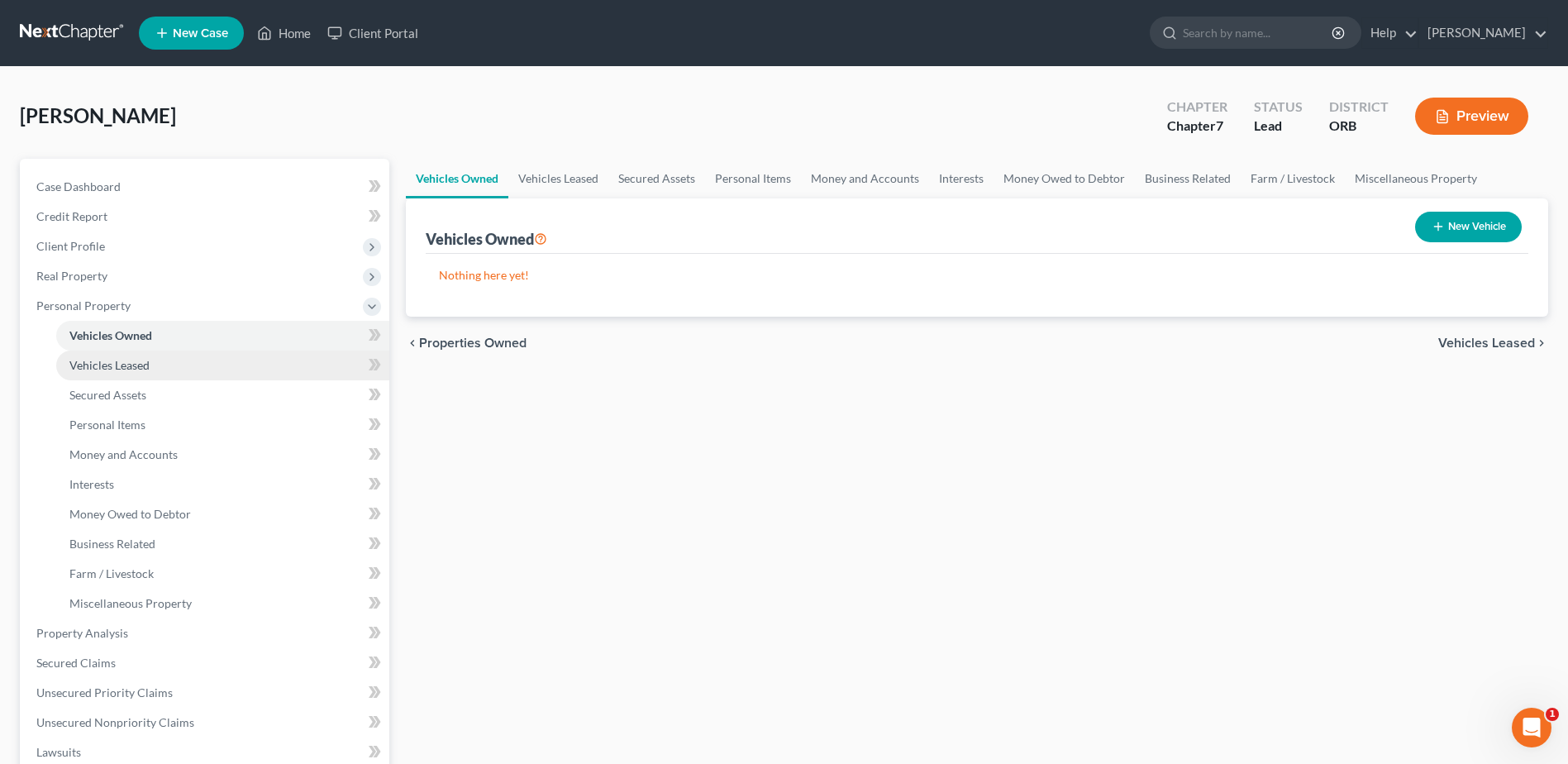
click at [154, 361] on link "Vehicles Leased" at bounding box center [222, 366] width 333 height 30
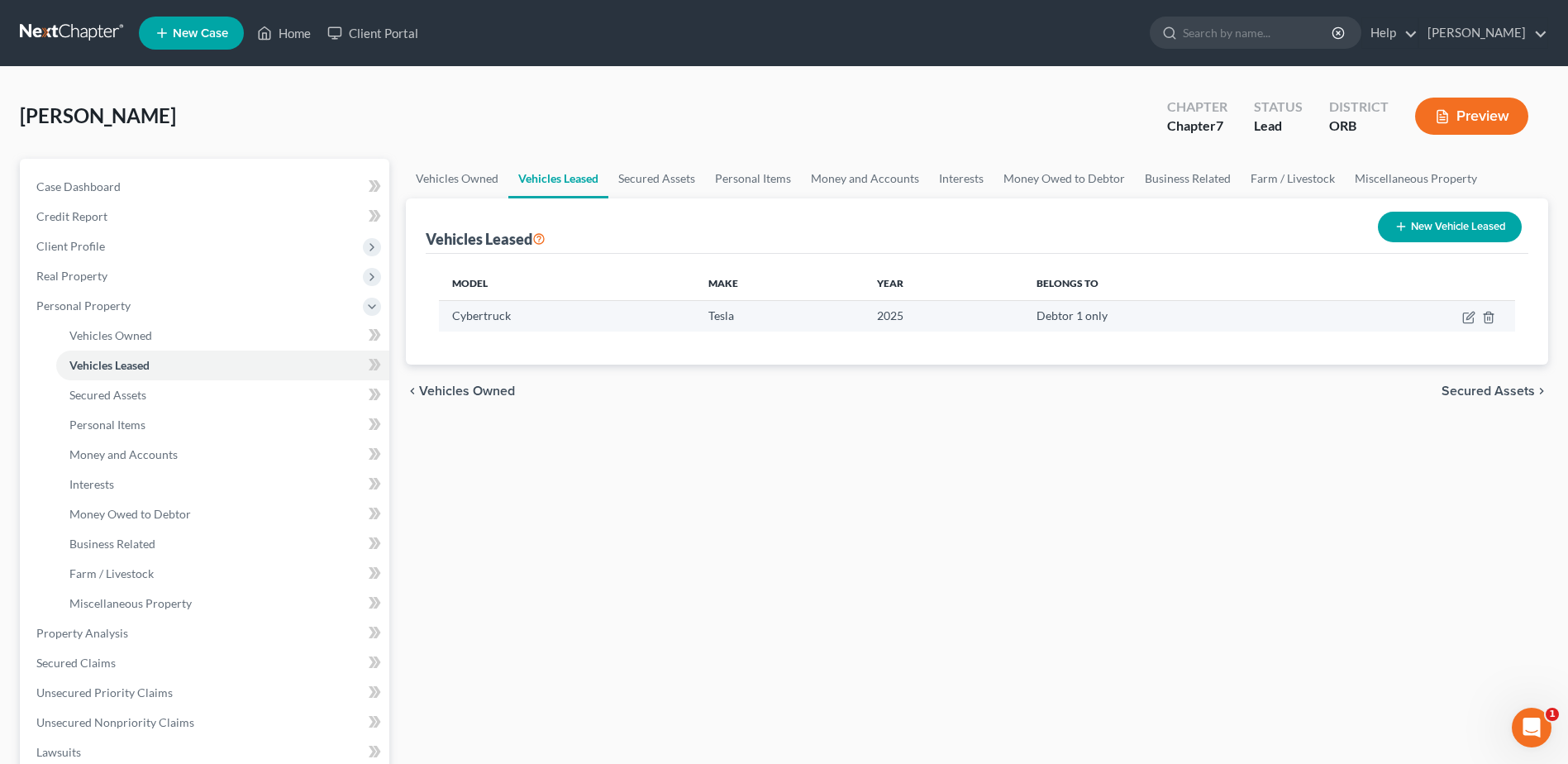
click at [614, 314] on td "Cybertruck" at bounding box center [566, 316] width 257 height 32
click at [1472, 318] on icon "button" at bounding box center [1468, 317] width 13 height 13
select select "1"
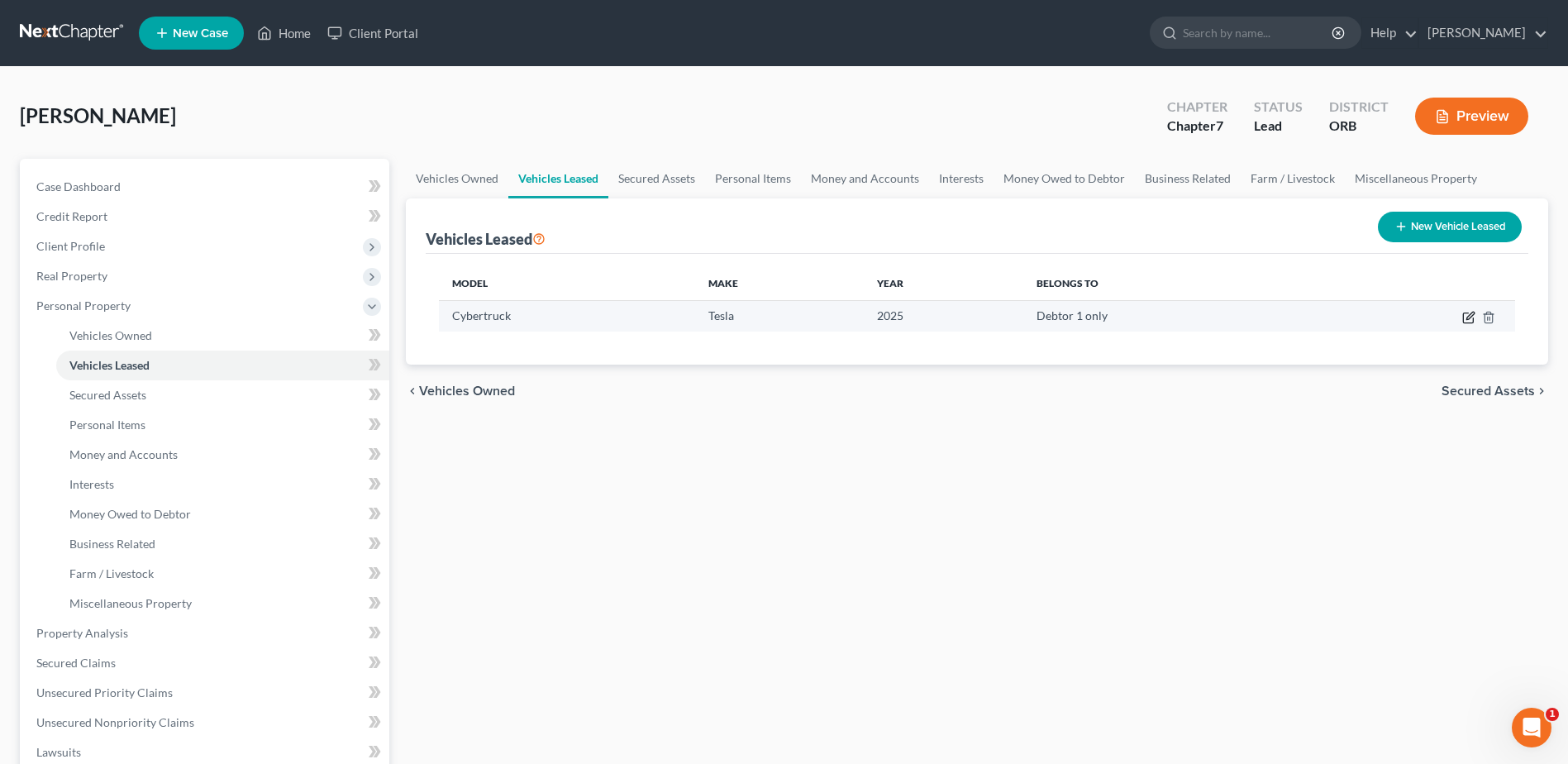
select select "0"
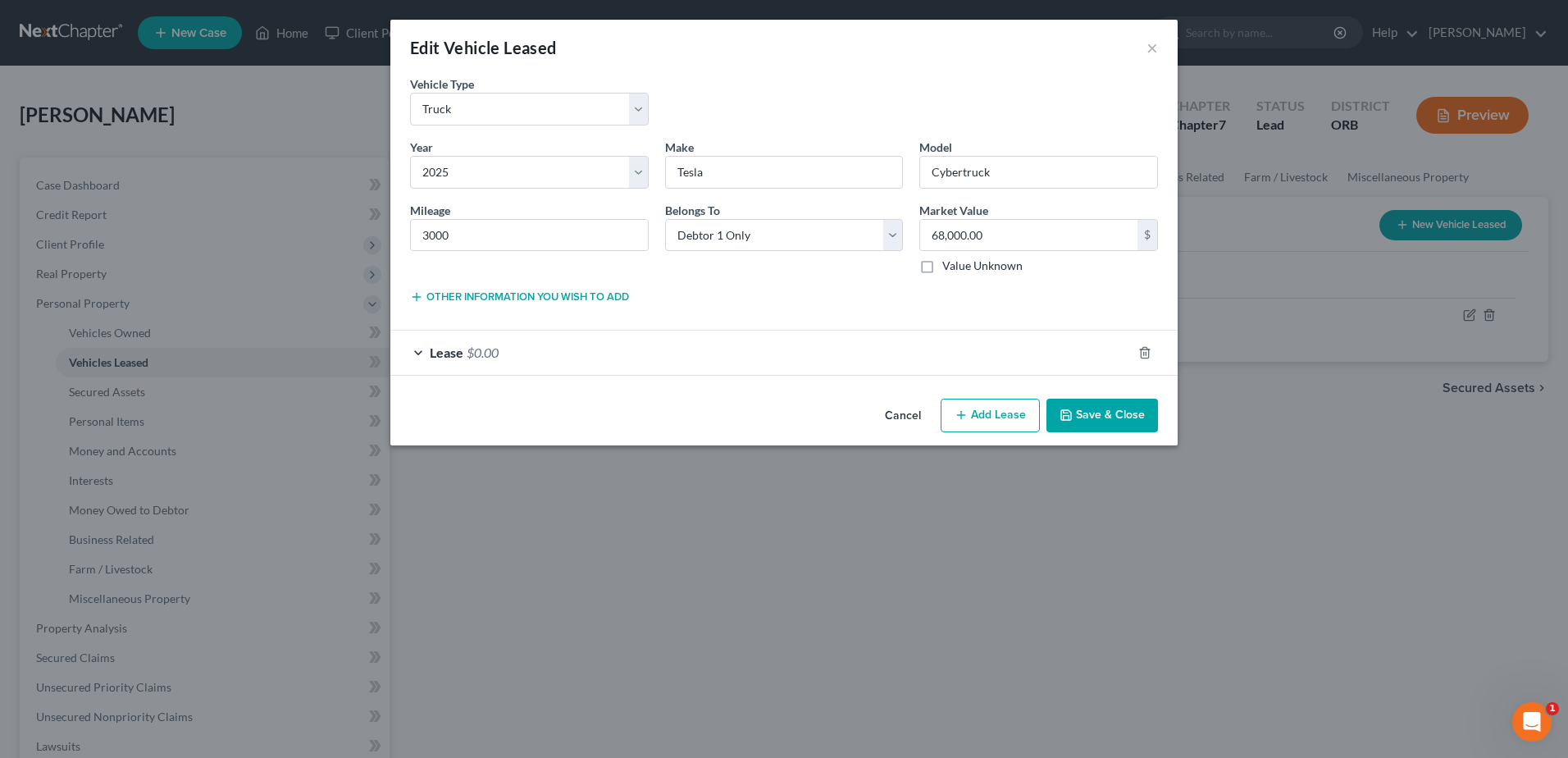
drag, startPoint x: 0, startPoint y: 200, endPoint x: -4, endPoint y: -72, distance: 272.0
drag, startPoint x: -4, startPoint y: -72, endPoint x: 721, endPoint y: 157, distance: 760.3
click at [721, 157] on input "Tesla" at bounding box center [784, 172] width 237 height 31
type input "T"
type input "Chevy"
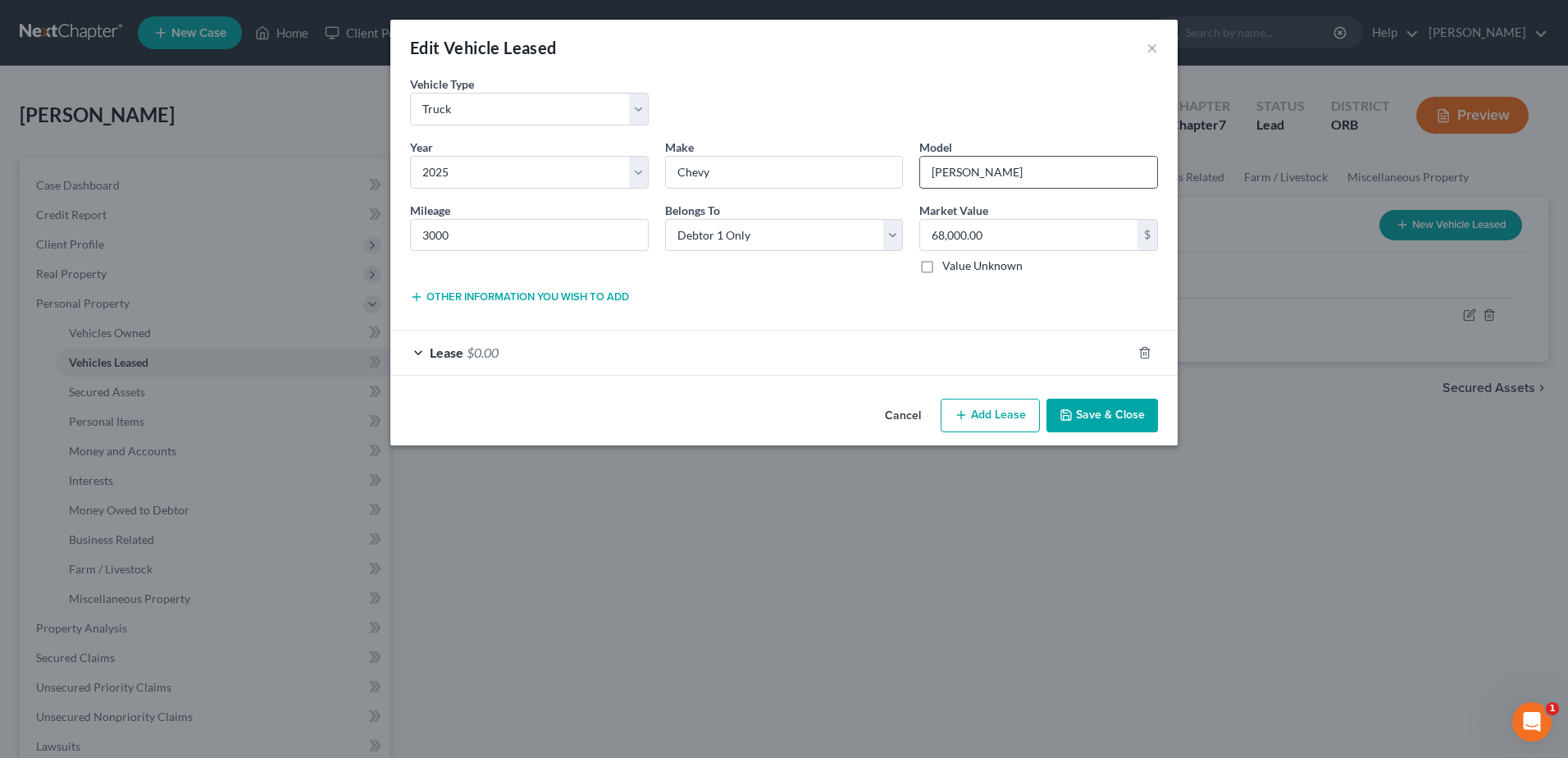
click at [1012, 167] on input "[PERSON_NAME]" at bounding box center [1039, 172] width 237 height 31
type input "T"
type input "Suburban"
drag, startPoint x: 717, startPoint y: 44, endPoint x: 1115, endPoint y: 413, distance: 542.7
click at [1115, 413] on button "Save & Close" at bounding box center [1101, 416] width 111 height 34
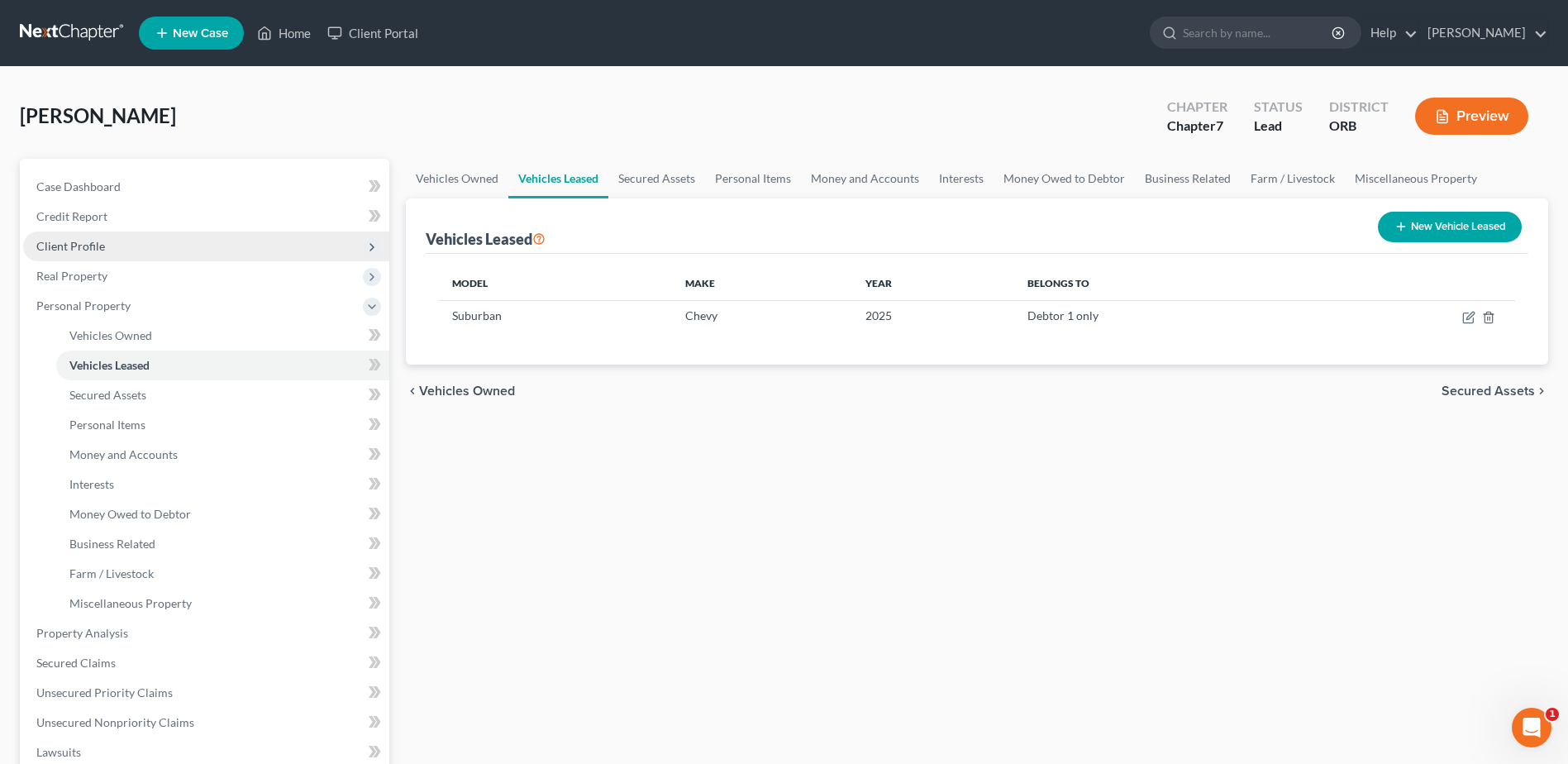
click at [145, 247] on span "Client Profile" at bounding box center [206, 246] width 366 height 30
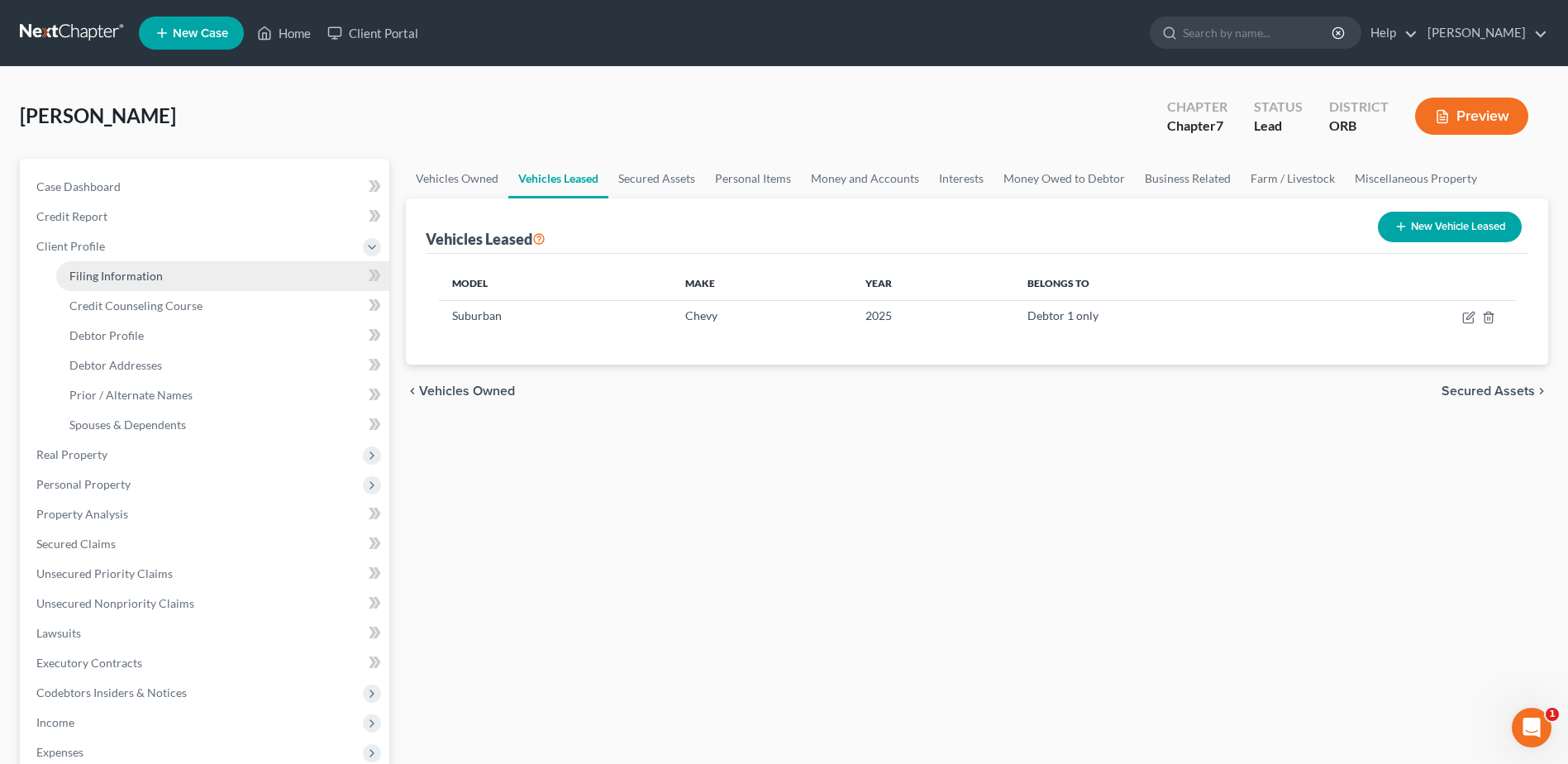
click at [173, 283] on link "Filing Information" at bounding box center [222, 276] width 333 height 30
select select "1"
select select "0"
select select "66"
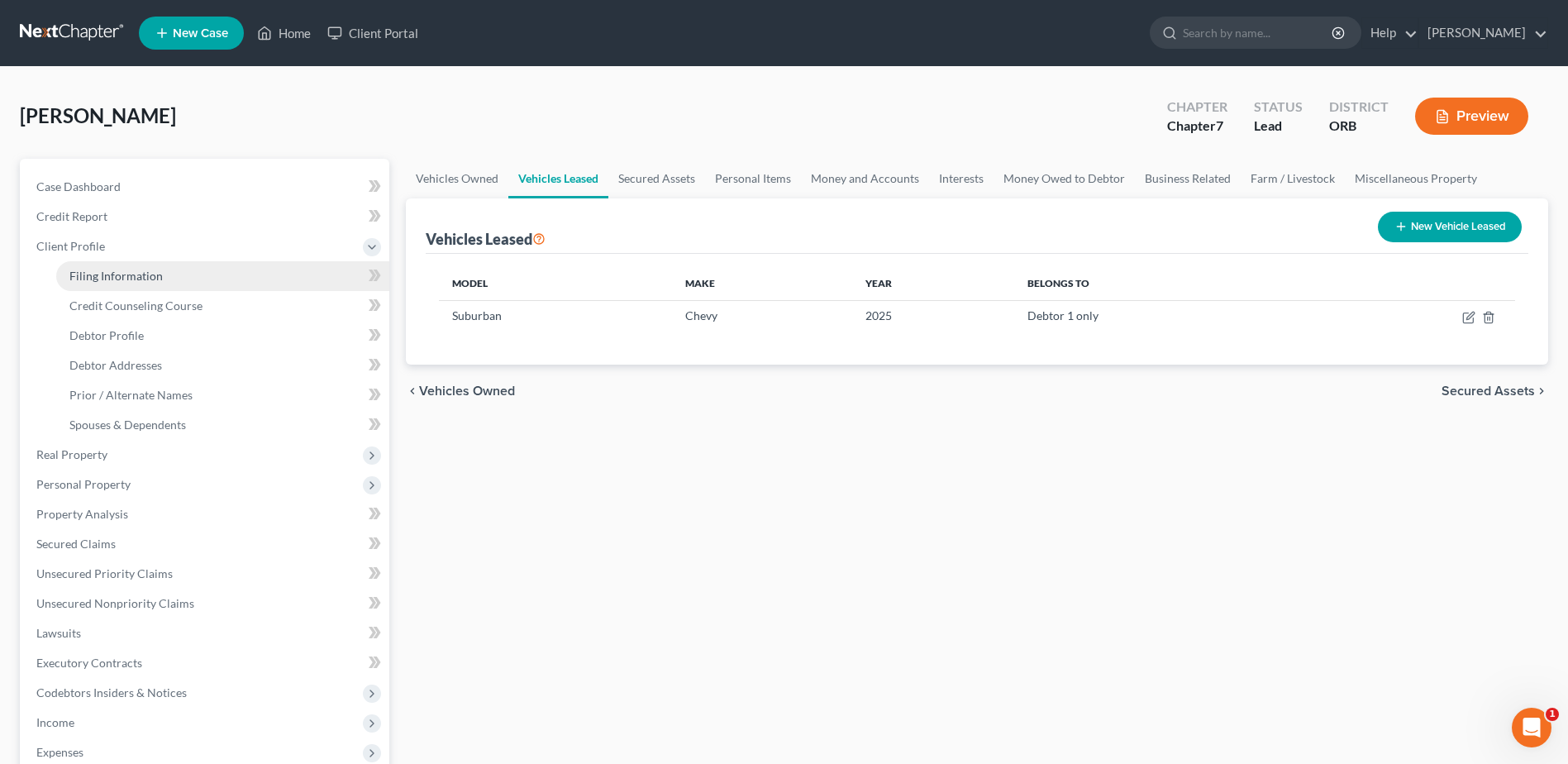
select select "0"
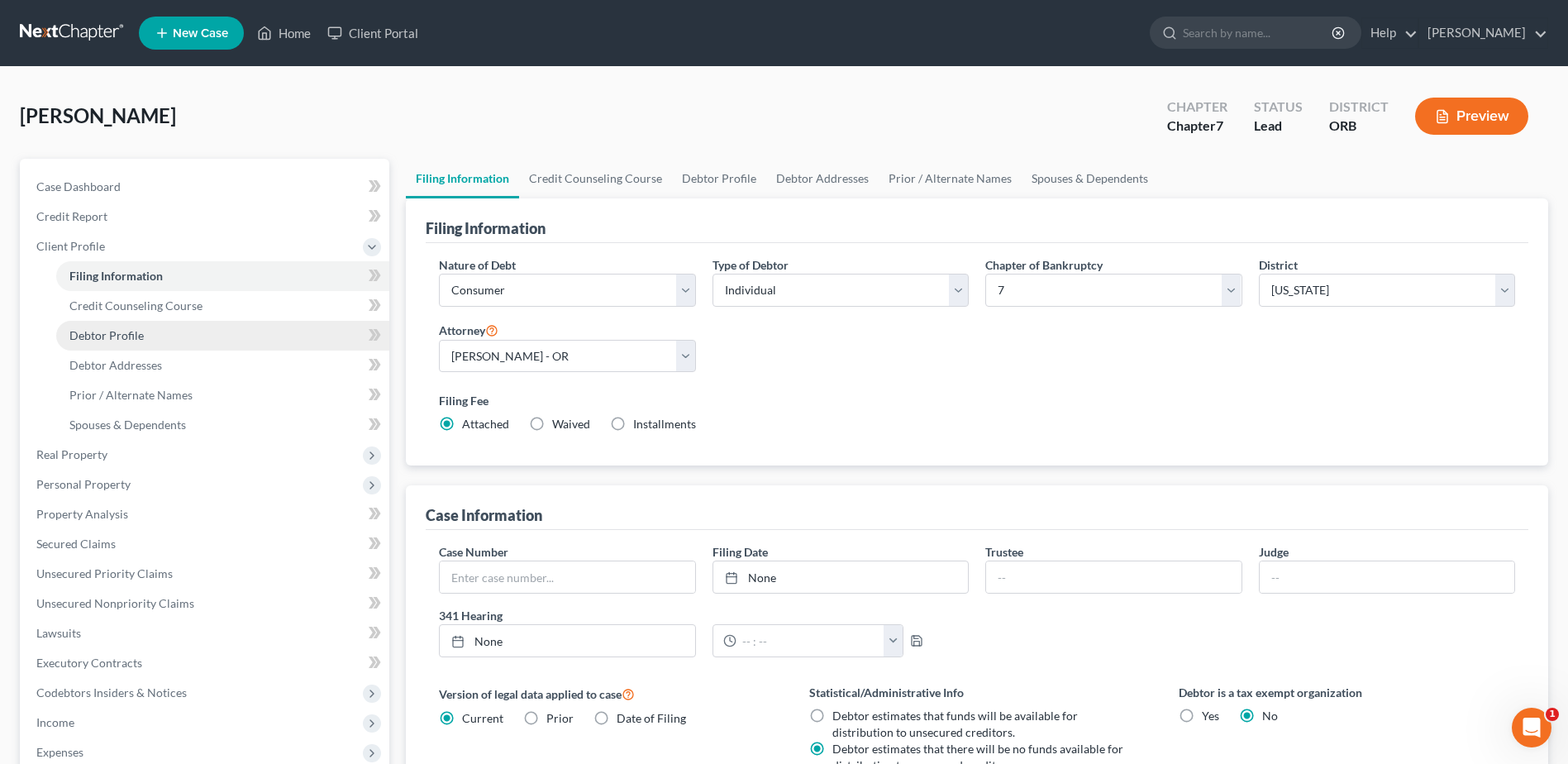
click at [184, 344] on link "Debtor Profile" at bounding box center [222, 336] width 333 height 30
select select "0"
select select "1"
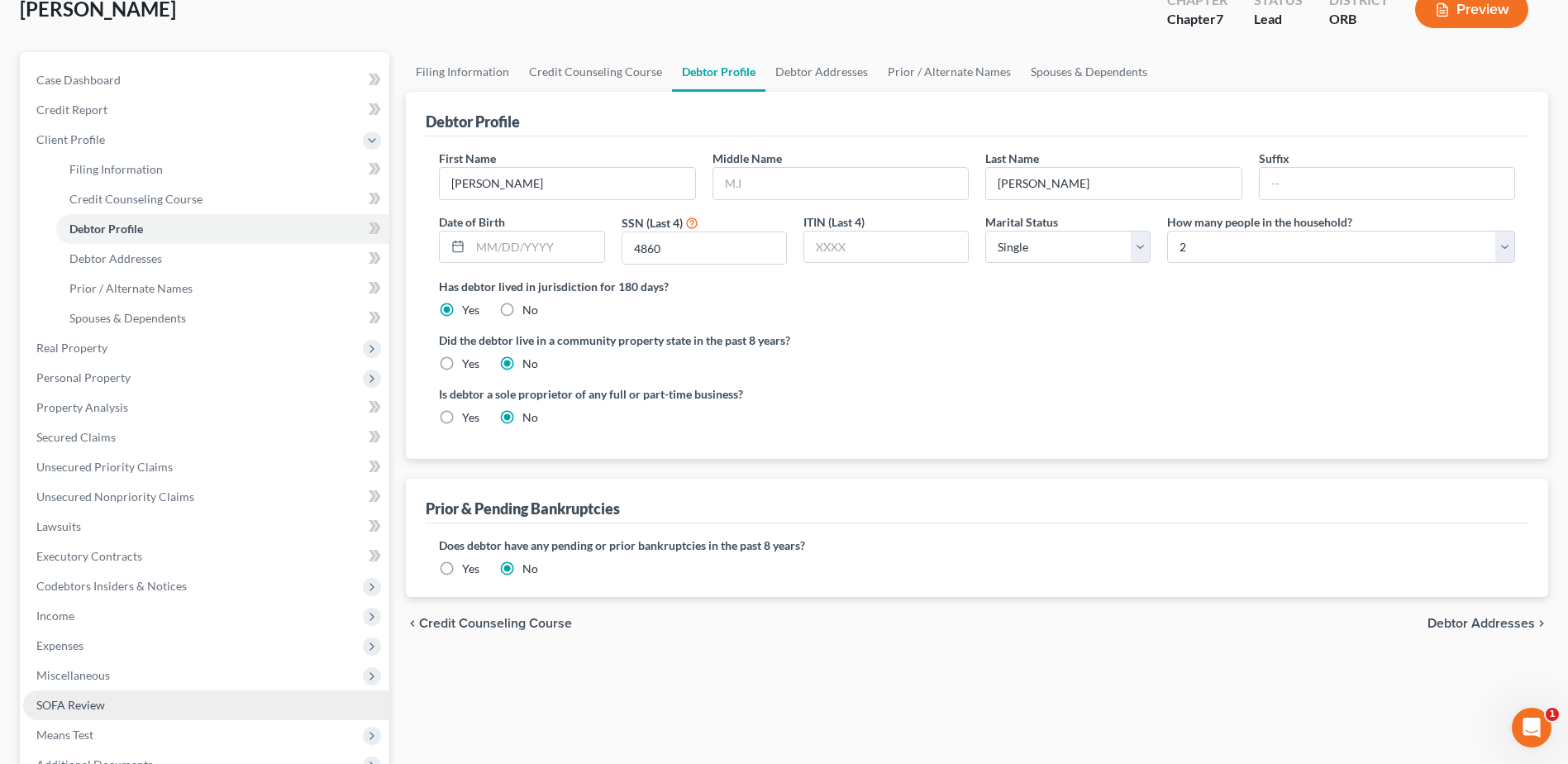
scroll to position [248, 0]
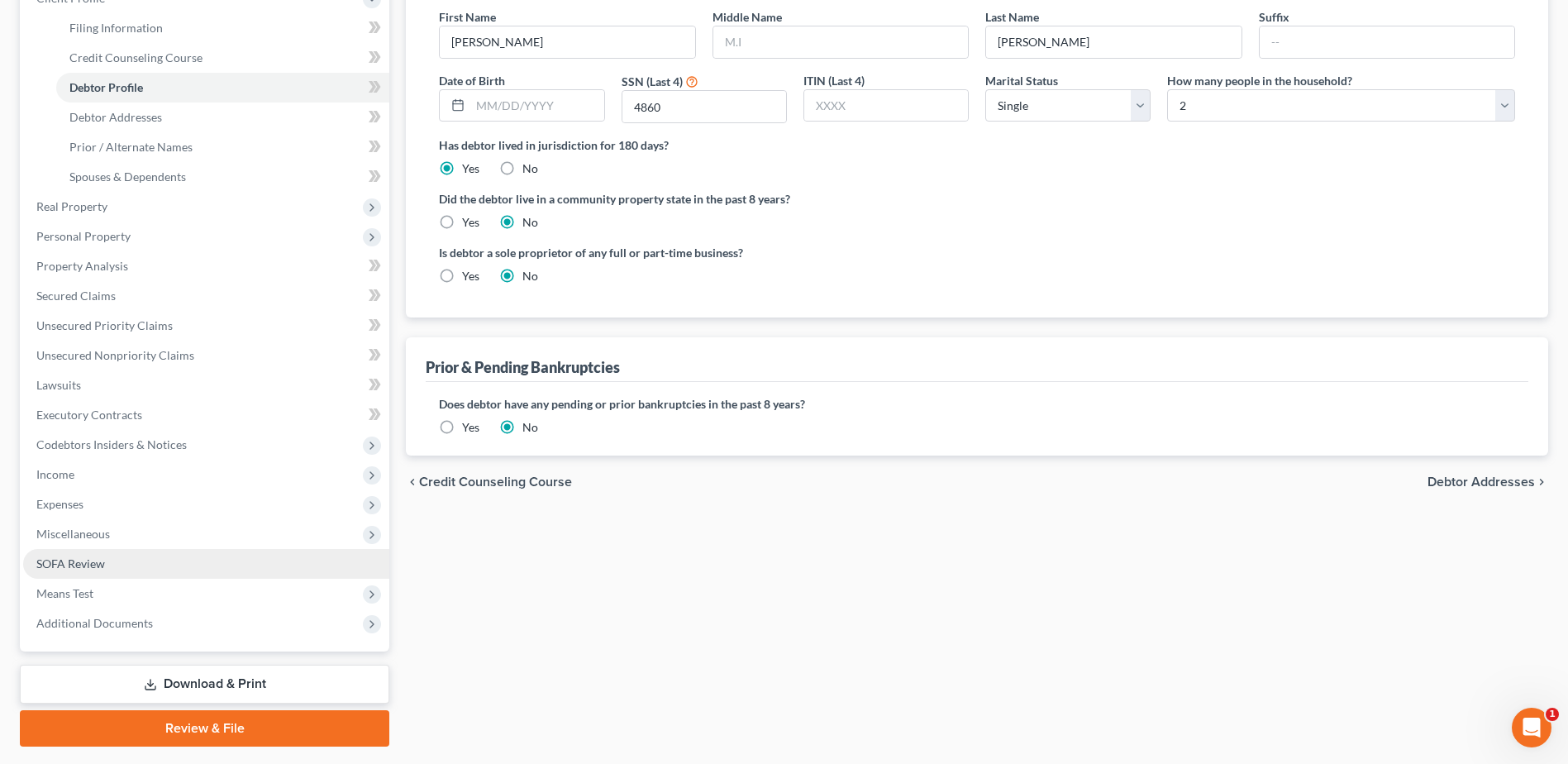
click at [111, 553] on link "SOFA Review" at bounding box center [206, 563] width 366 height 30
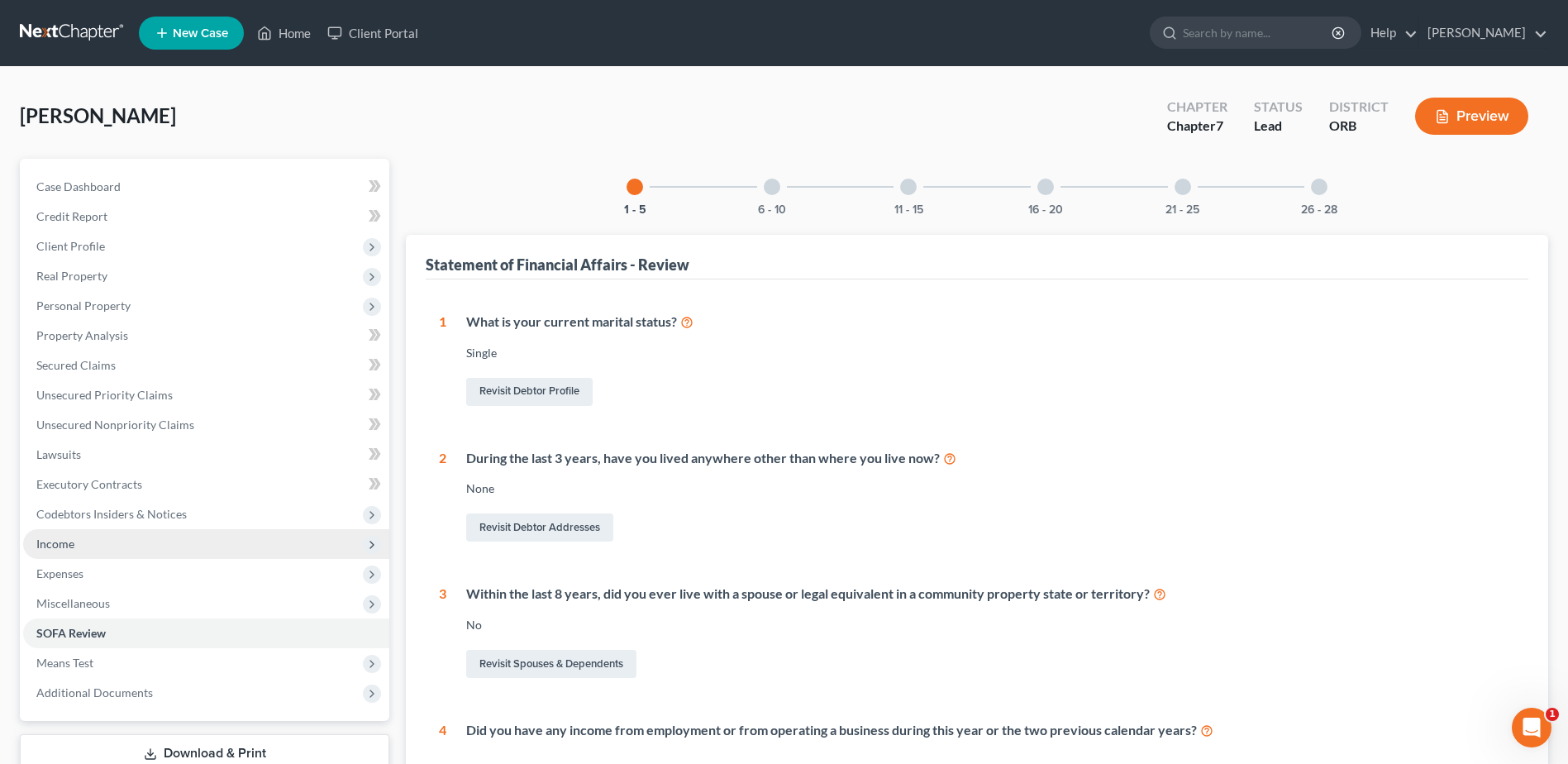
click at [217, 542] on span "Income" at bounding box center [206, 544] width 366 height 30
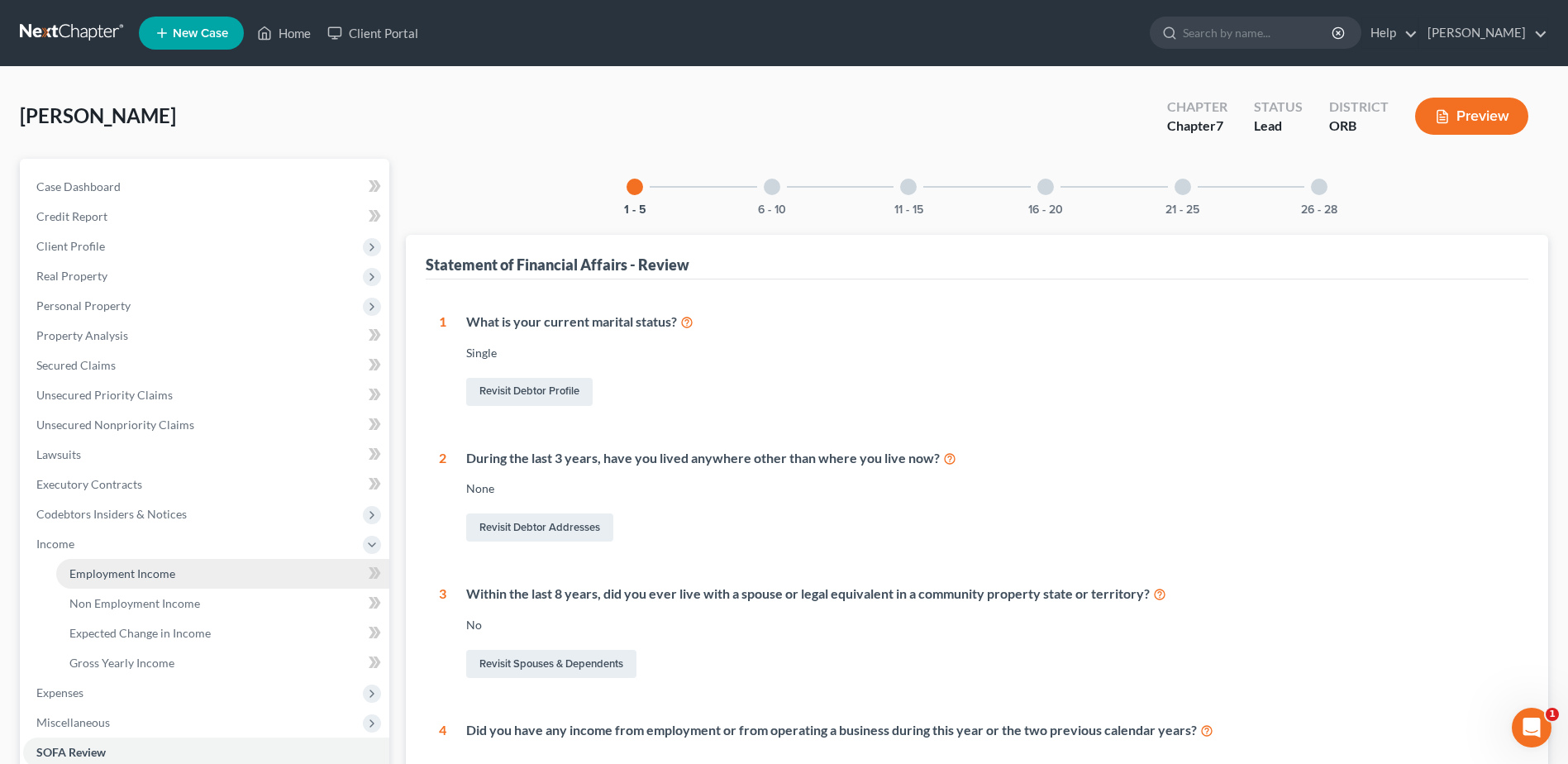
click at [234, 583] on link "Employment Income" at bounding box center [222, 574] width 333 height 30
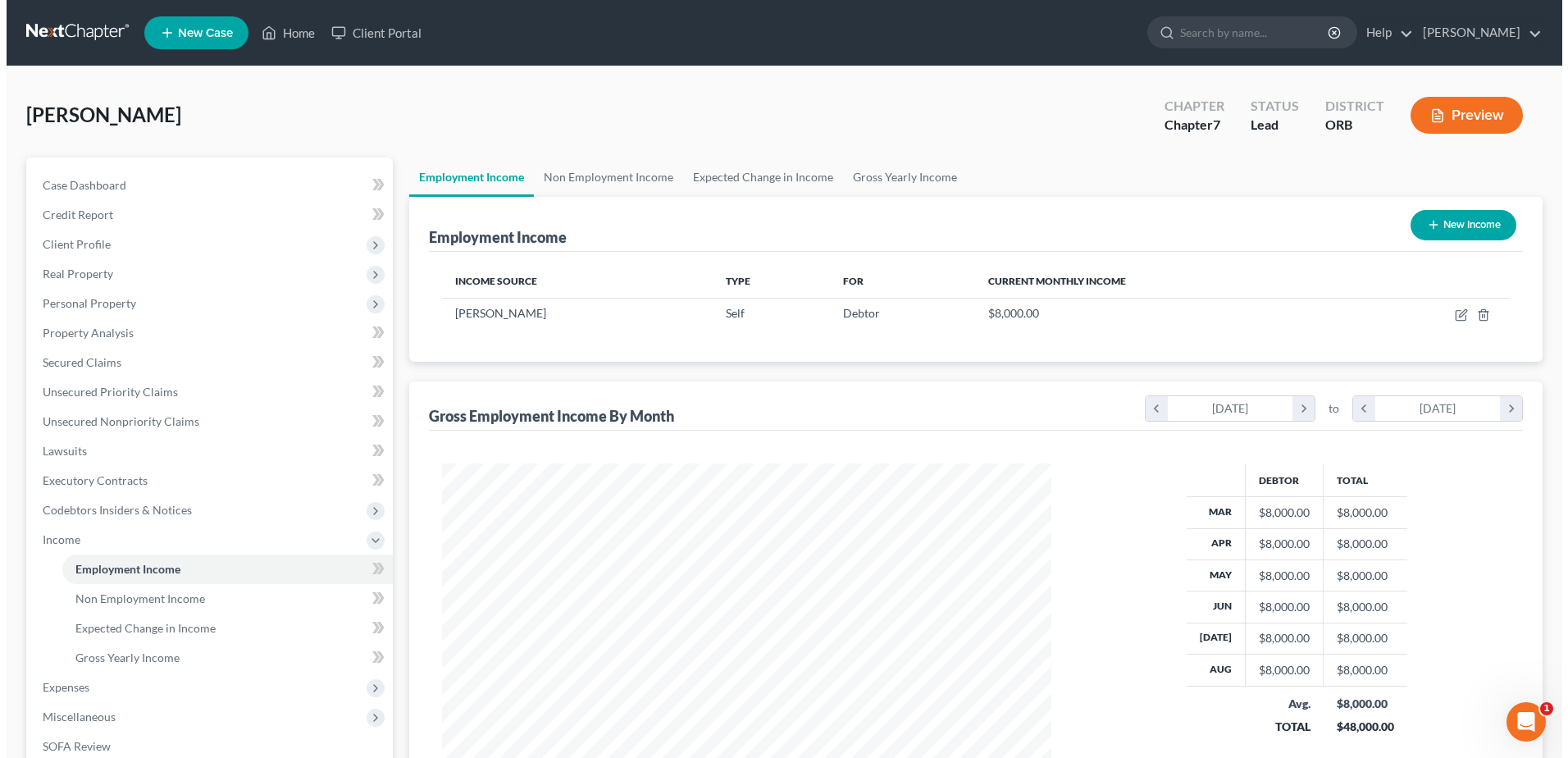
scroll to position [304, 641]
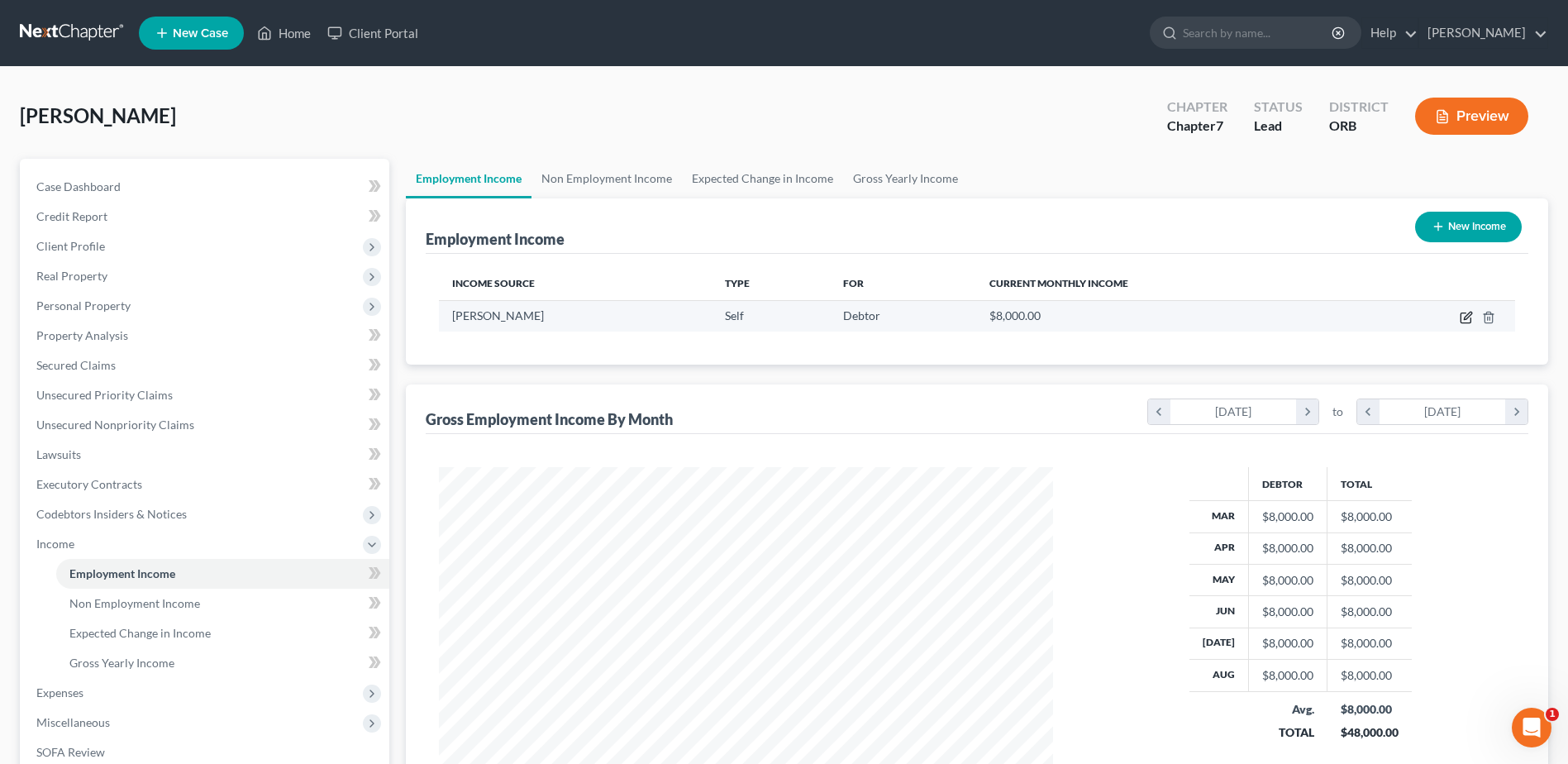
click at [1460, 313] on icon "button" at bounding box center [1466, 317] width 13 height 13
select select "1"
select select "38"
select select "0"
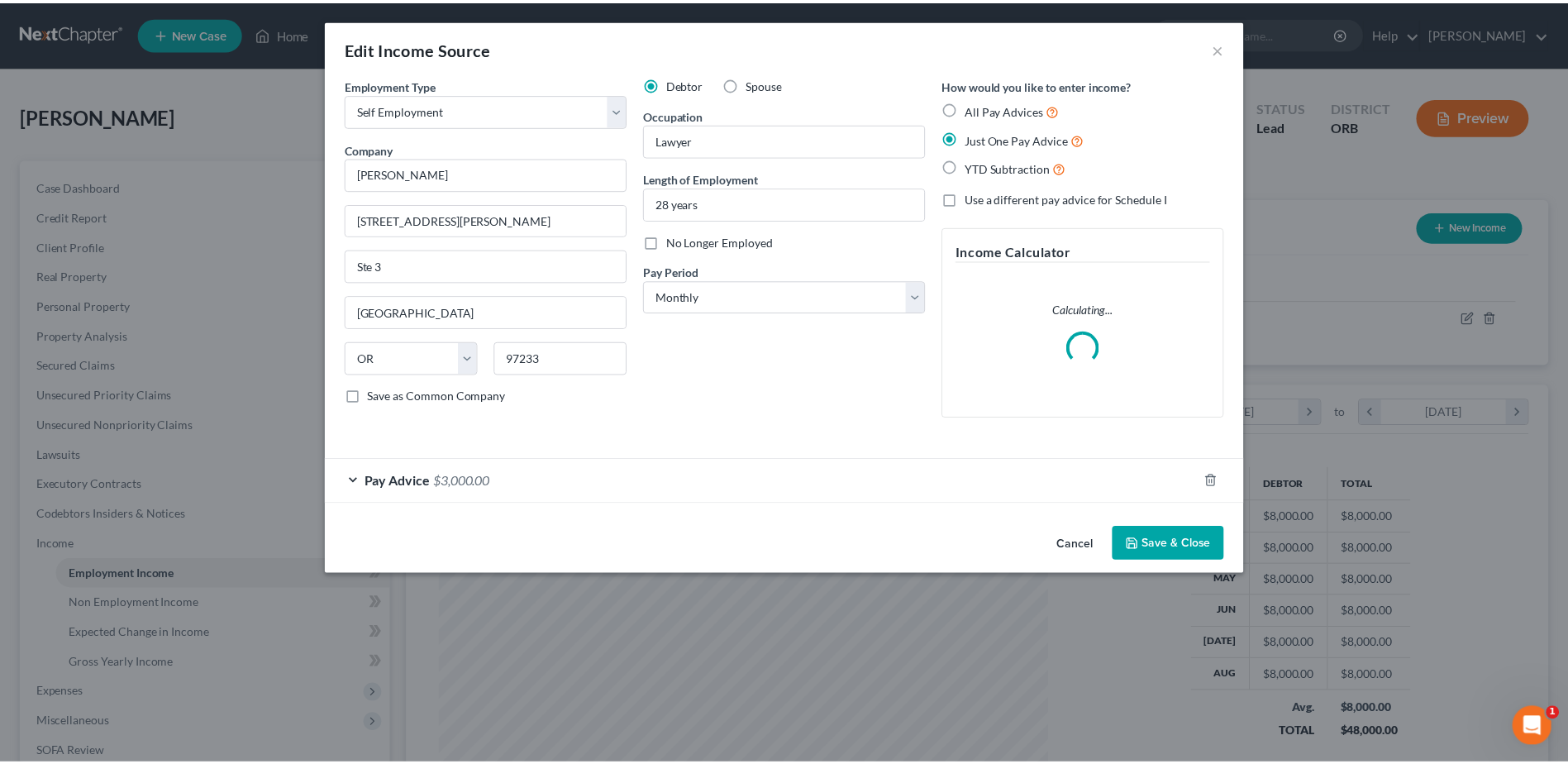
scroll to position [309, 653]
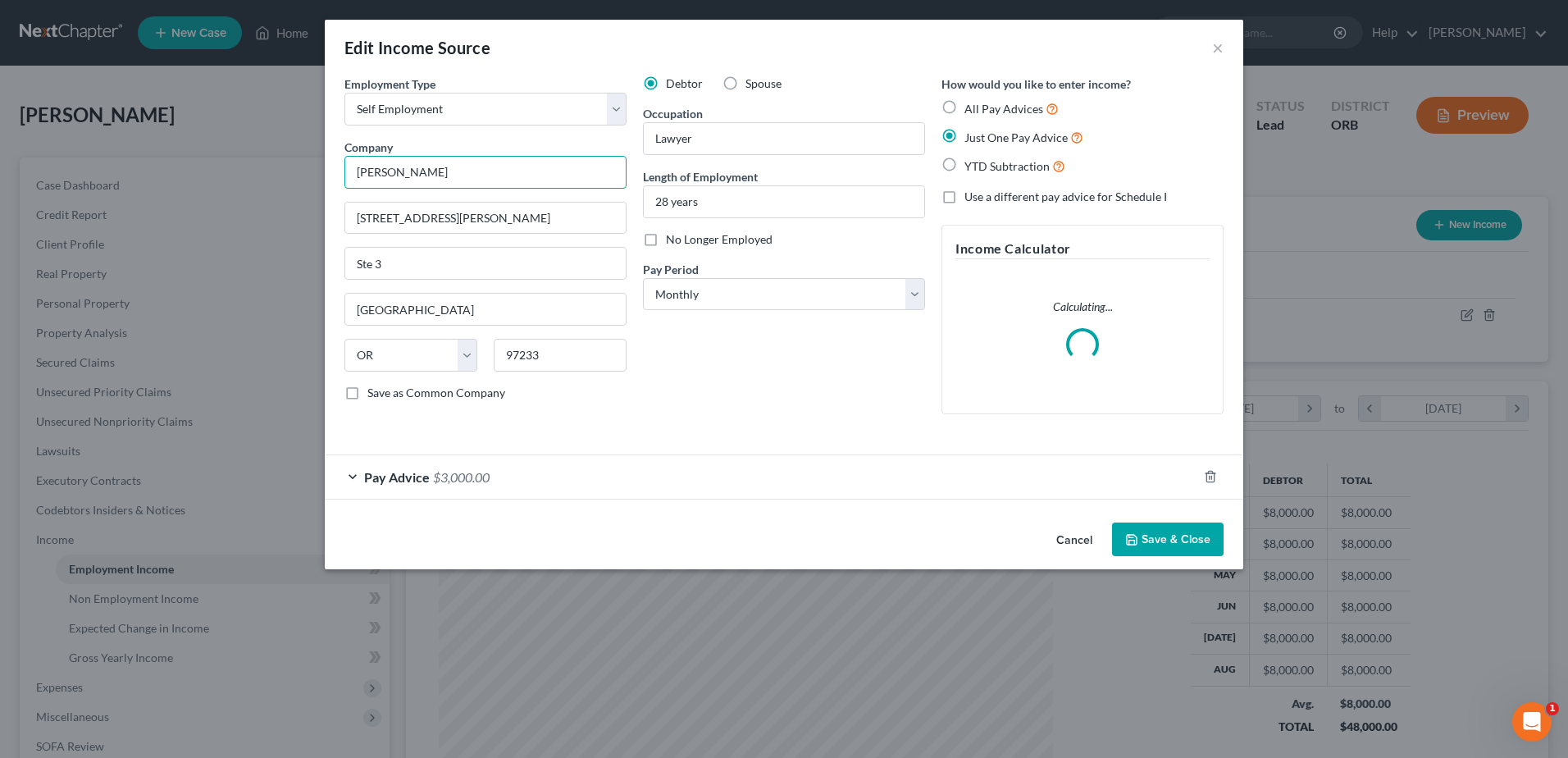
drag, startPoint x: 546, startPoint y: 167, endPoint x: 0, endPoint y: 288, distance: 559.2
click at [0, 277] on html "Home New Case Client Portal [PERSON_NAME] [PERSON_NAME][EMAIL_ADDRESS][DOMAIN_N…" at bounding box center [784, 494] width 1568 height 989
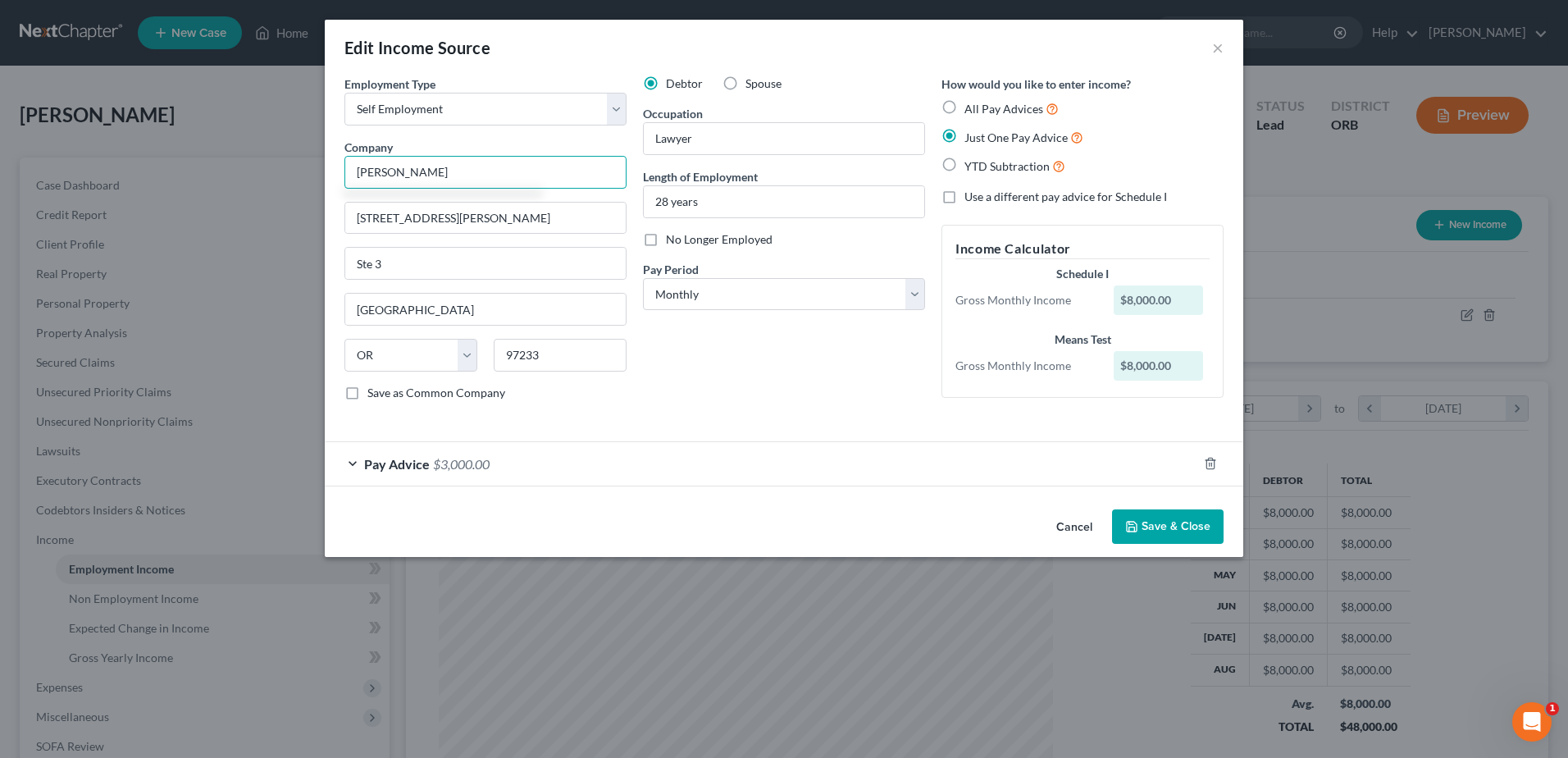
type input "[PERSON_NAME]"
click at [1205, 516] on button "Save & Close" at bounding box center [1167, 526] width 111 height 34
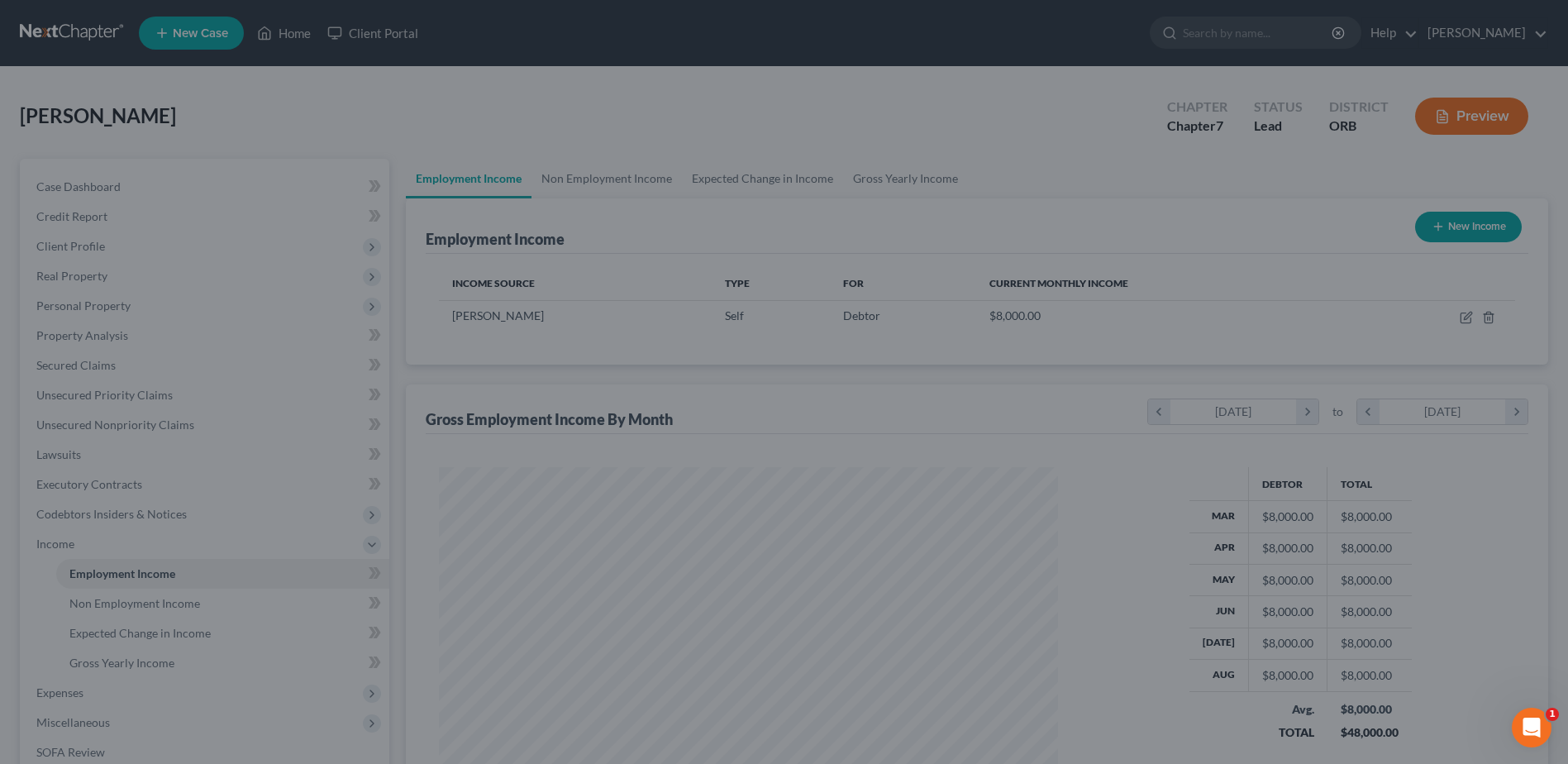
scroll to position [826127, 825728]
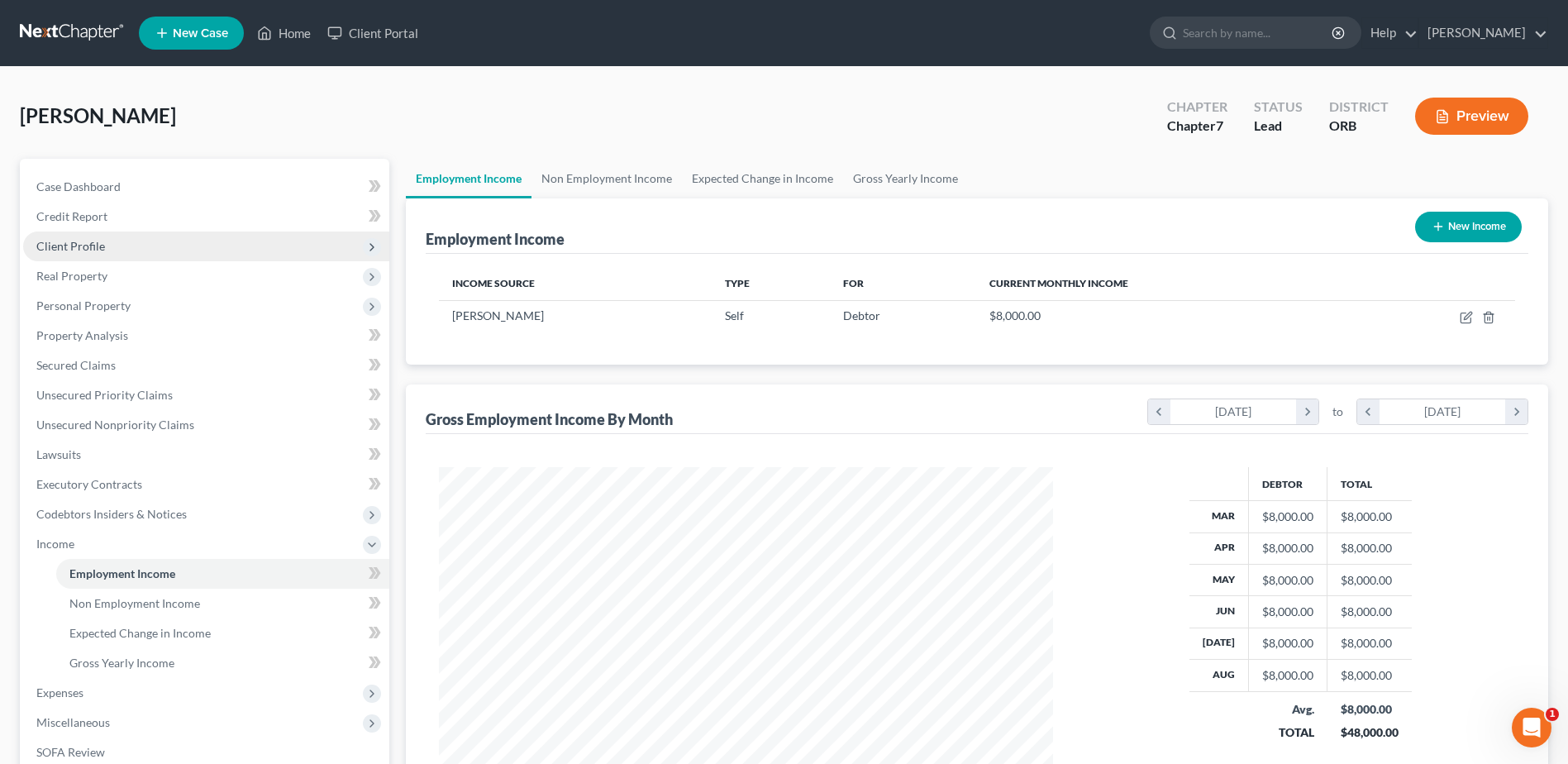
click at [142, 241] on span "Client Profile" at bounding box center [206, 246] width 366 height 30
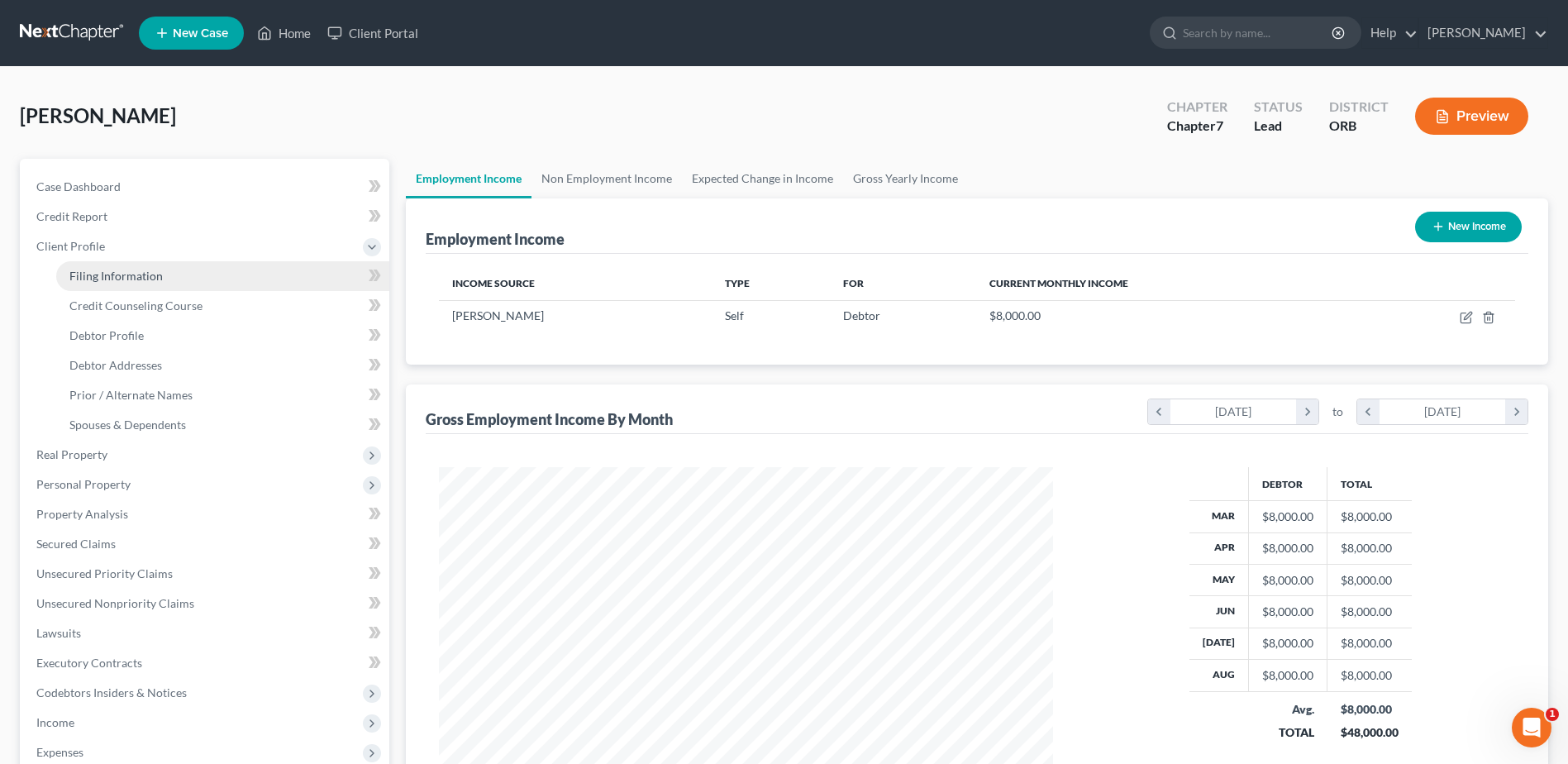
click at [146, 264] on link "Filing Information" at bounding box center [222, 276] width 333 height 30
select select "1"
select select "0"
select select "66"
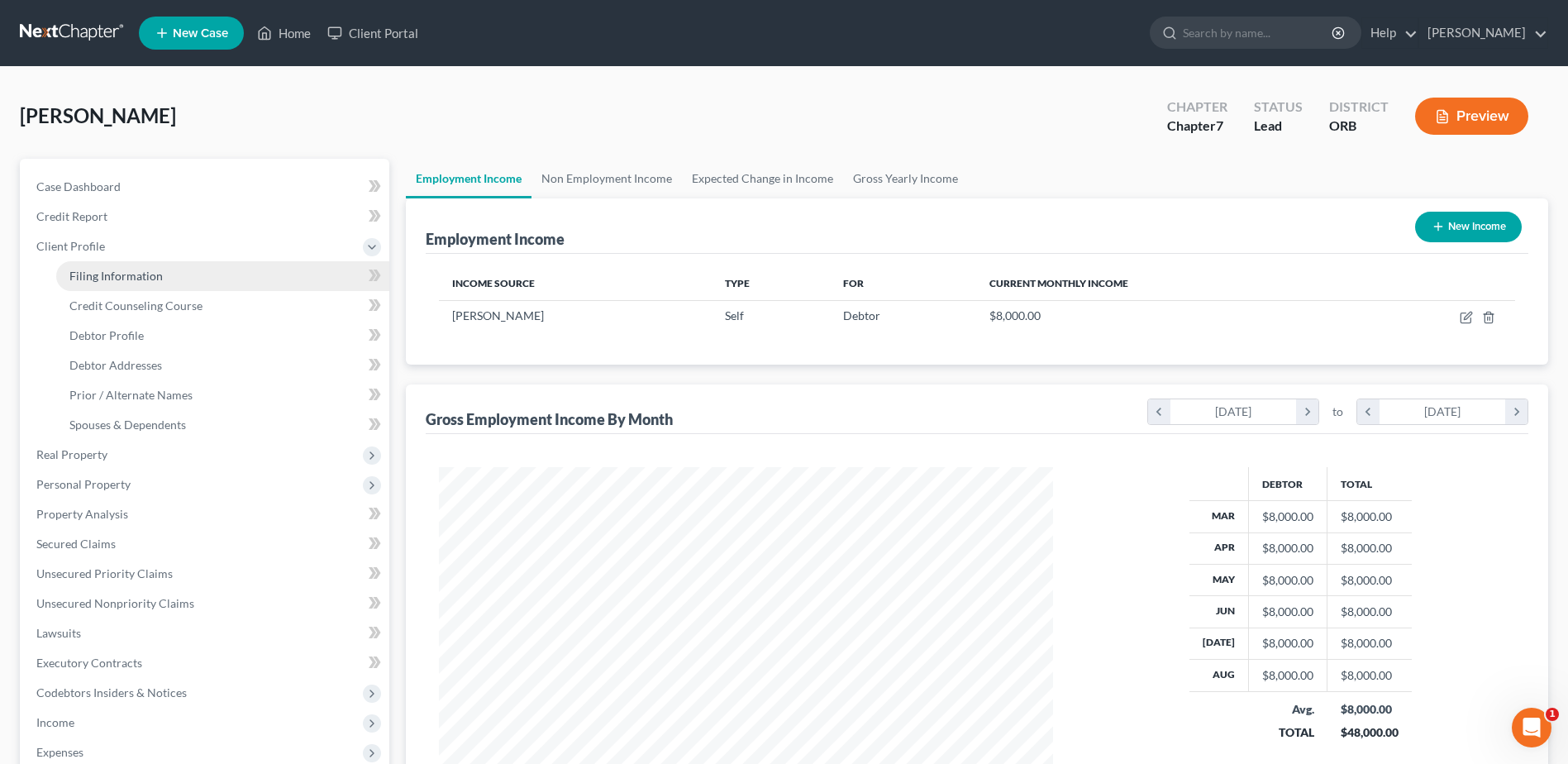
select select "0"
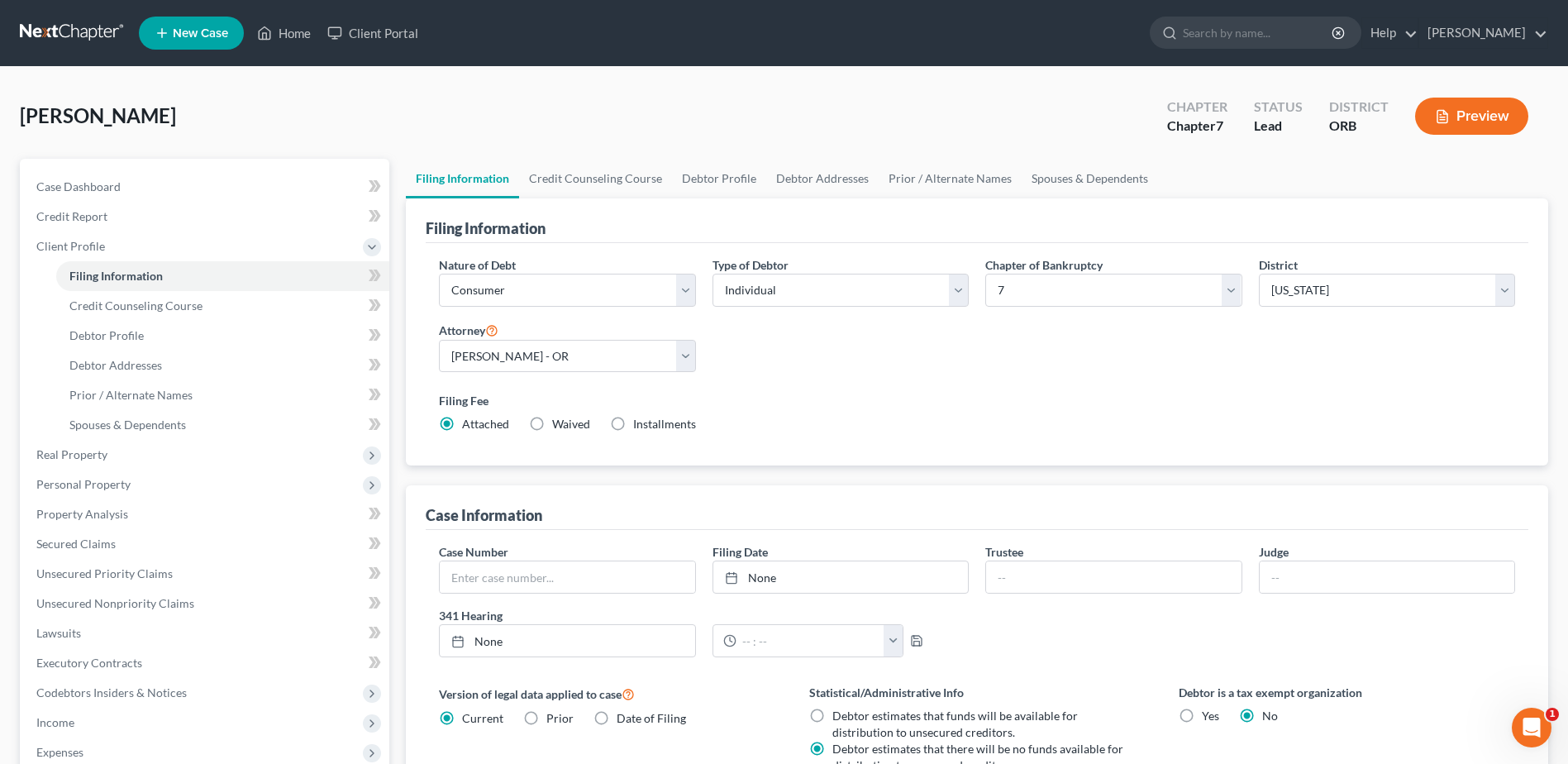
click at [76, 105] on span "[PERSON_NAME]" at bounding box center [97, 116] width 156 height 24
click at [570, 177] on link "Credit Counseling Course" at bounding box center [595, 178] width 153 height 40
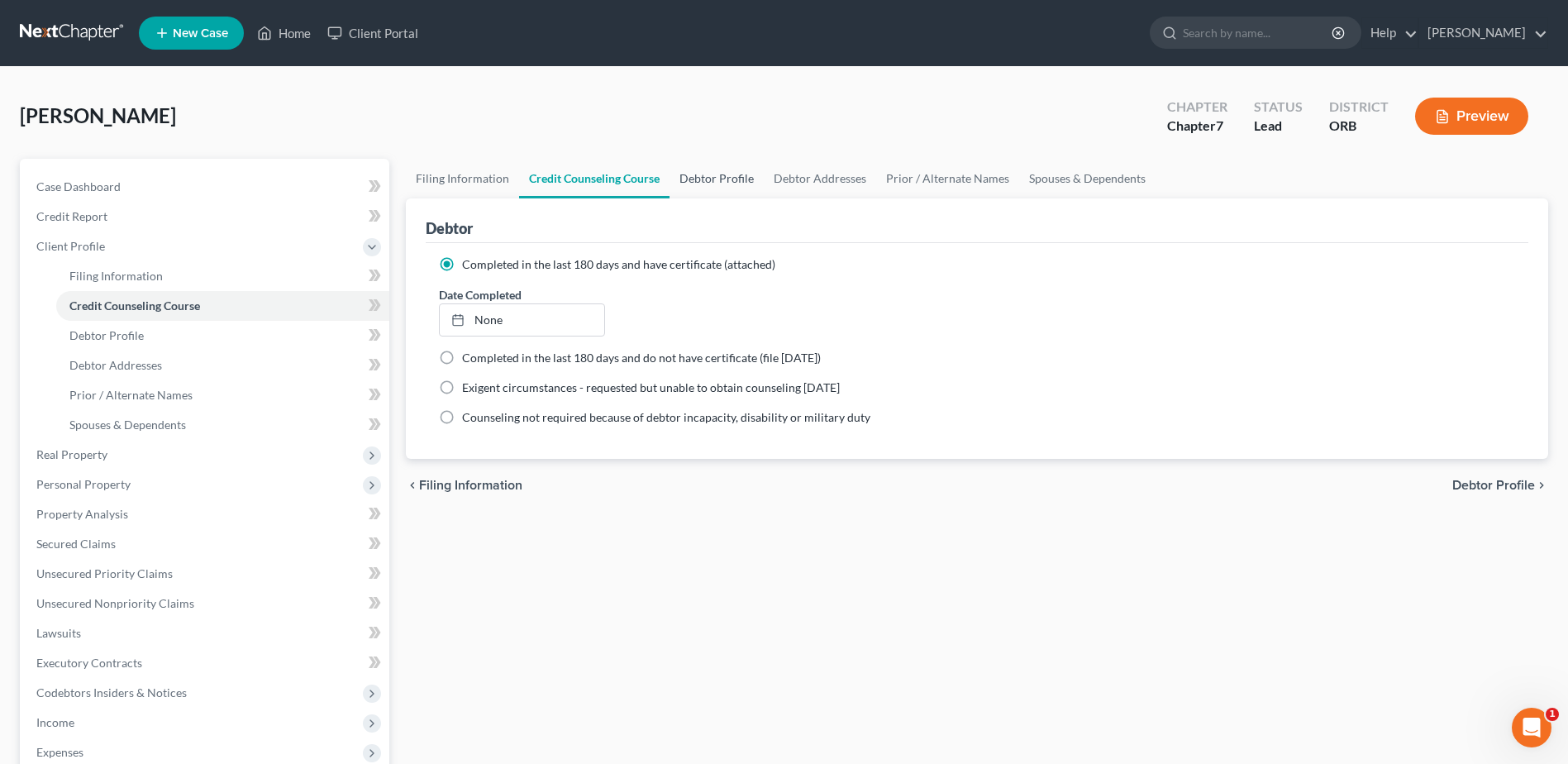
click at [696, 178] on link "Debtor Profile" at bounding box center [716, 178] width 94 height 40
select select "0"
select select "1"
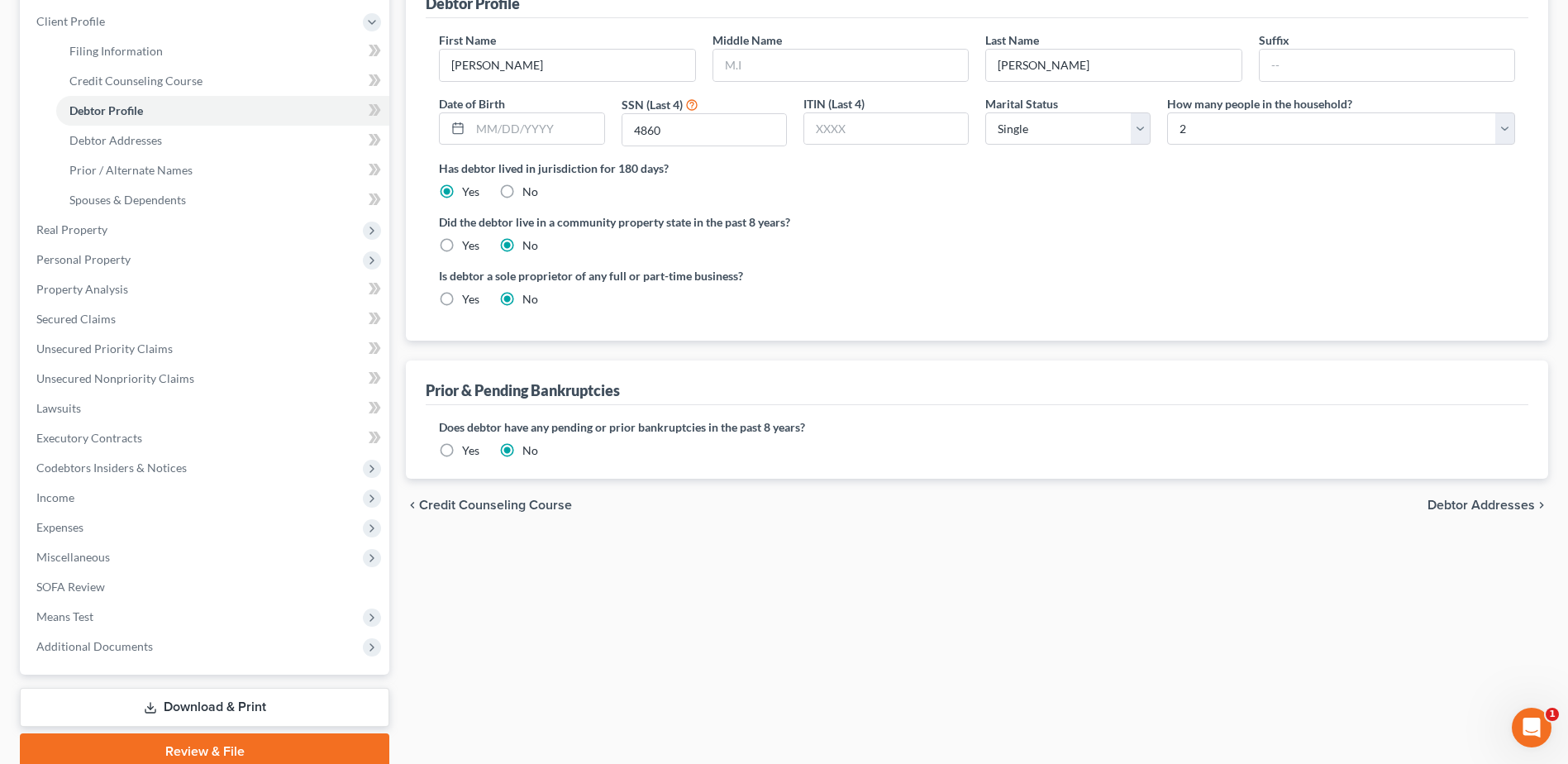
scroll to position [294, 0]
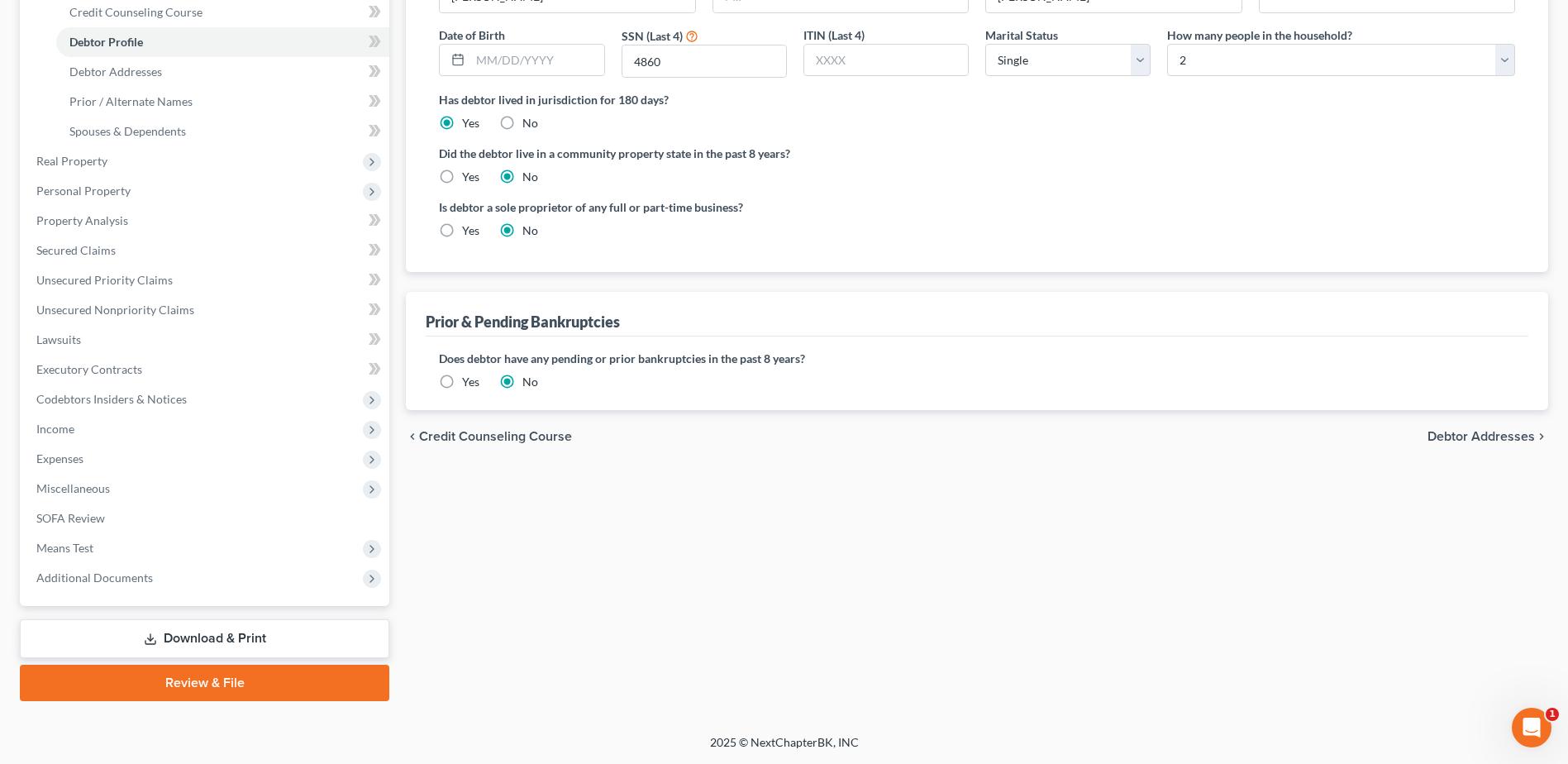
click at [1501, 438] on span "Debtor Addresses" at bounding box center [1480, 437] width 107 height 13
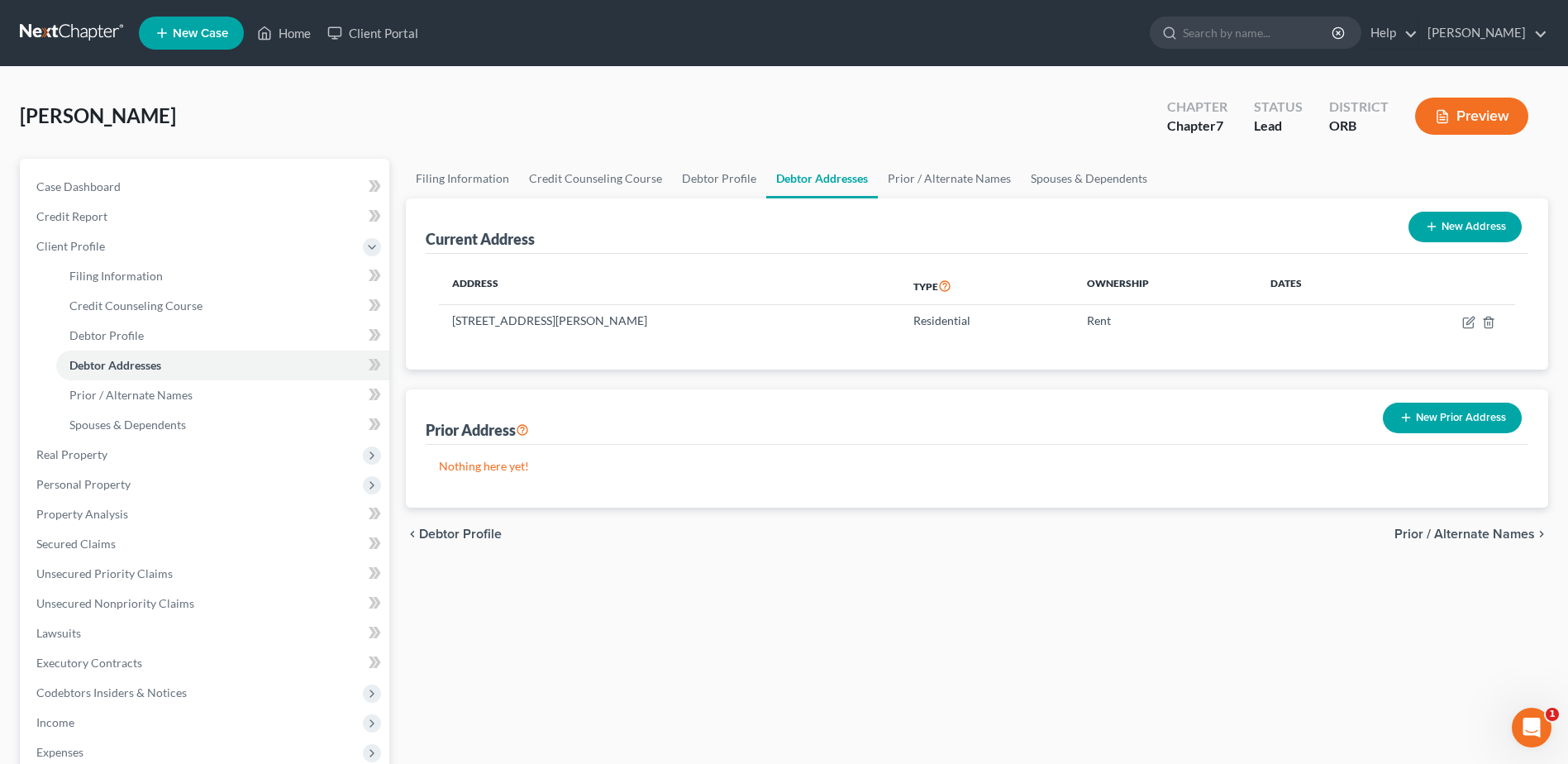
click at [1460, 236] on button "New Address" at bounding box center [1464, 227] width 113 height 31
select select "0"
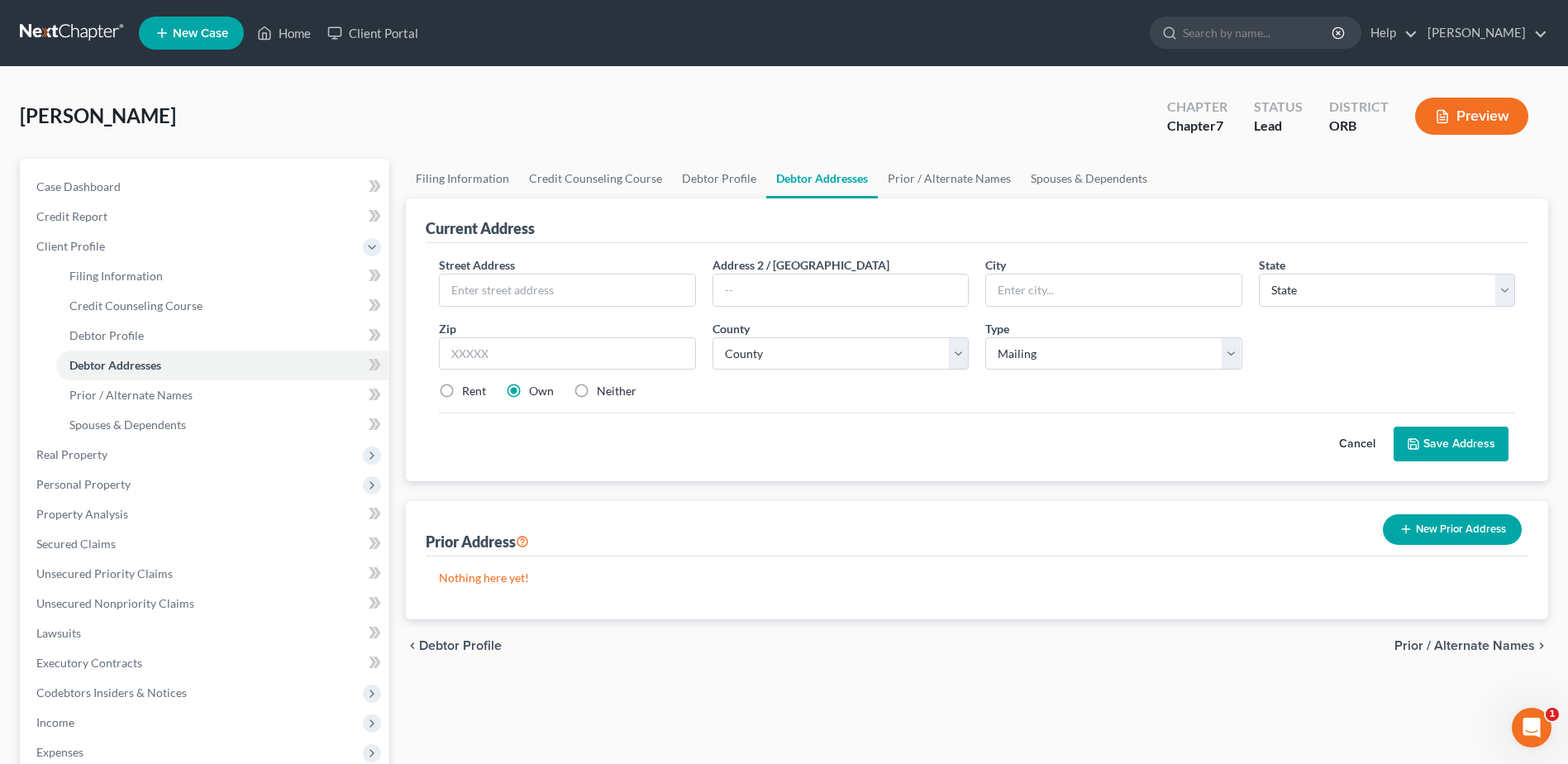
click at [1467, 449] on button "Save Address" at bounding box center [1450, 443] width 115 height 35
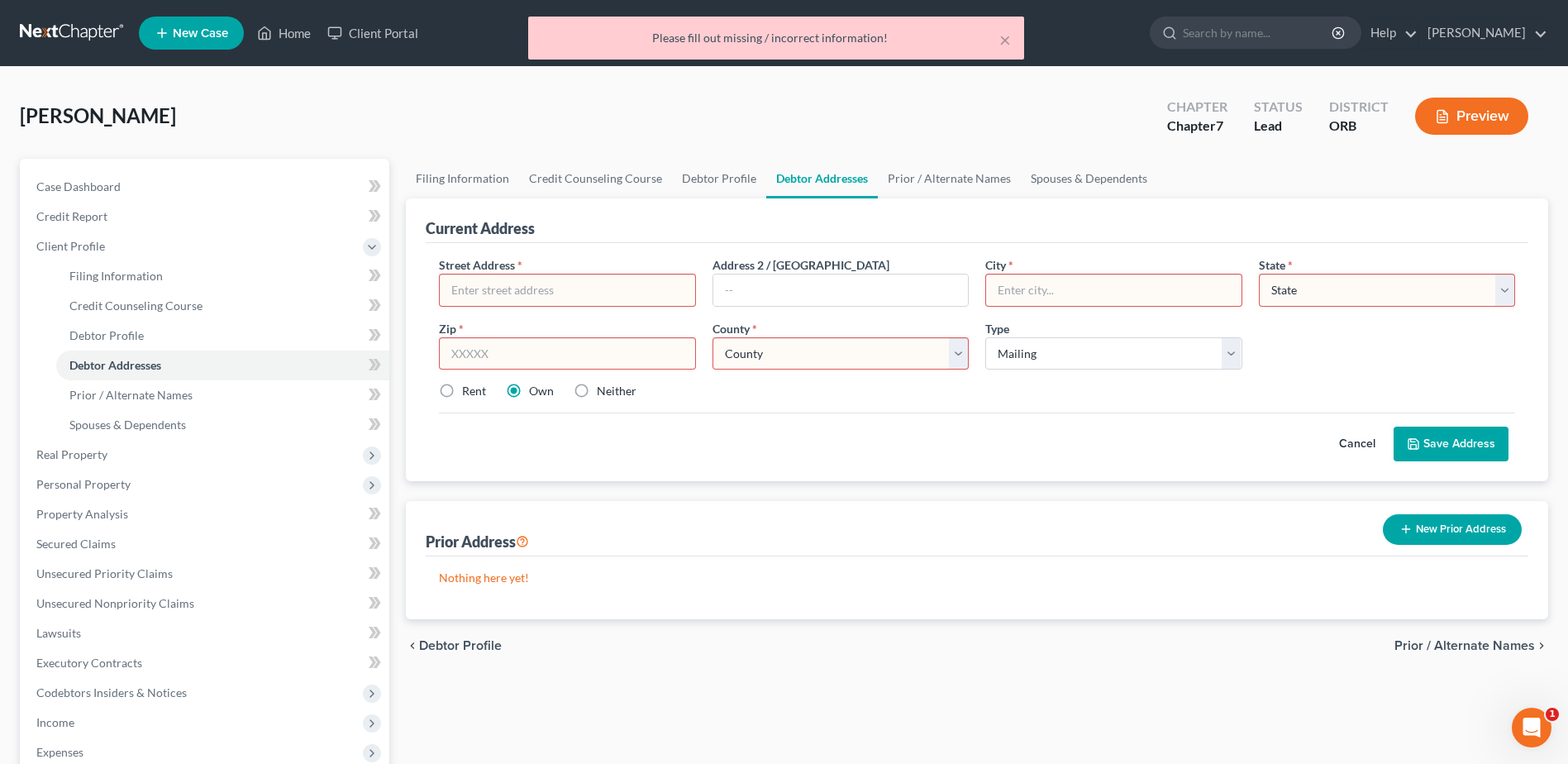
click at [1467, 449] on button "Save Address" at bounding box center [1450, 443] width 115 height 35
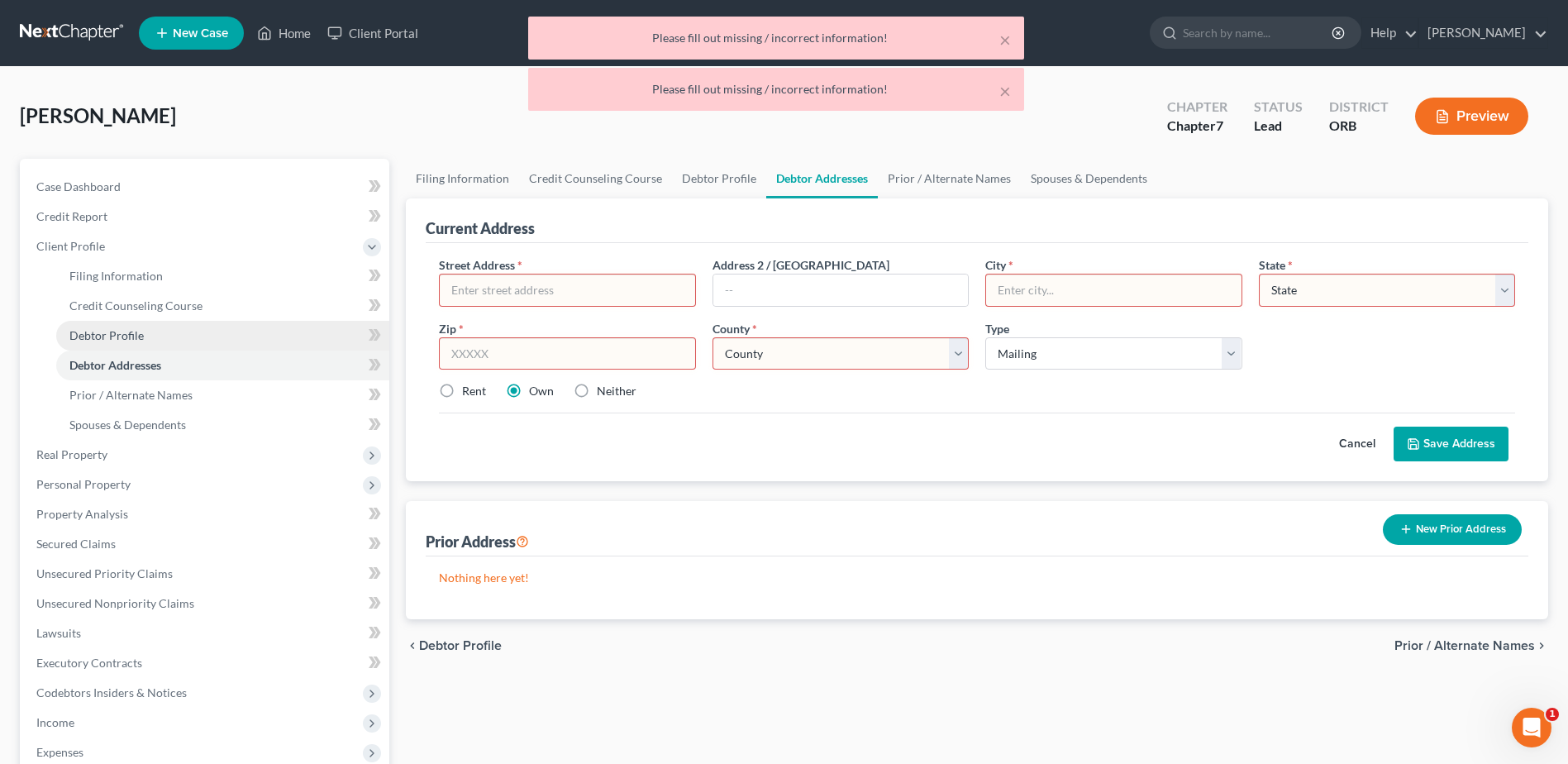
click at [208, 334] on link "Debtor Profile" at bounding box center [222, 336] width 333 height 30
select select "0"
select select "1"
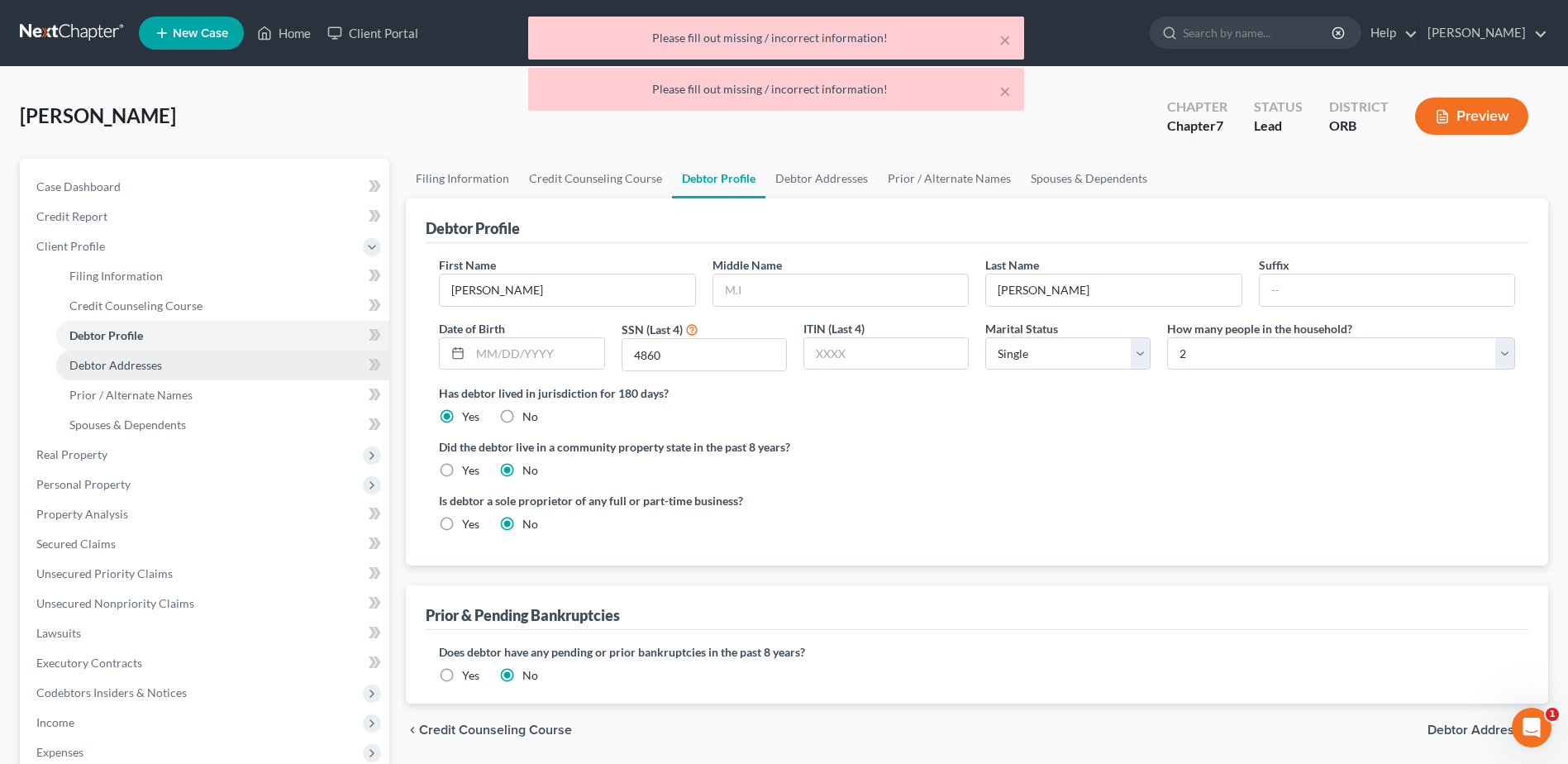
click at [236, 370] on link "Debtor Addresses" at bounding box center [222, 366] width 333 height 30
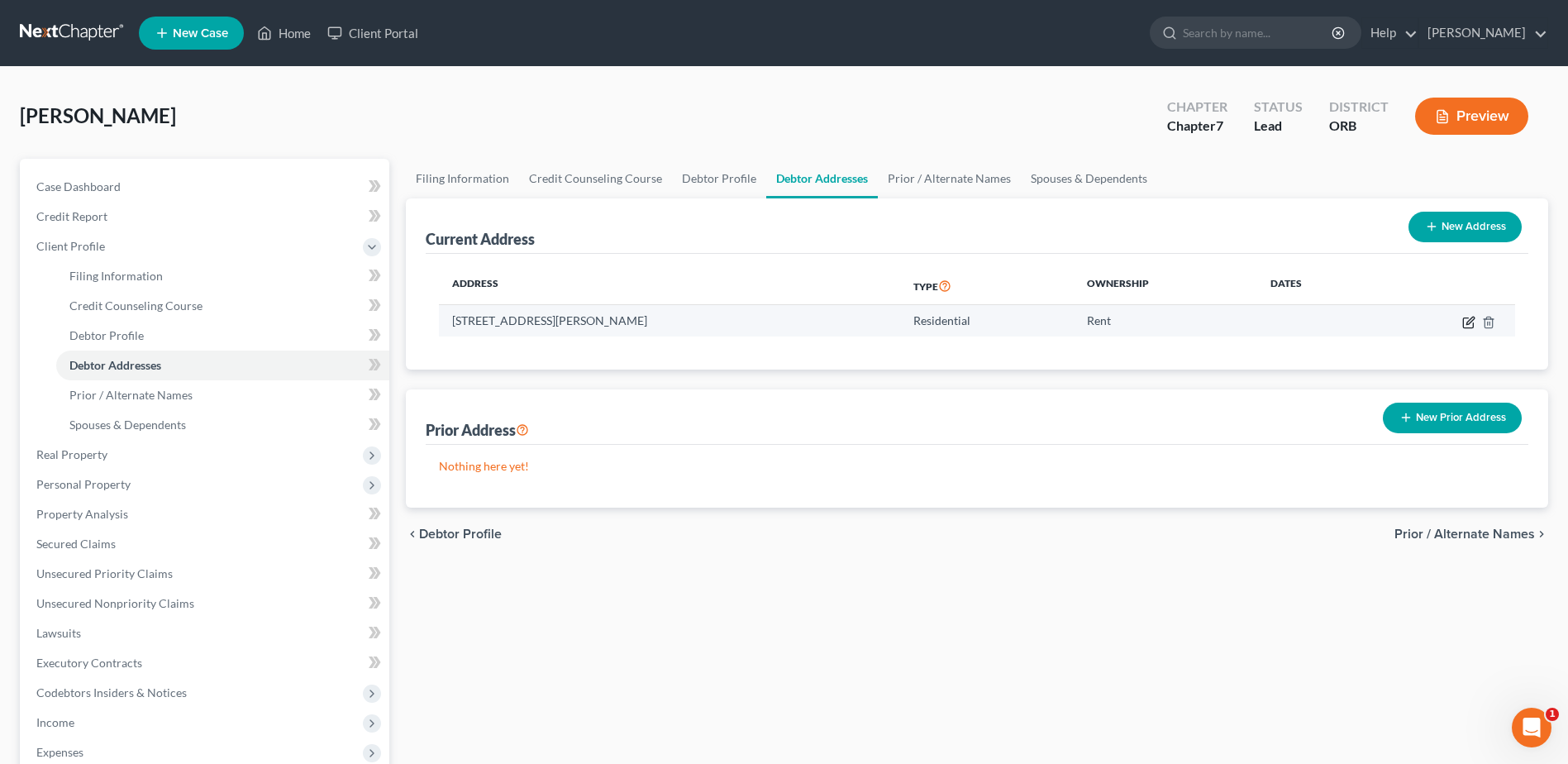
click at [1463, 321] on icon "button" at bounding box center [1467, 322] width 10 height 10
select select "38"
select select "0"
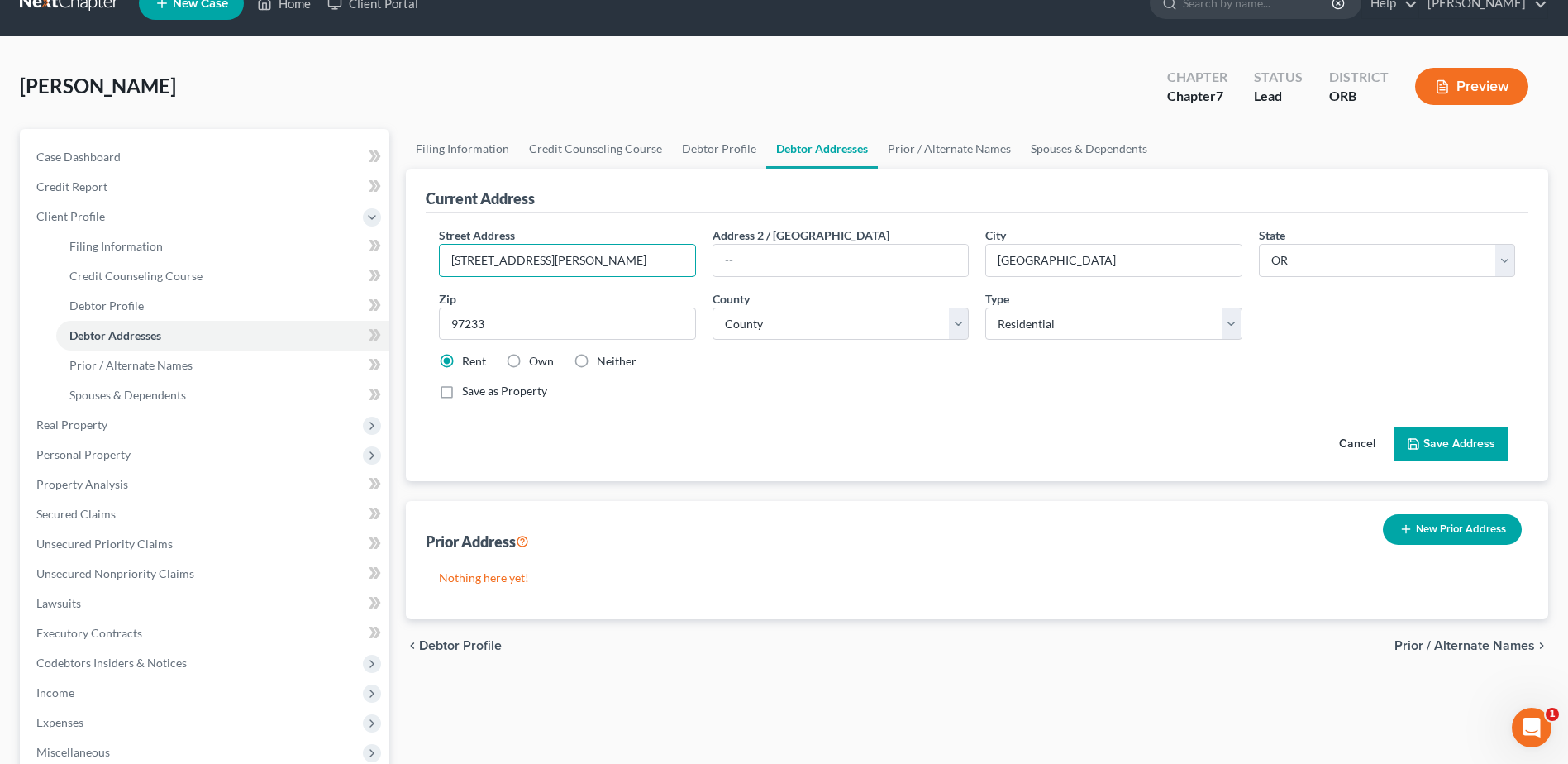
scroll to position [294, 0]
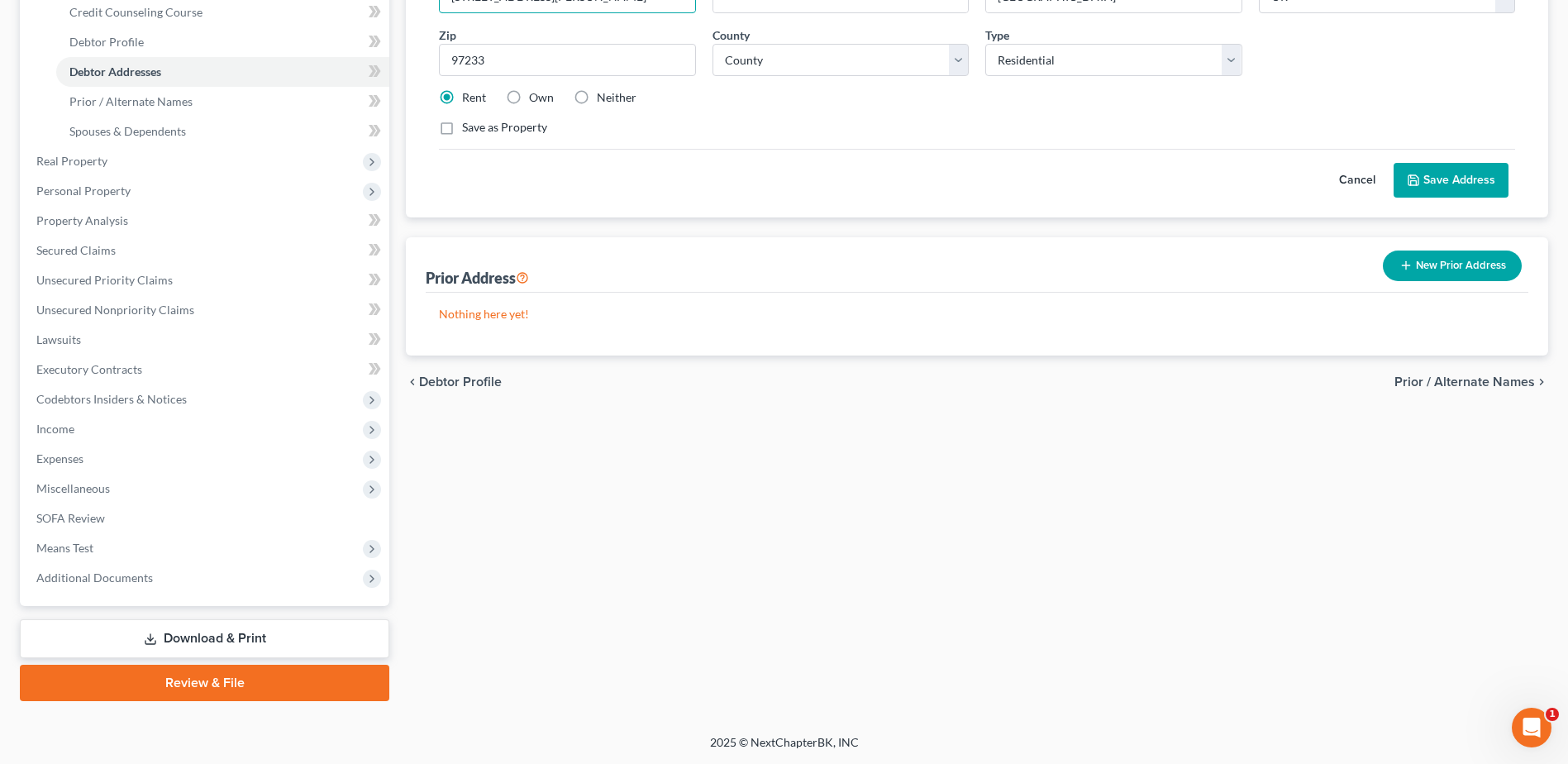
drag, startPoint x: 637, startPoint y: 303, endPoint x: -4, endPoint y: 806, distance: 814.8
click at [0, 763] on html "Home New Case Client Portal [PERSON_NAME] [PERSON_NAME][EMAIL_ADDRESS][DOMAIN_N…" at bounding box center [784, 234] width 1568 height 1057
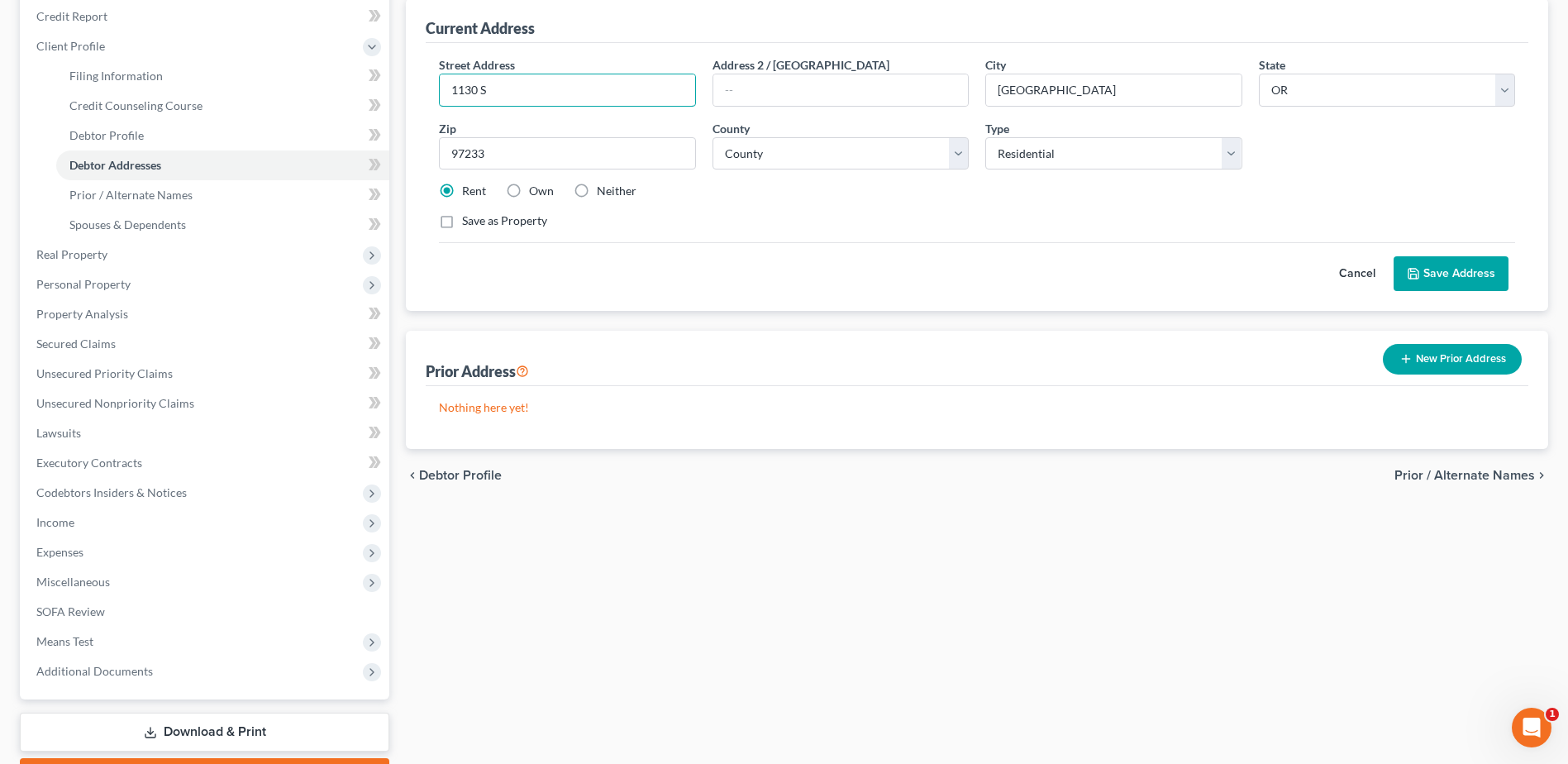
scroll to position [118, 0]
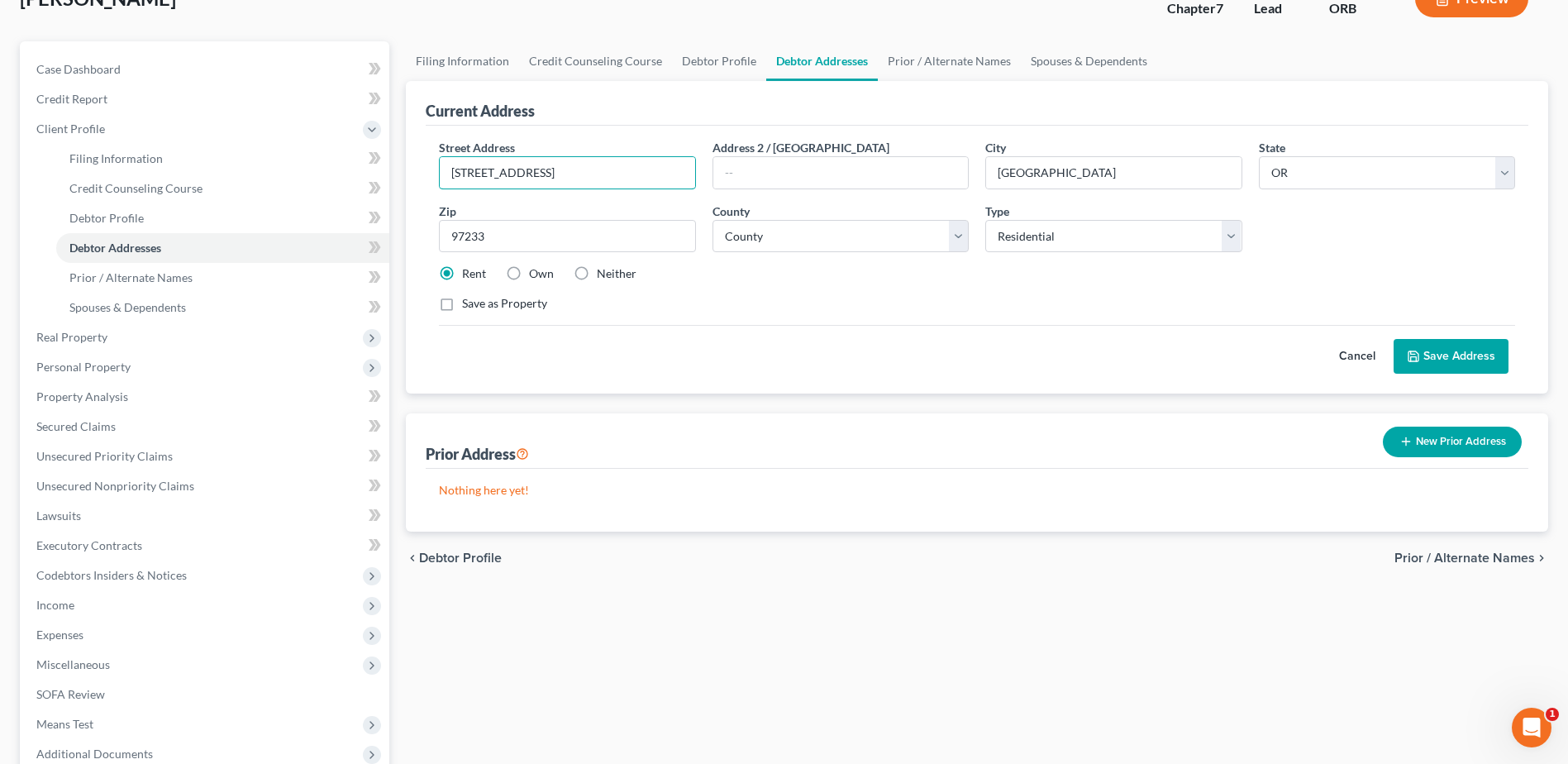
type input "[STREET_ADDRESS]"
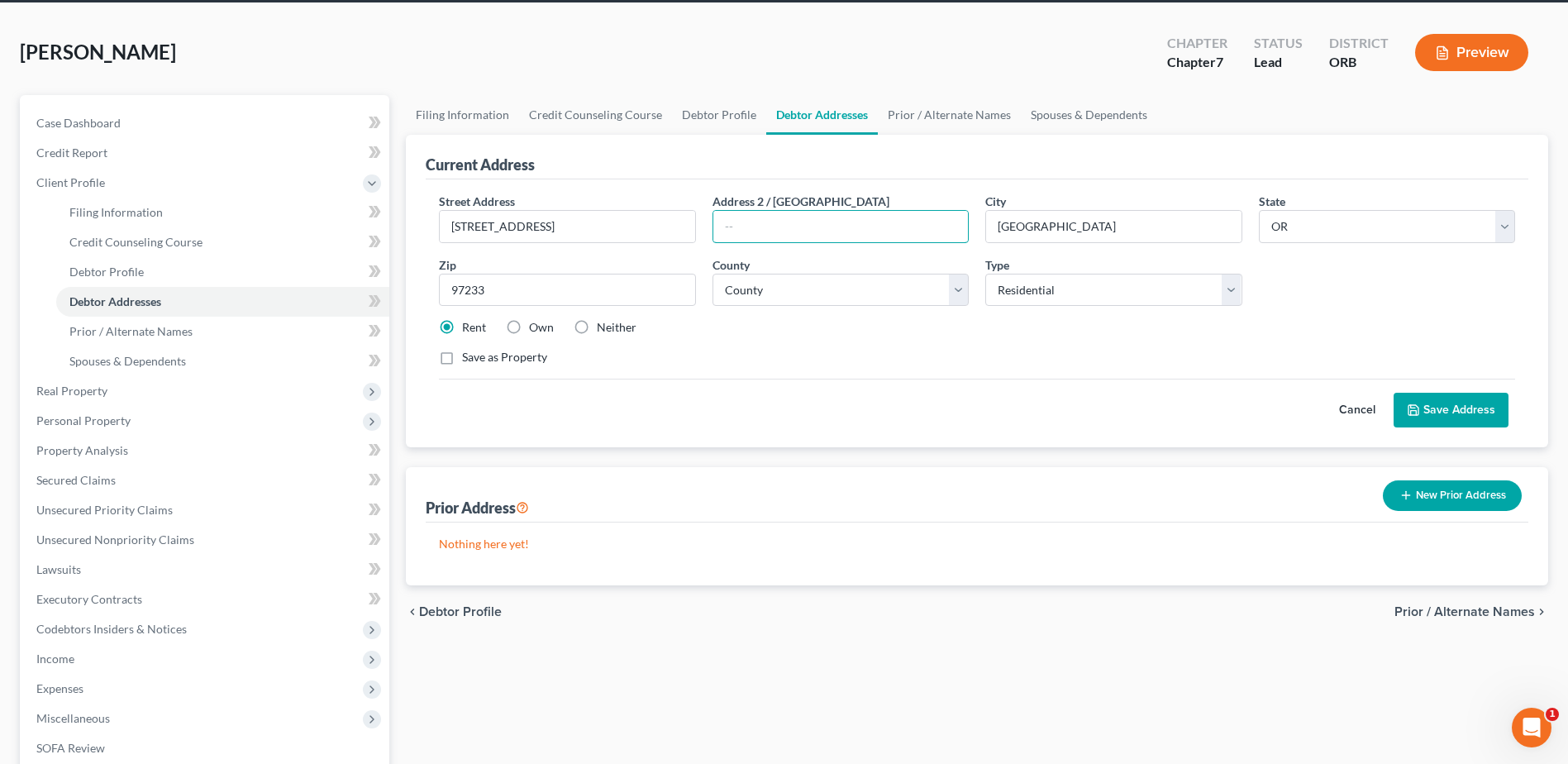
scroll to position [35, 0]
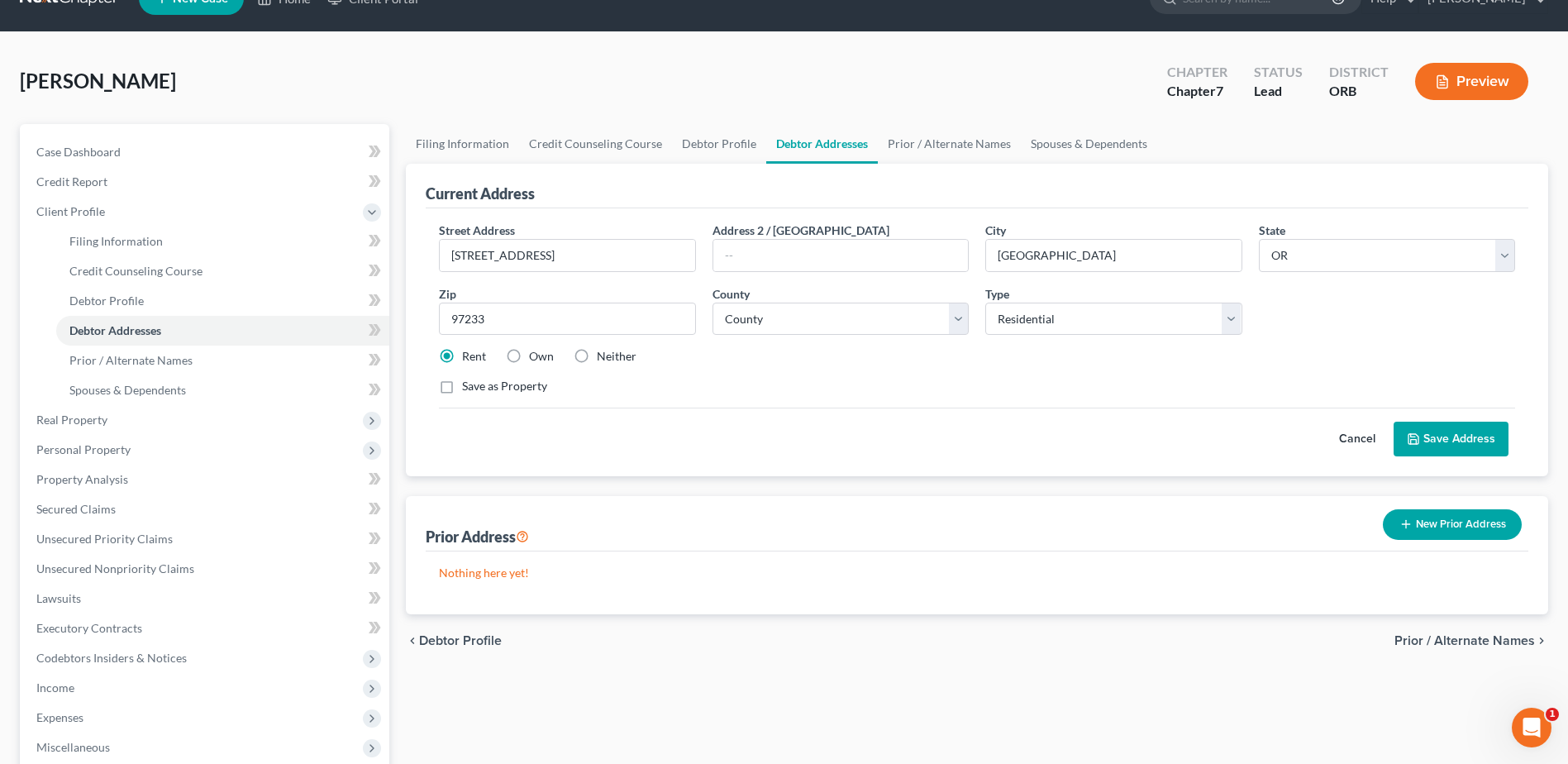
click at [1446, 431] on button "Save Address" at bounding box center [1450, 438] width 115 height 35
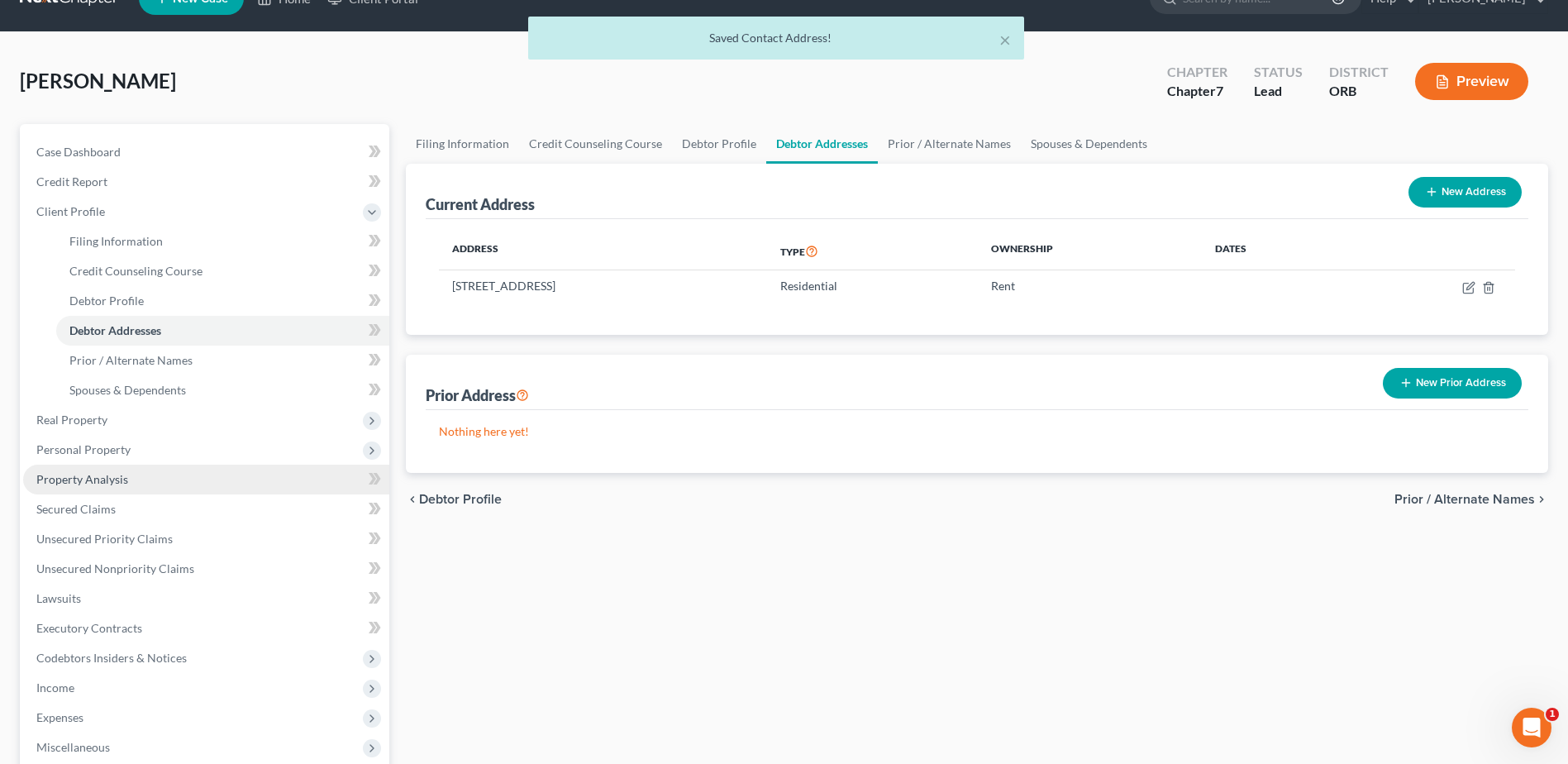
click at [211, 481] on link "Property Analysis" at bounding box center [206, 479] width 366 height 30
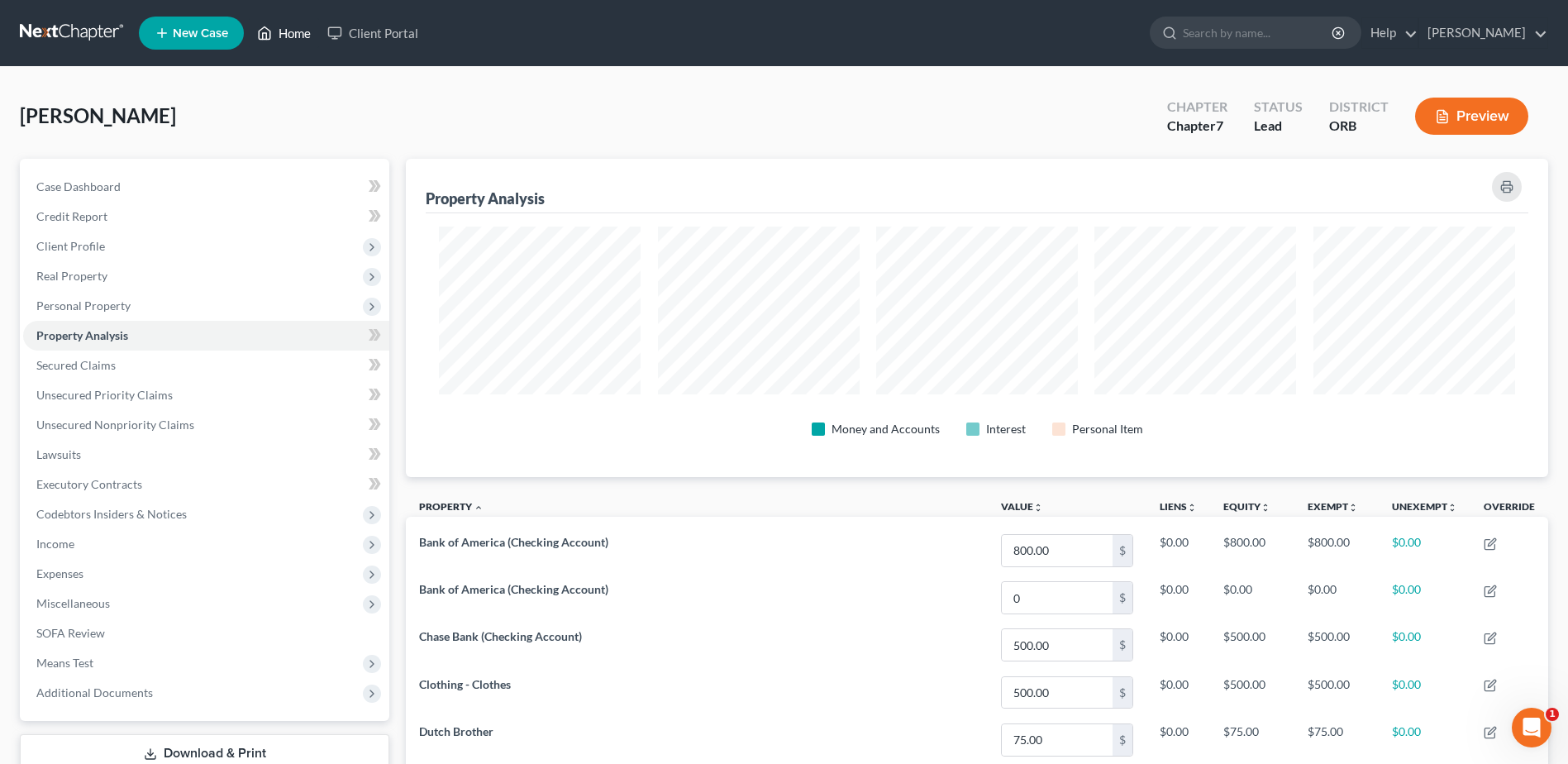
click at [263, 32] on icon at bounding box center [265, 33] width 15 height 20
